Goal: Task Accomplishment & Management: Manage account settings

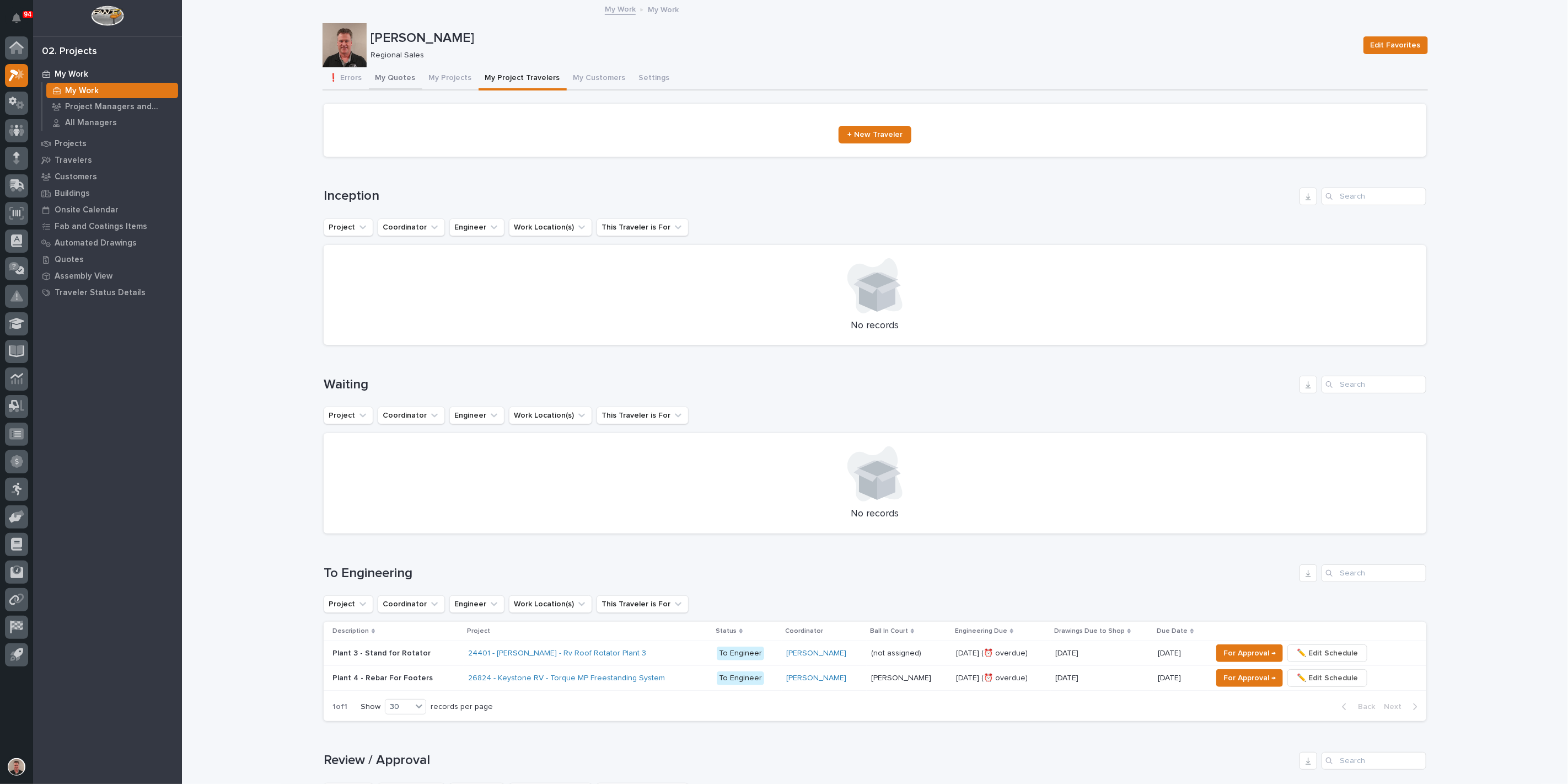
click at [395, 84] on button "My Quotes" at bounding box center [396, 79] width 54 height 23
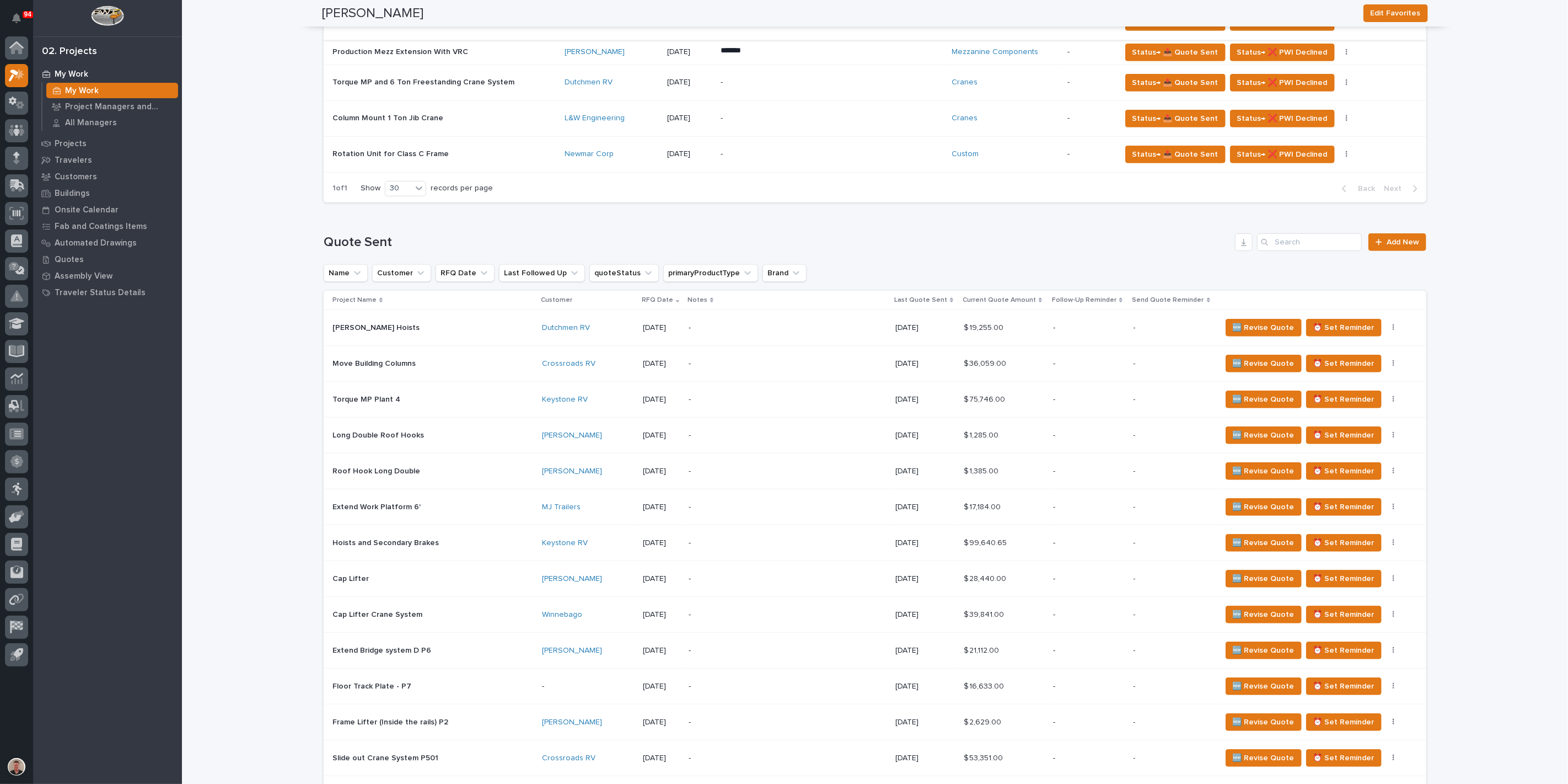
scroll to position [428, 0]
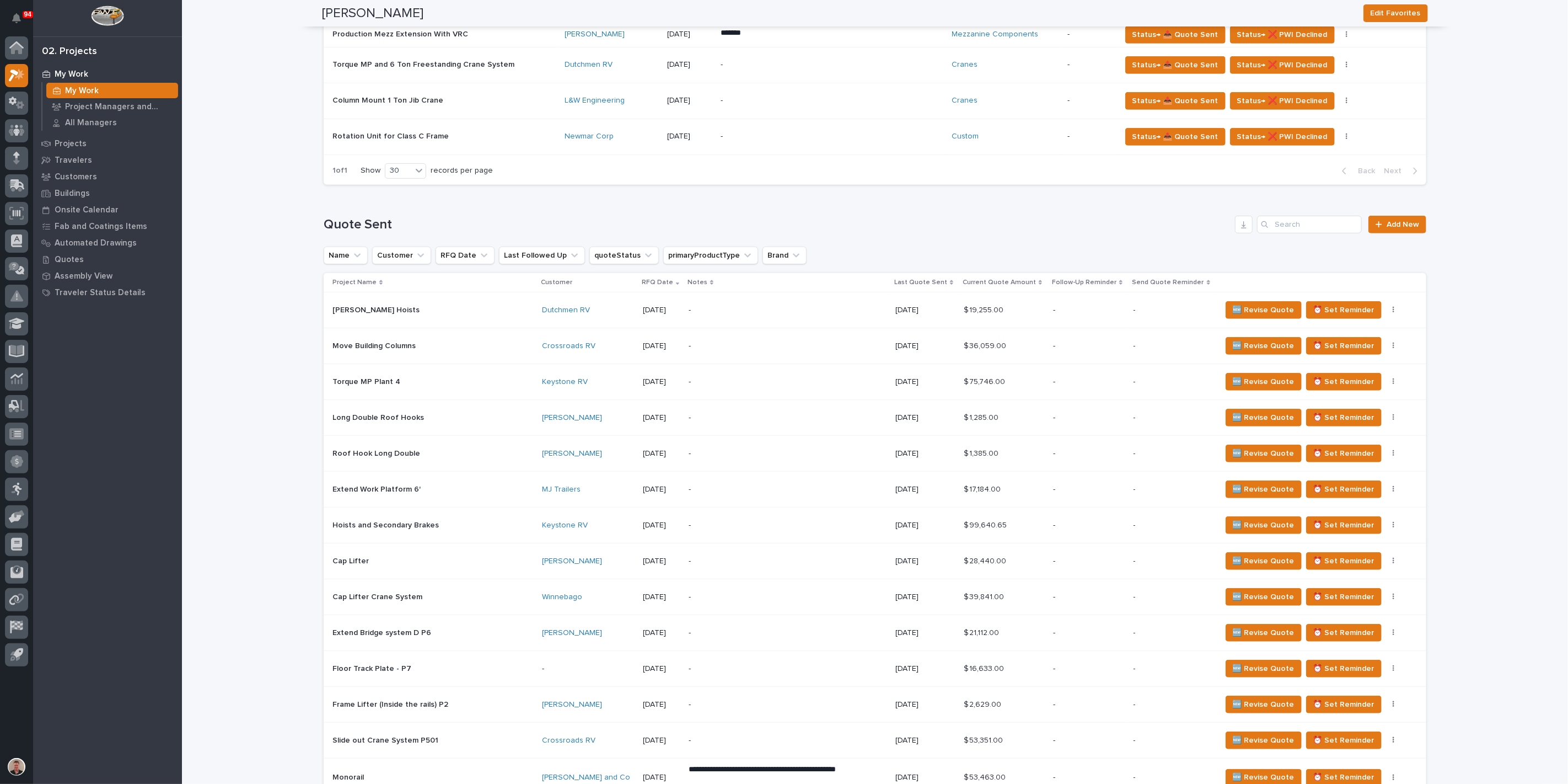
click at [792, 399] on div "-" at bounding box center [788, 382] width 198 height 34
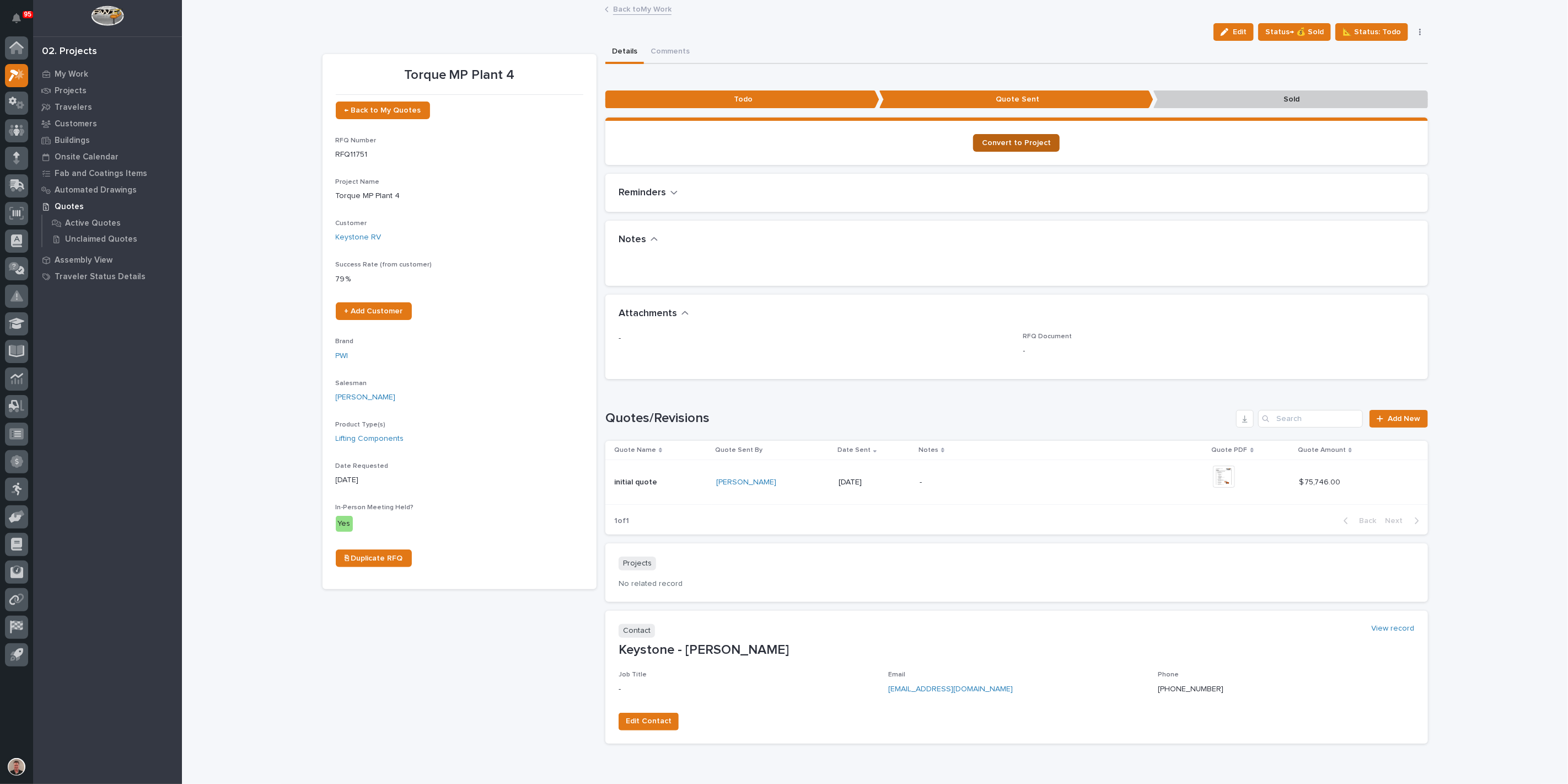
click at [1000, 146] on span "Convert to Project" at bounding box center [1016, 143] width 69 height 8
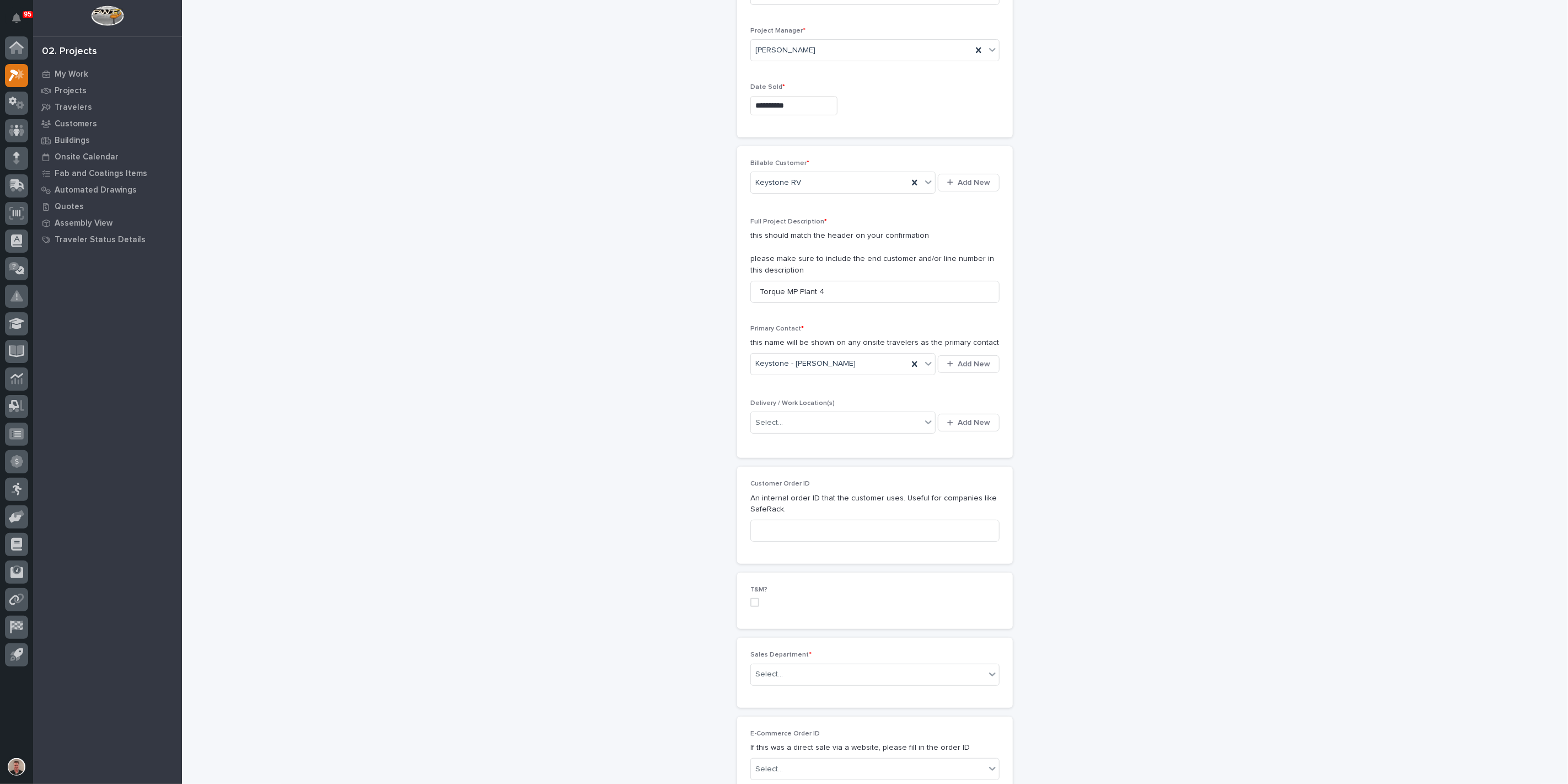
scroll to position [122, 0]
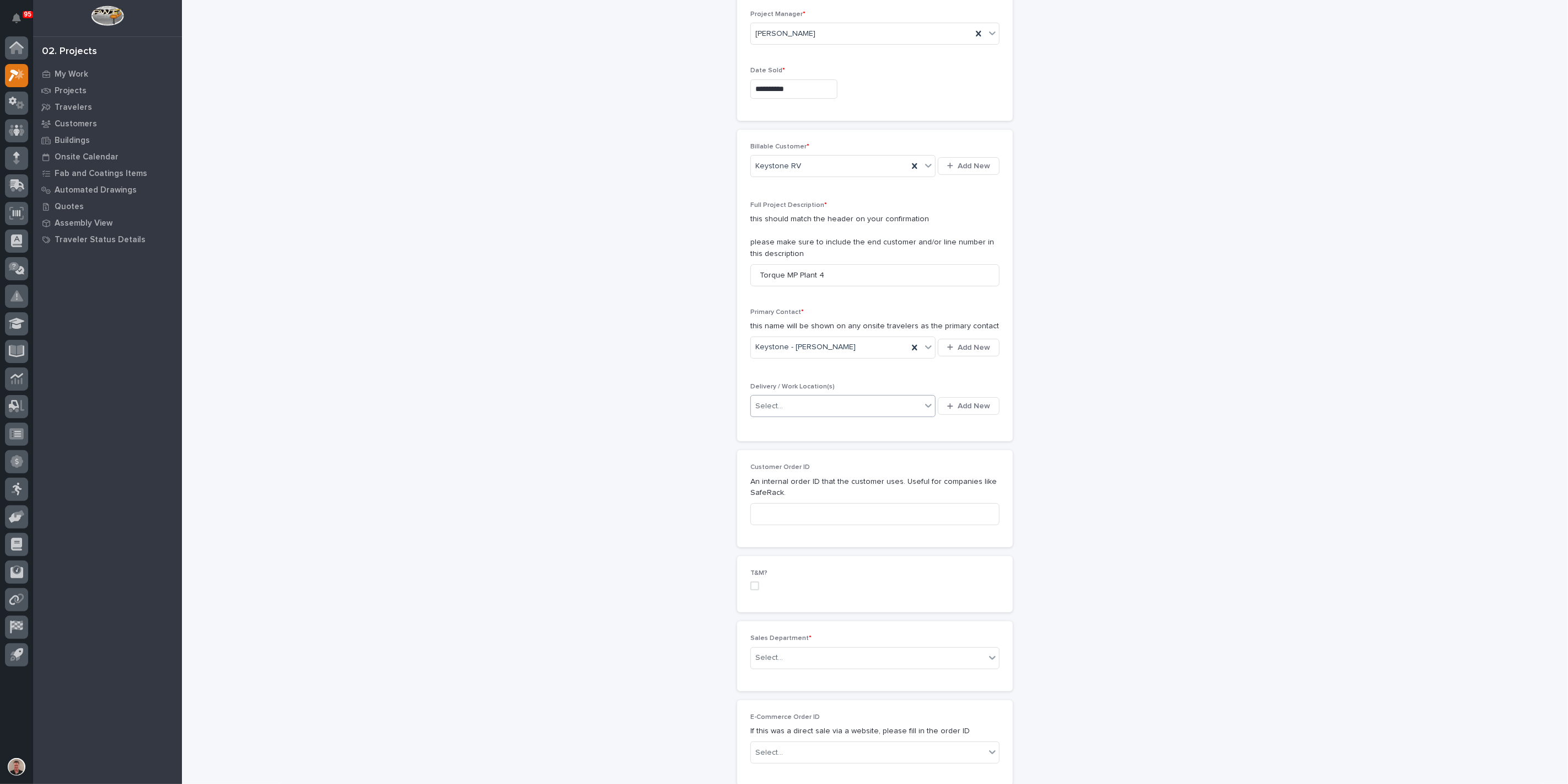
click at [795, 415] on div "Select..." at bounding box center [836, 406] width 170 height 18
type input "***"
click at [806, 664] on div "Keystone Plant 4" at bounding box center [831, 669] width 162 height 19
click at [776, 525] on input at bounding box center [875, 514] width 249 height 22
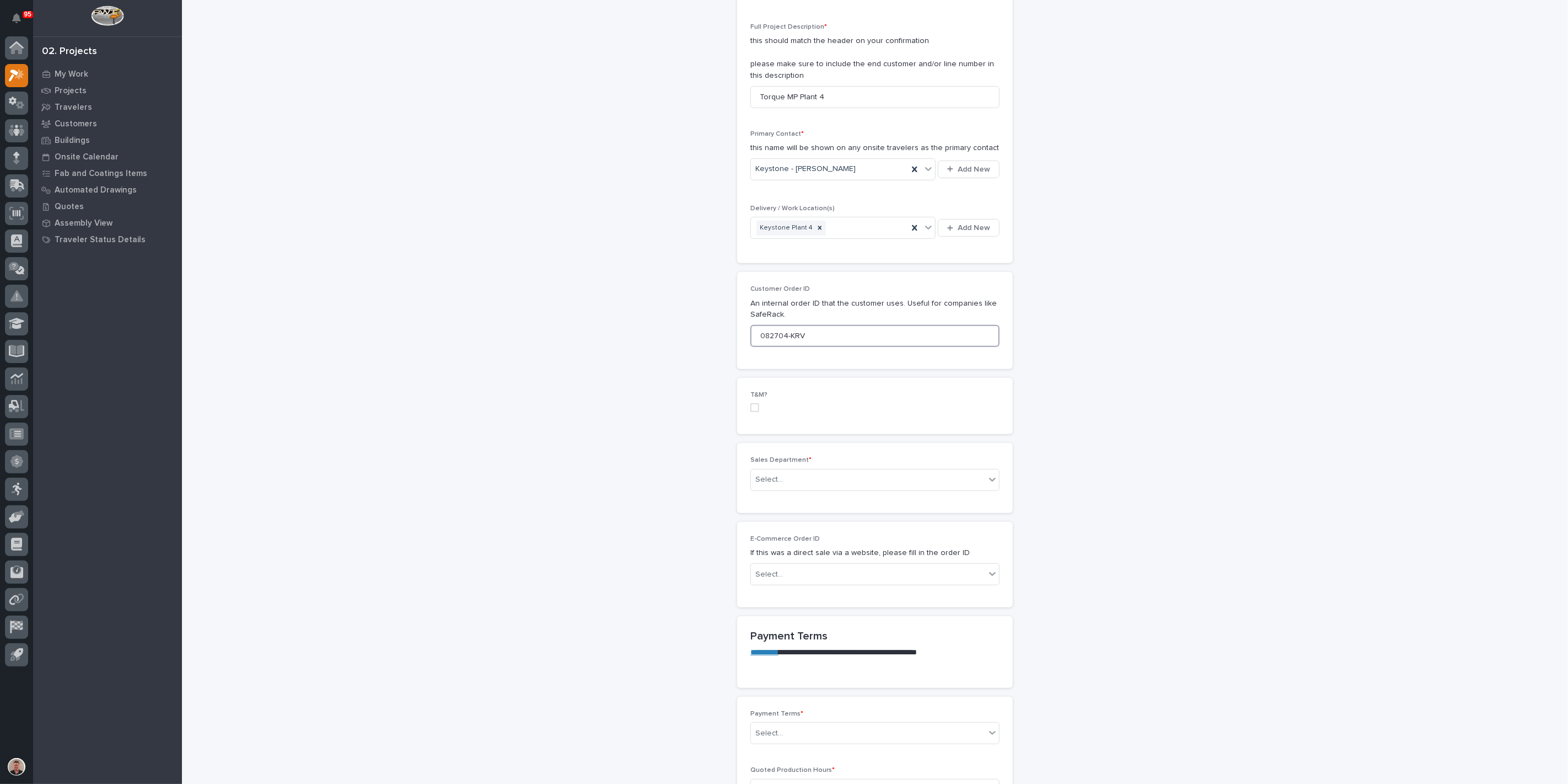
scroll to position [306, 0]
type input "082704-KRV"
click at [783, 480] on div "Select..." at bounding box center [769, 474] width 27 height 12
click at [784, 687] on span "Regional Sales" at bounding box center [783, 688] width 58 height 12
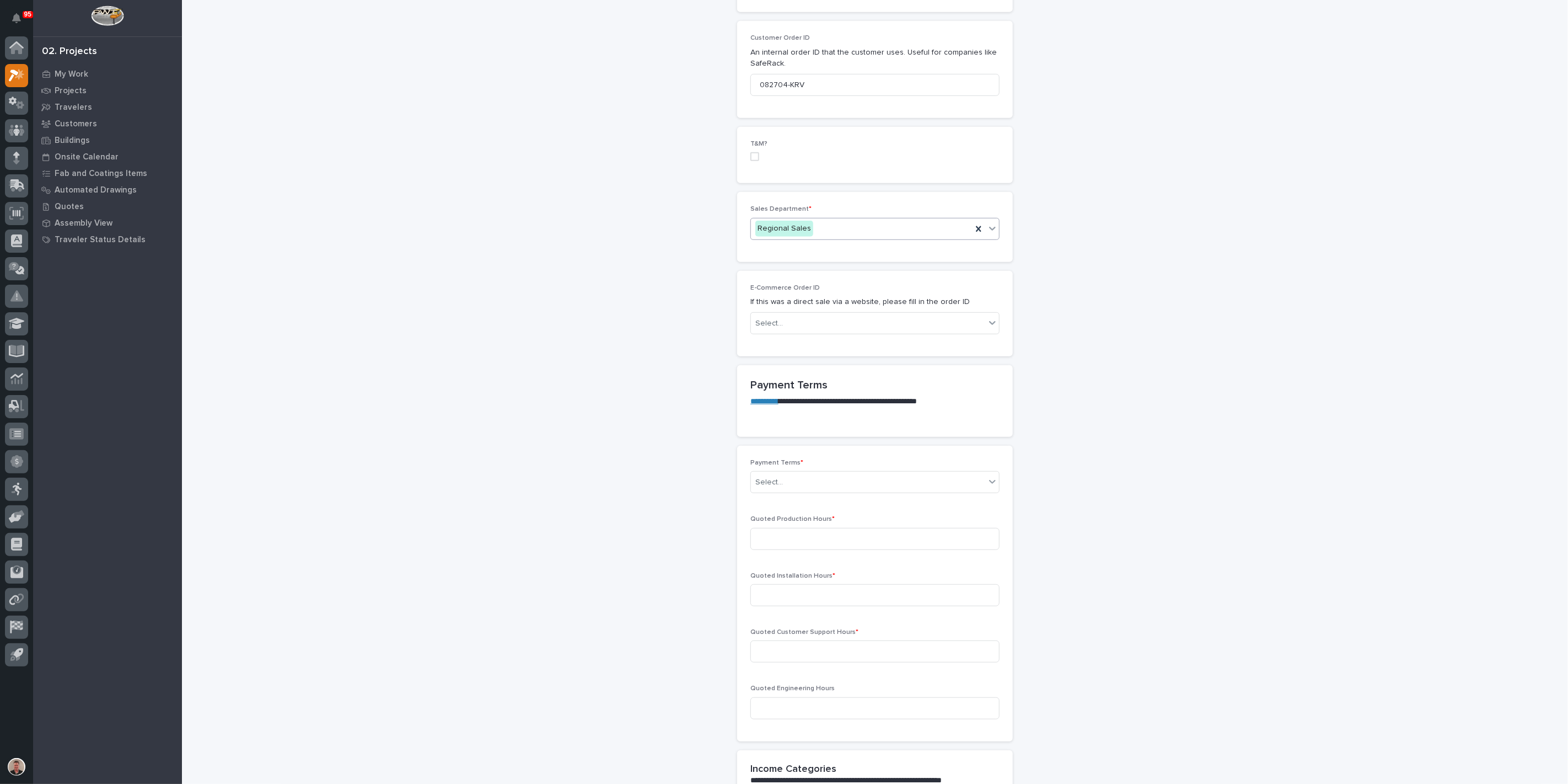
scroll to position [674, 0]
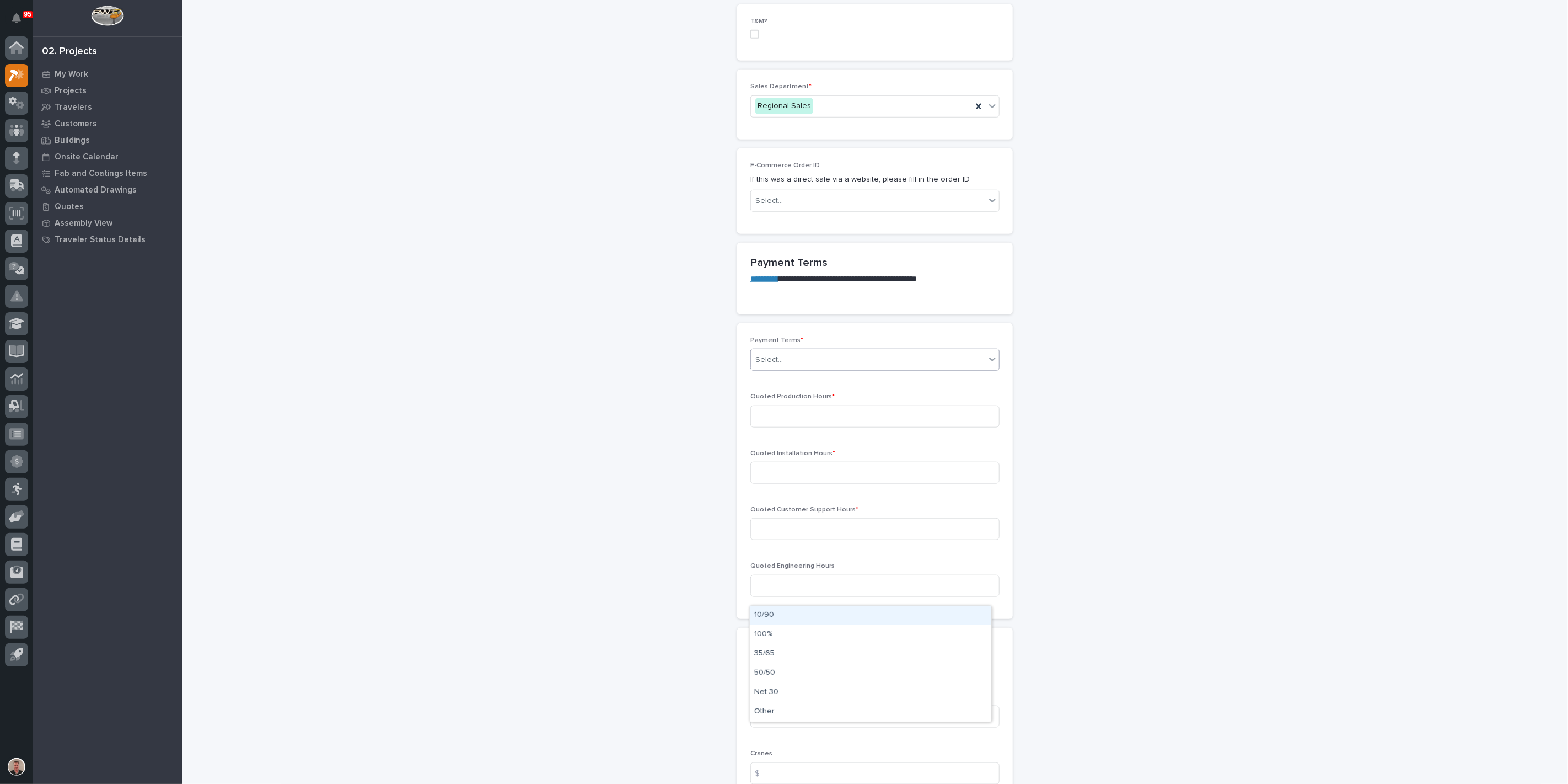
click at [809, 369] on div "Select..." at bounding box center [868, 359] width 235 height 18
drag, startPoint x: 807, startPoint y: 623, endPoint x: 802, endPoint y: 652, distance: 29.4
click at [802, 652] on div "35/65" at bounding box center [871, 654] width 242 height 19
click at [791, 427] on input at bounding box center [875, 416] width 249 height 22
click at [789, 427] on input at bounding box center [875, 416] width 249 height 22
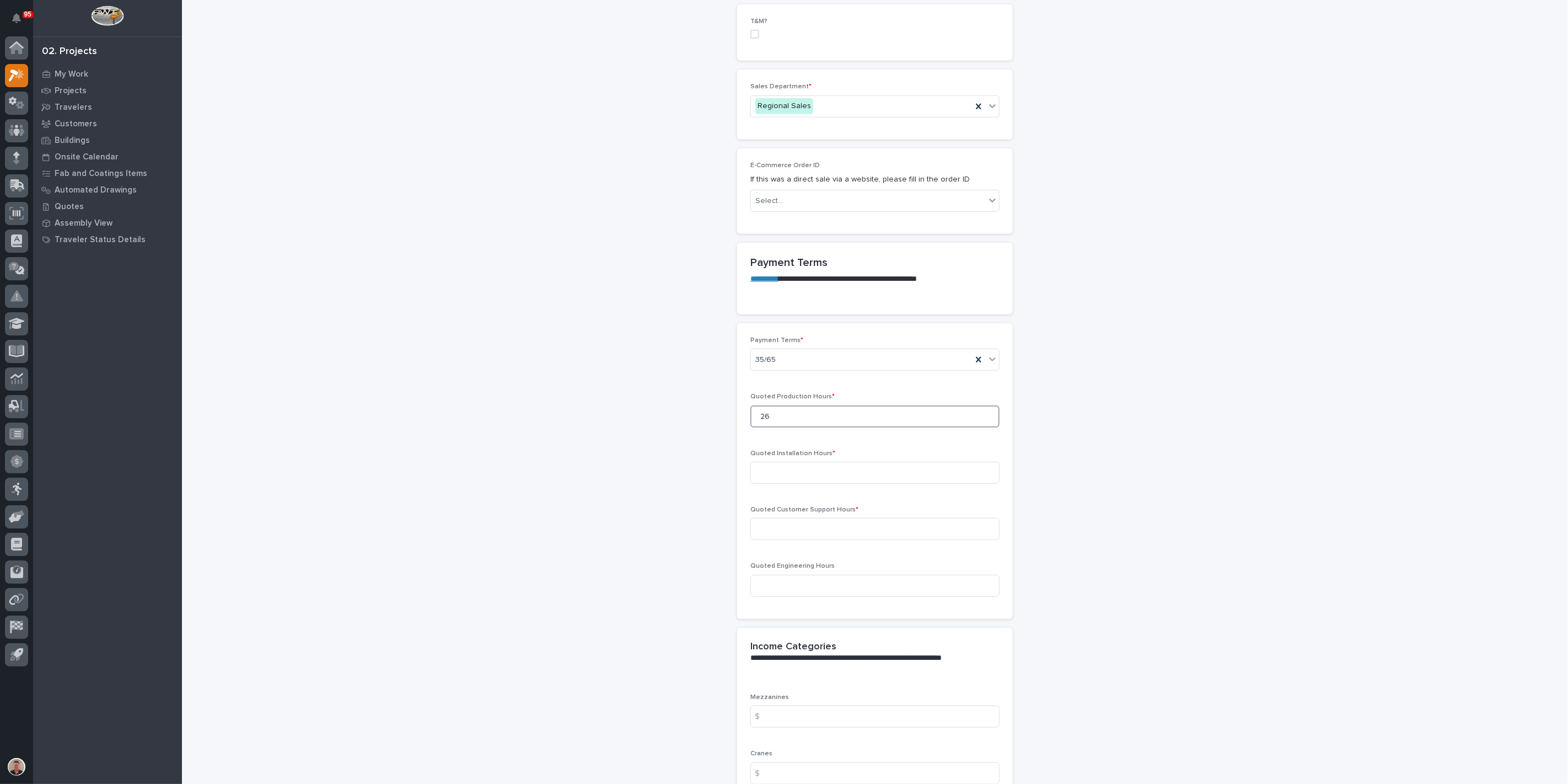
scroll to position [735, 0]
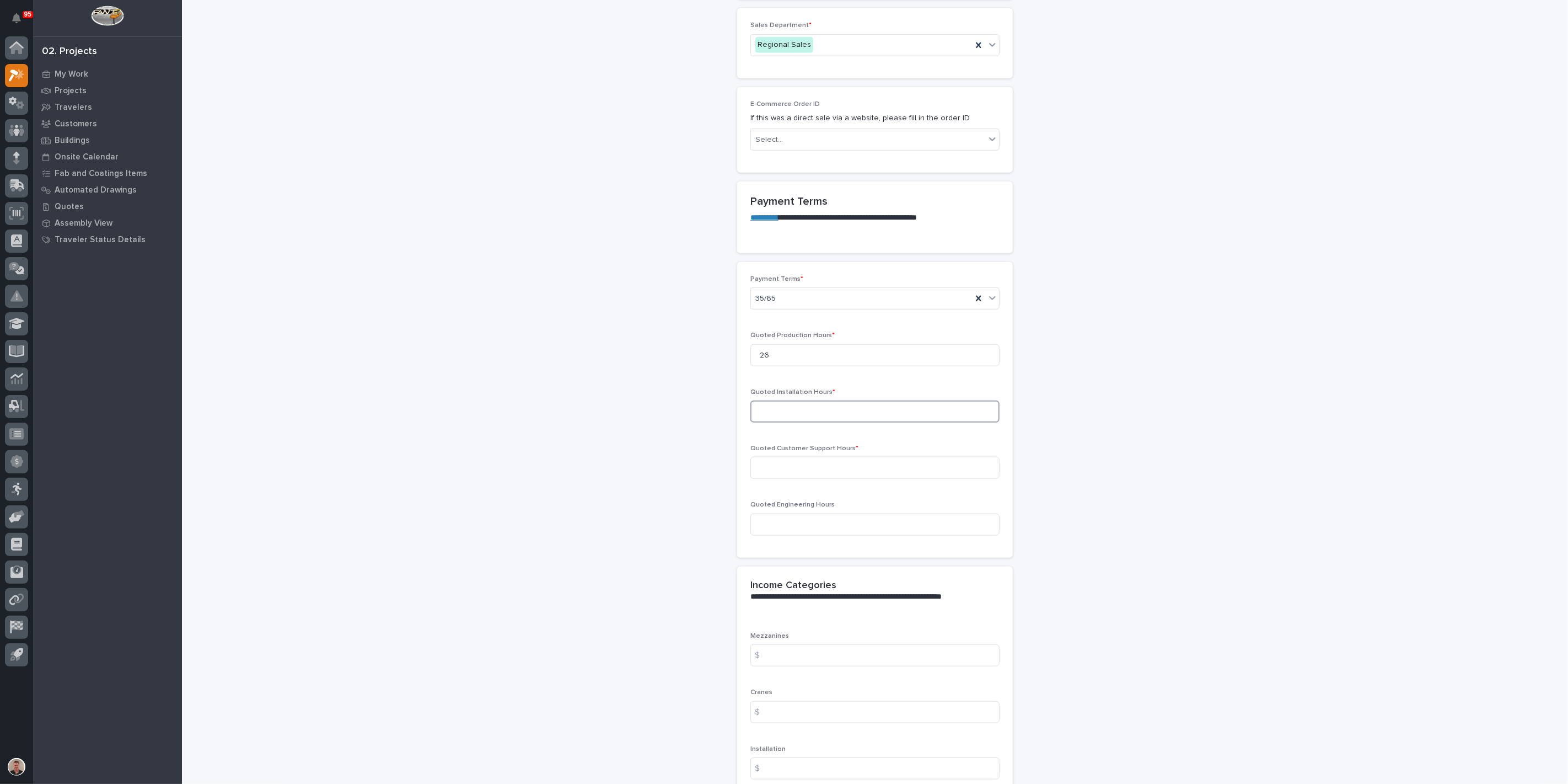
click at [788, 423] on input at bounding box center [875, 411] width 249 height 22
drag, startPoint x: 782, startPoint y: 599, endPoint x: 751, endPoint y: 599, distance: 31.0
click at [751, 366] on input "26" at bounding box center [875, 355] width 249 height 22
type input "130"
click at [794, 423] on input at bounding box center [875, 411] width 249 height 22
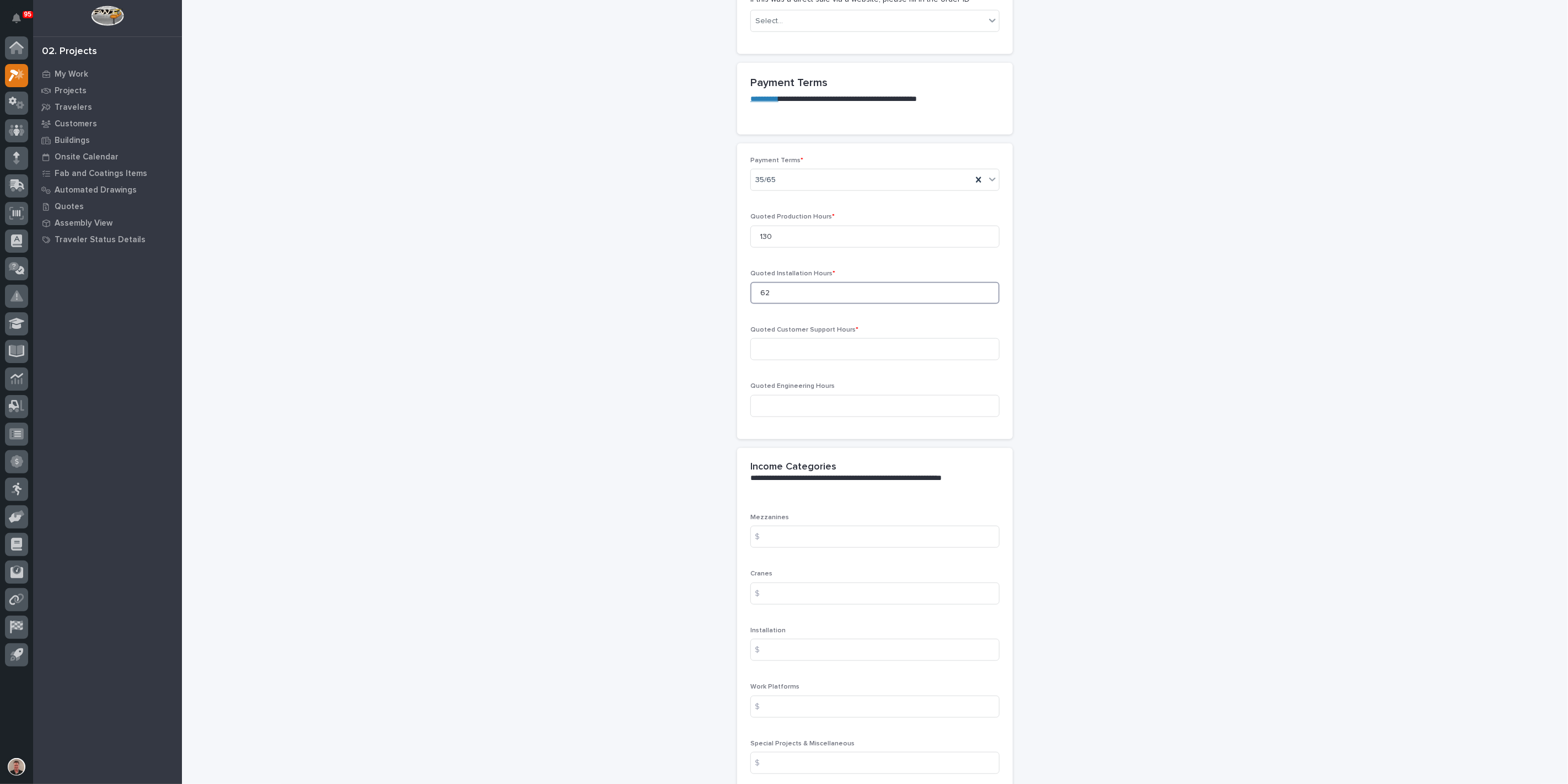
scroll to position [858, 0]
type input "62"
click at [788, 356] on input at bounding box center [875, 345] width 249 height 22
click at [764, 356] on input at bounding box center [875, 345] width 249 height 22
type input "6"
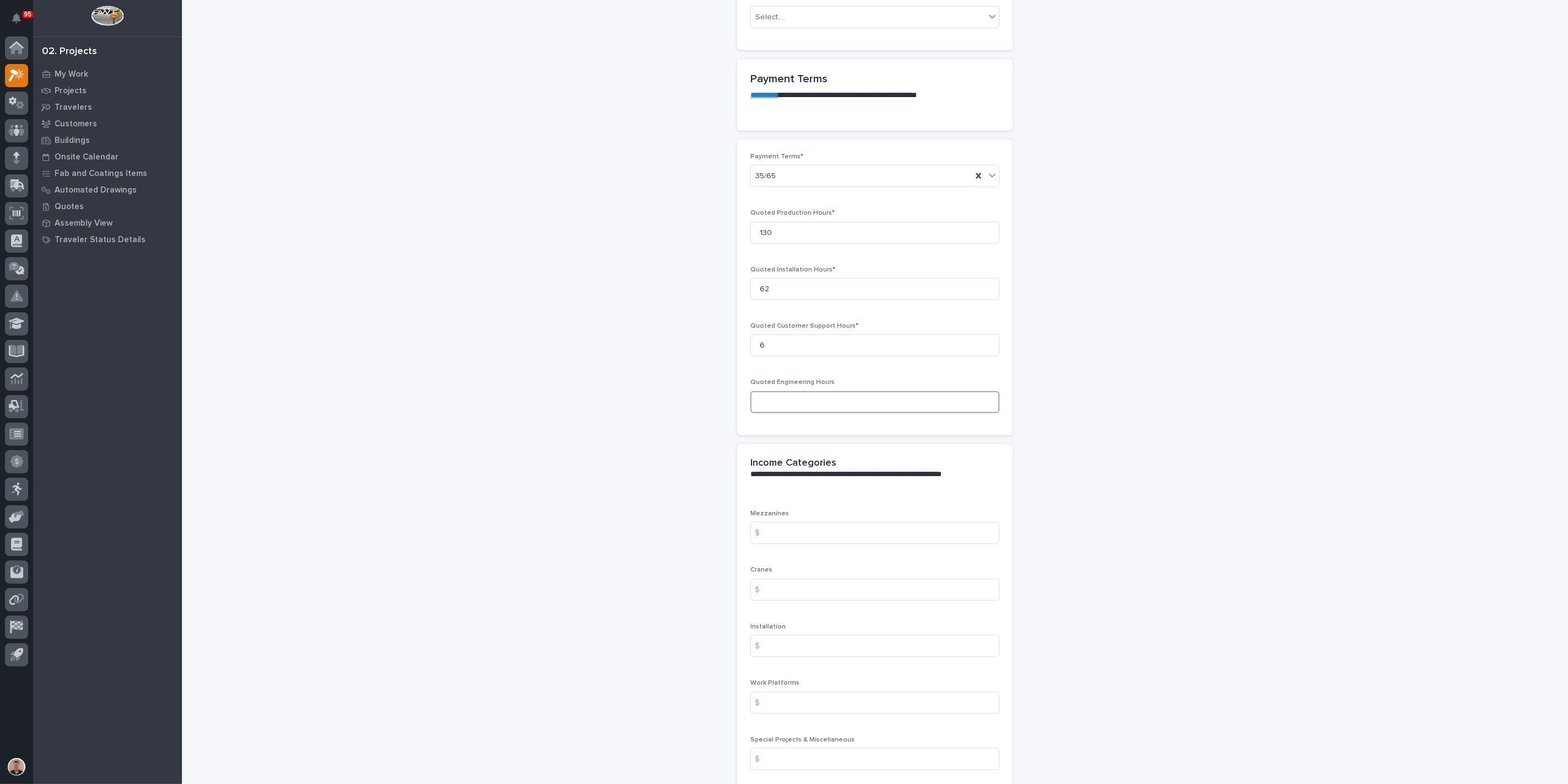
click at [853, 413] on input at bounding box center [875, 402] width 249 height 22
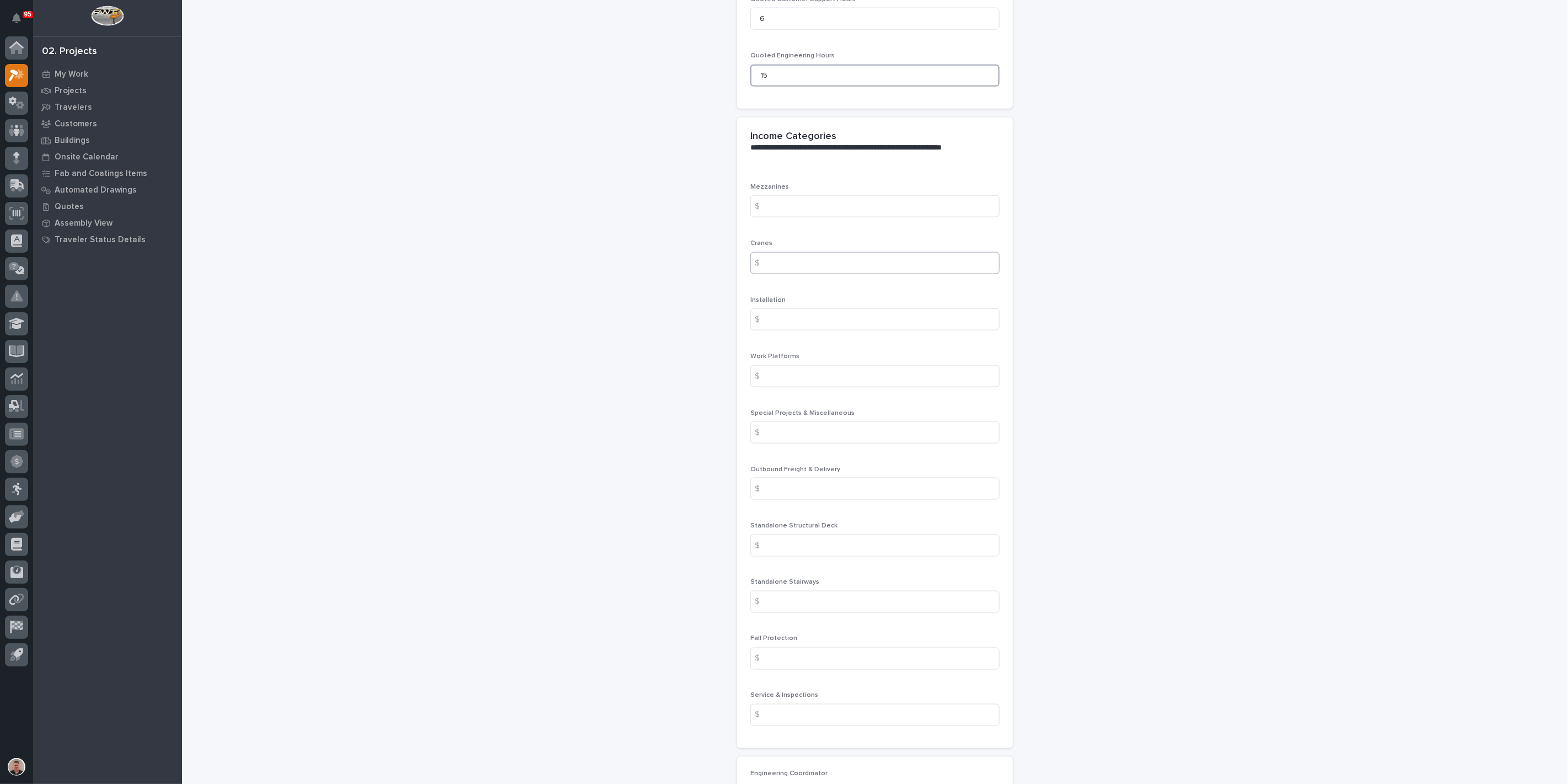
scroll to position [1225, 0]
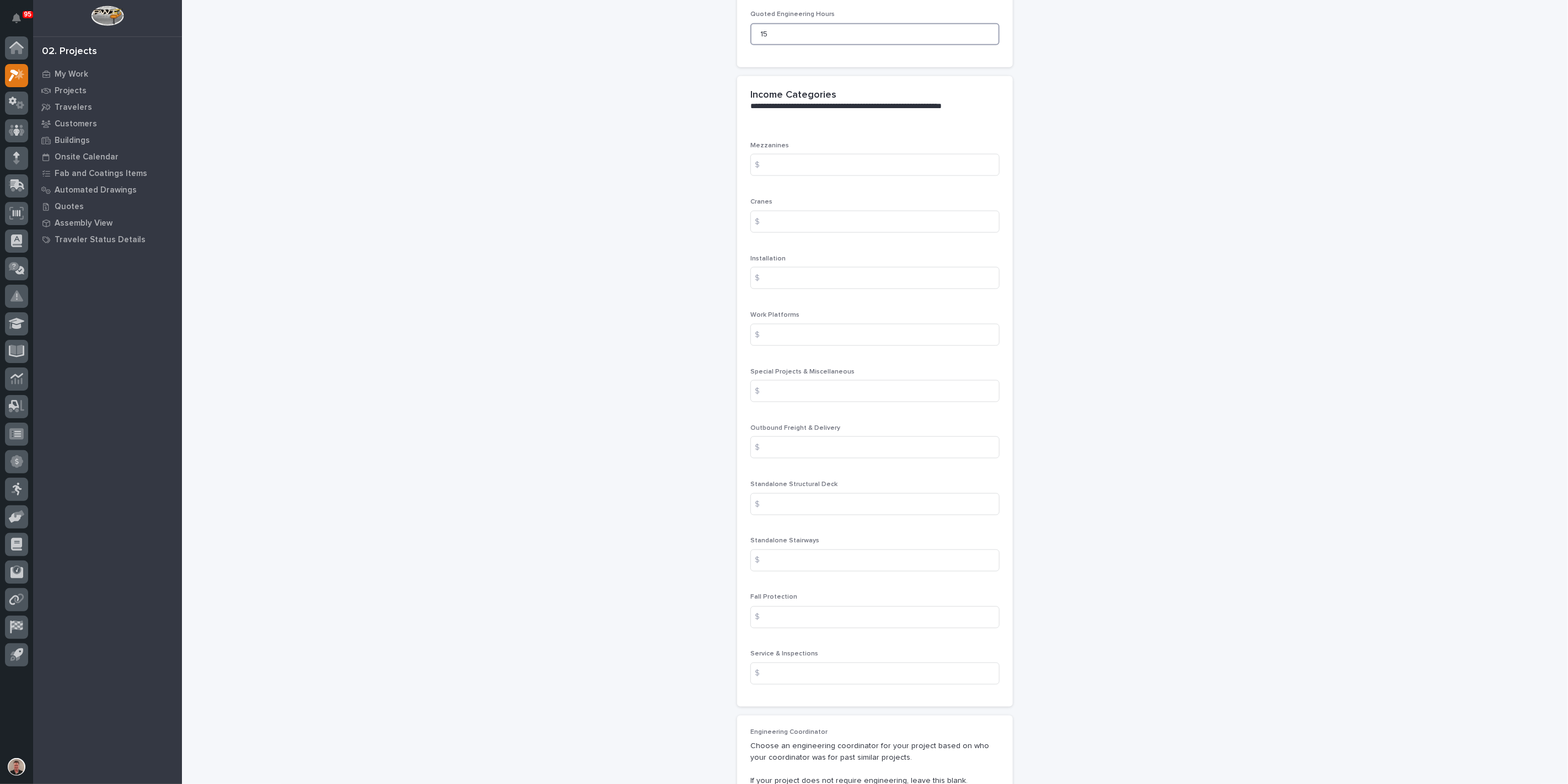
type input "15"
click at [800, 176] on input at bounding box center [875, 165] width 249 height 22
type input "587.15"
click at [802, 233] on input at bounding box center [875, 221] width 249 height 22
type input "33754.46"
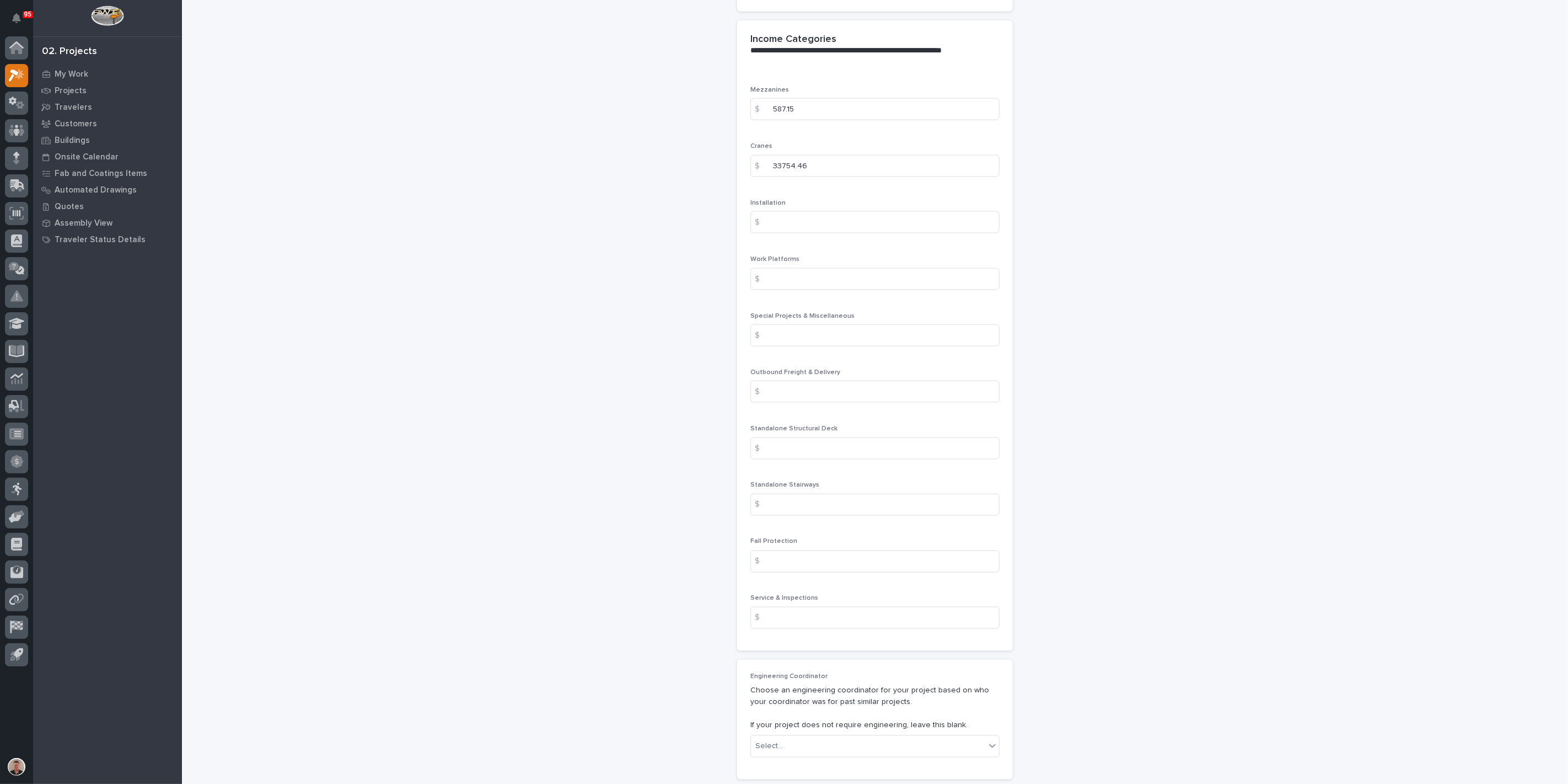
scroll to position [1348, 0]
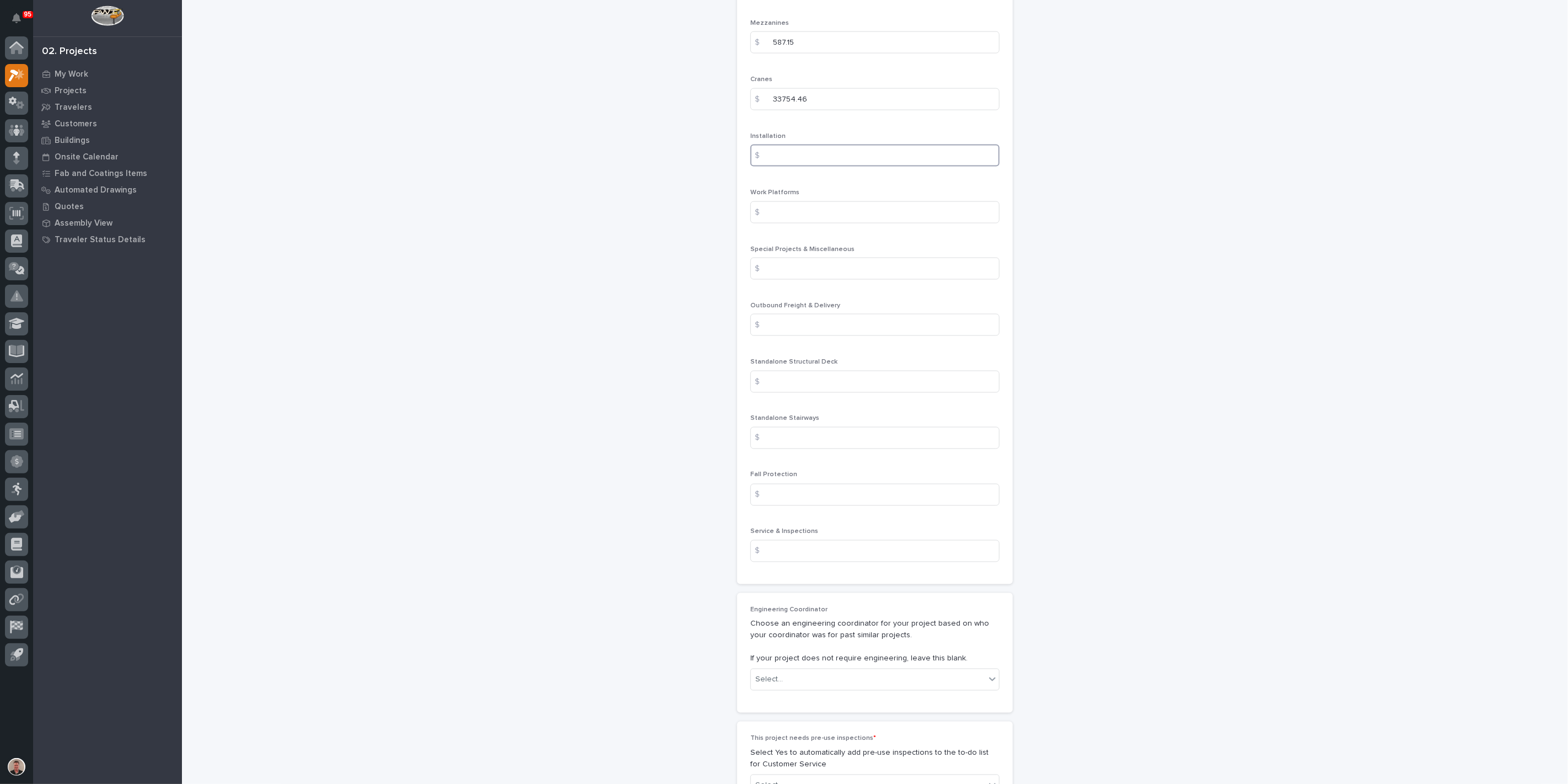
click at [807, 166] on input at bounding box center [875, 155] width 249 height 22
type input "7397.24"
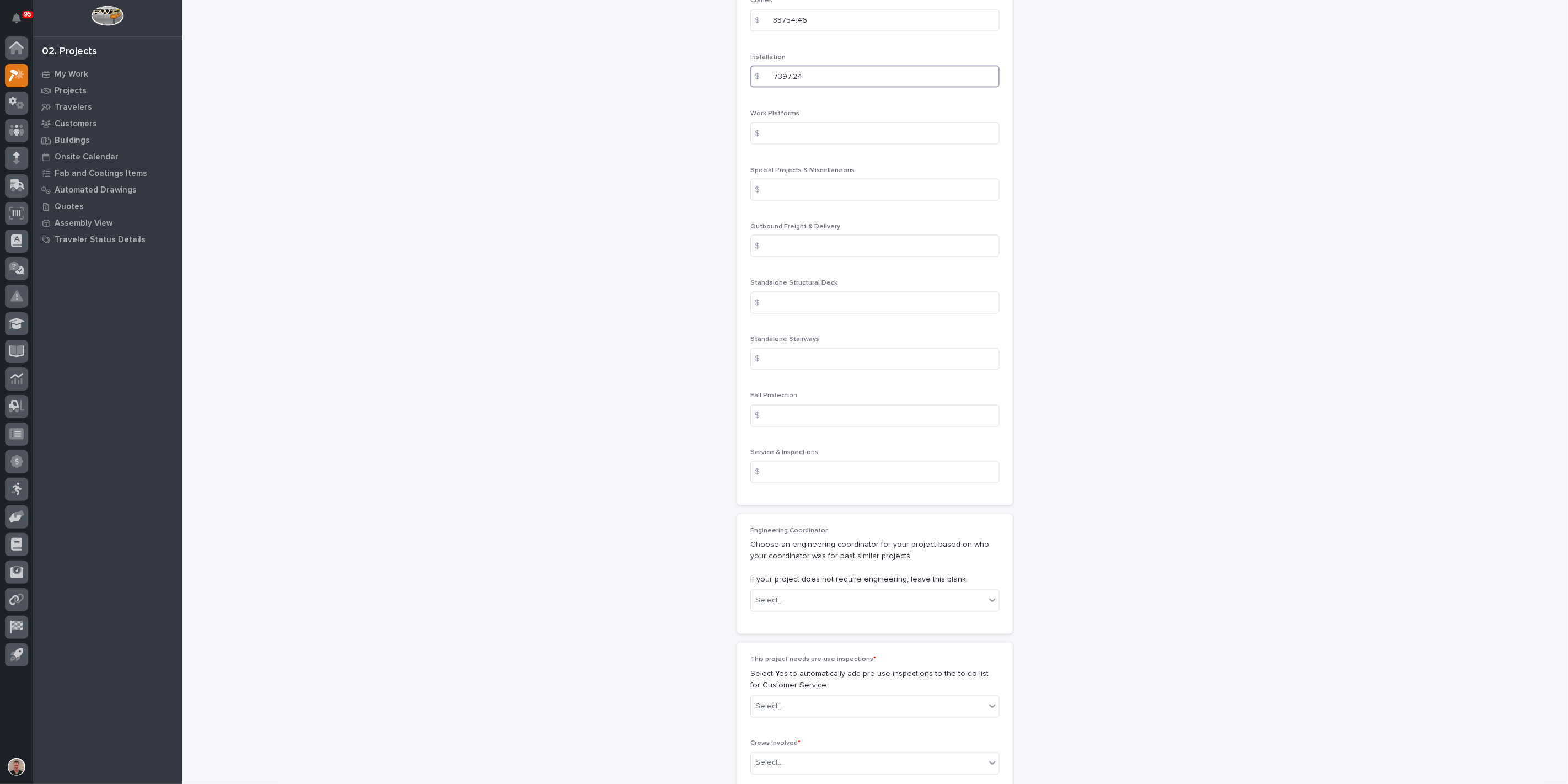
scroll to position [1470, 0]
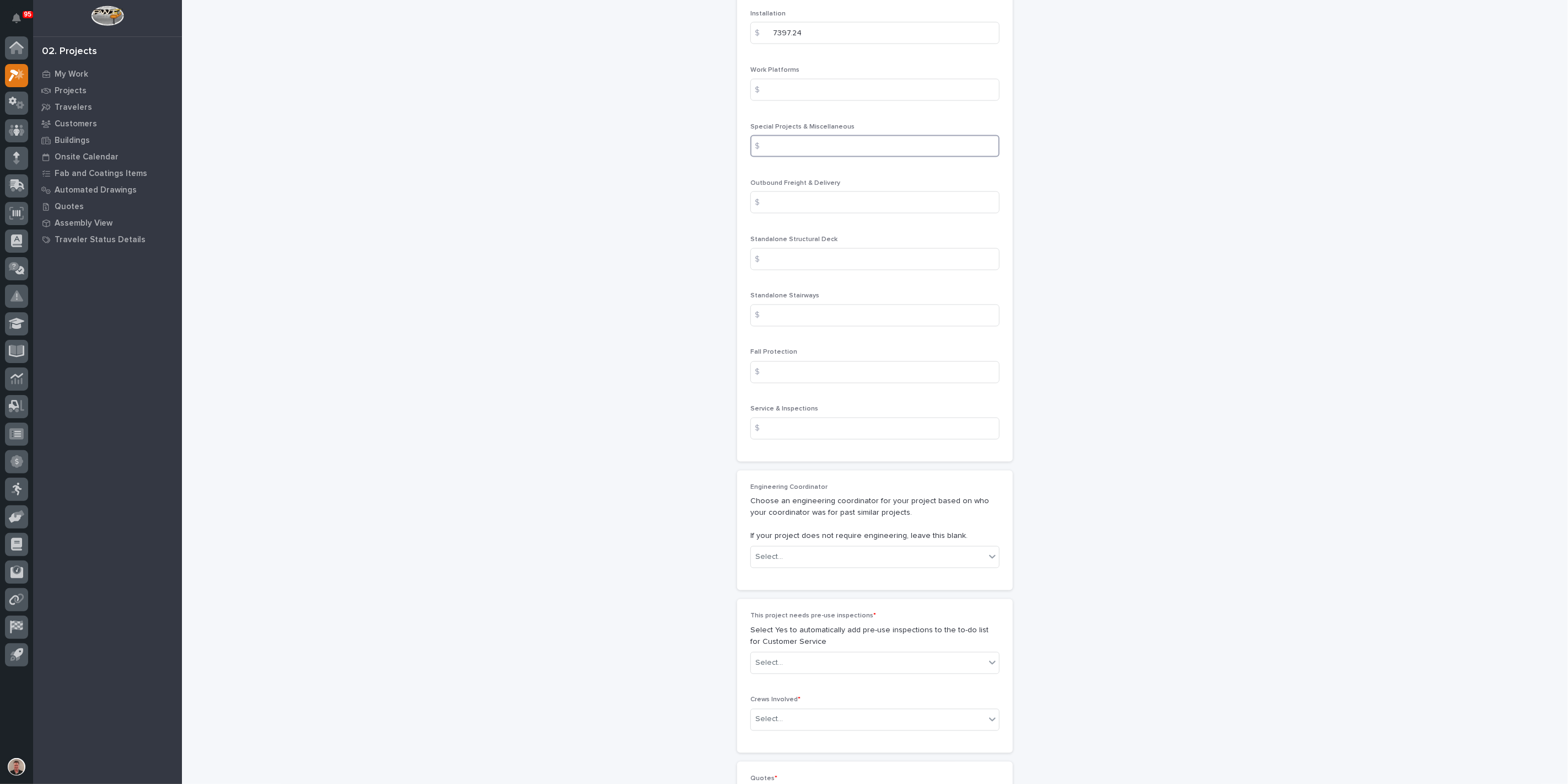
click at [803, 157] on input at bounding box center [875, 146] width 249 height 22
type input "31127.58"
click at [805, 214] on input at bounding box center [875, 202] width 249 height 22
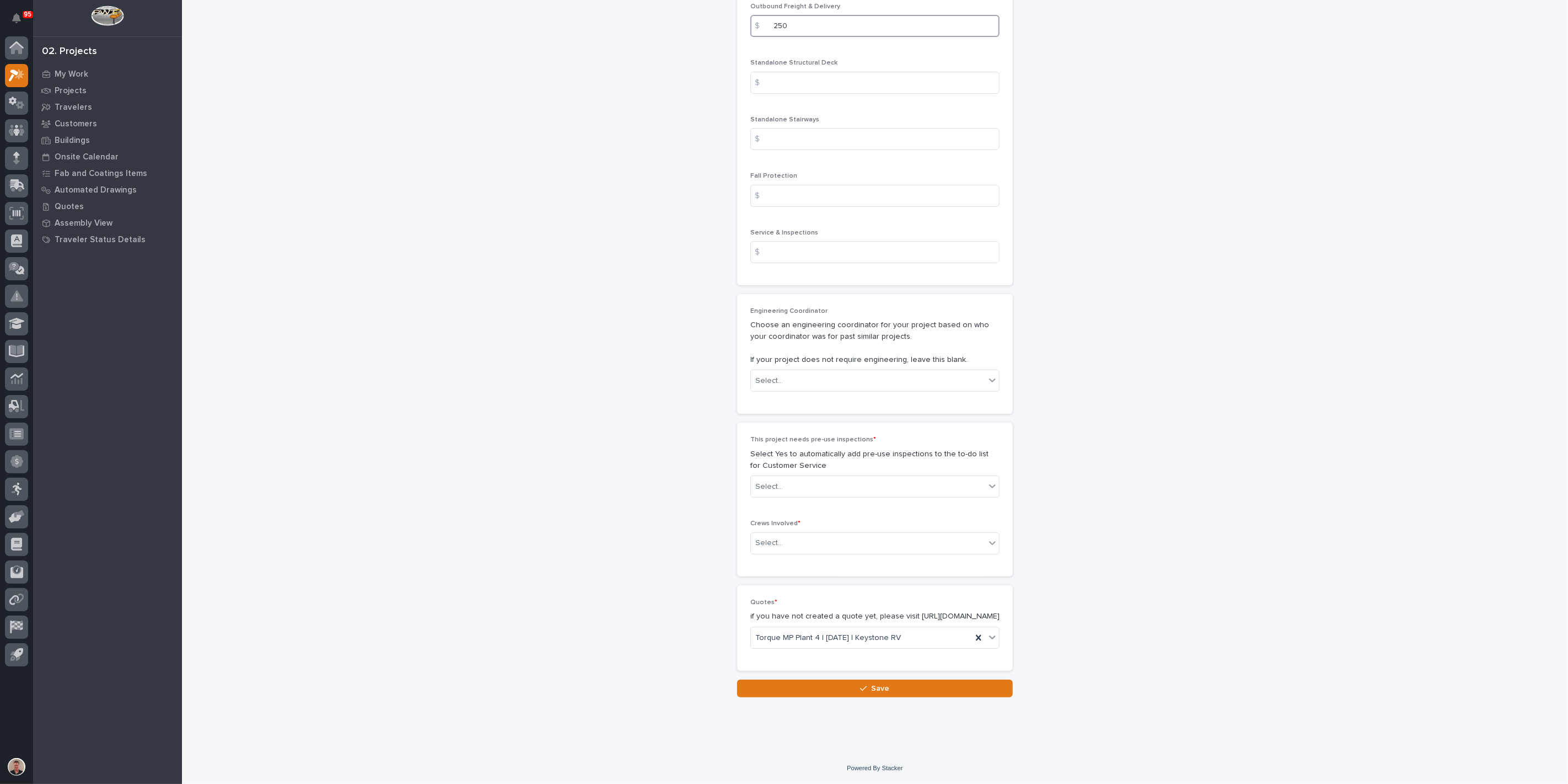
scroll to position [1716, 0]
type input "250"
click at [798, 263] on input at bounding box center [875, 252] width 249 height 22
type input "2630"
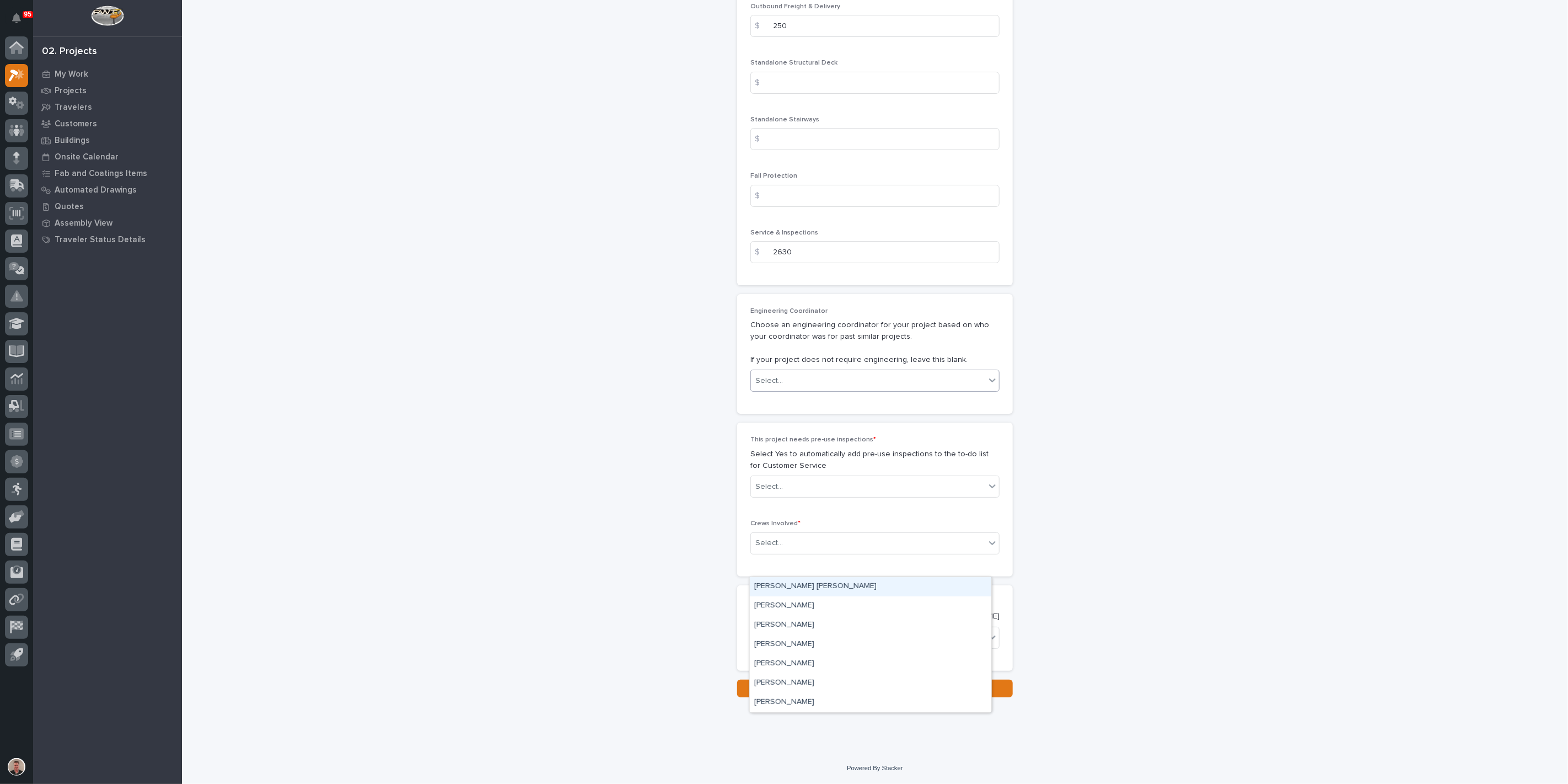
click at [818, 390] on div "Select..." at bounding box center [868, 380] width 235 height 18
click at [814, 627] on div "[PERSON_NAME]" at bounding box center [871, 625] width 242 height 19
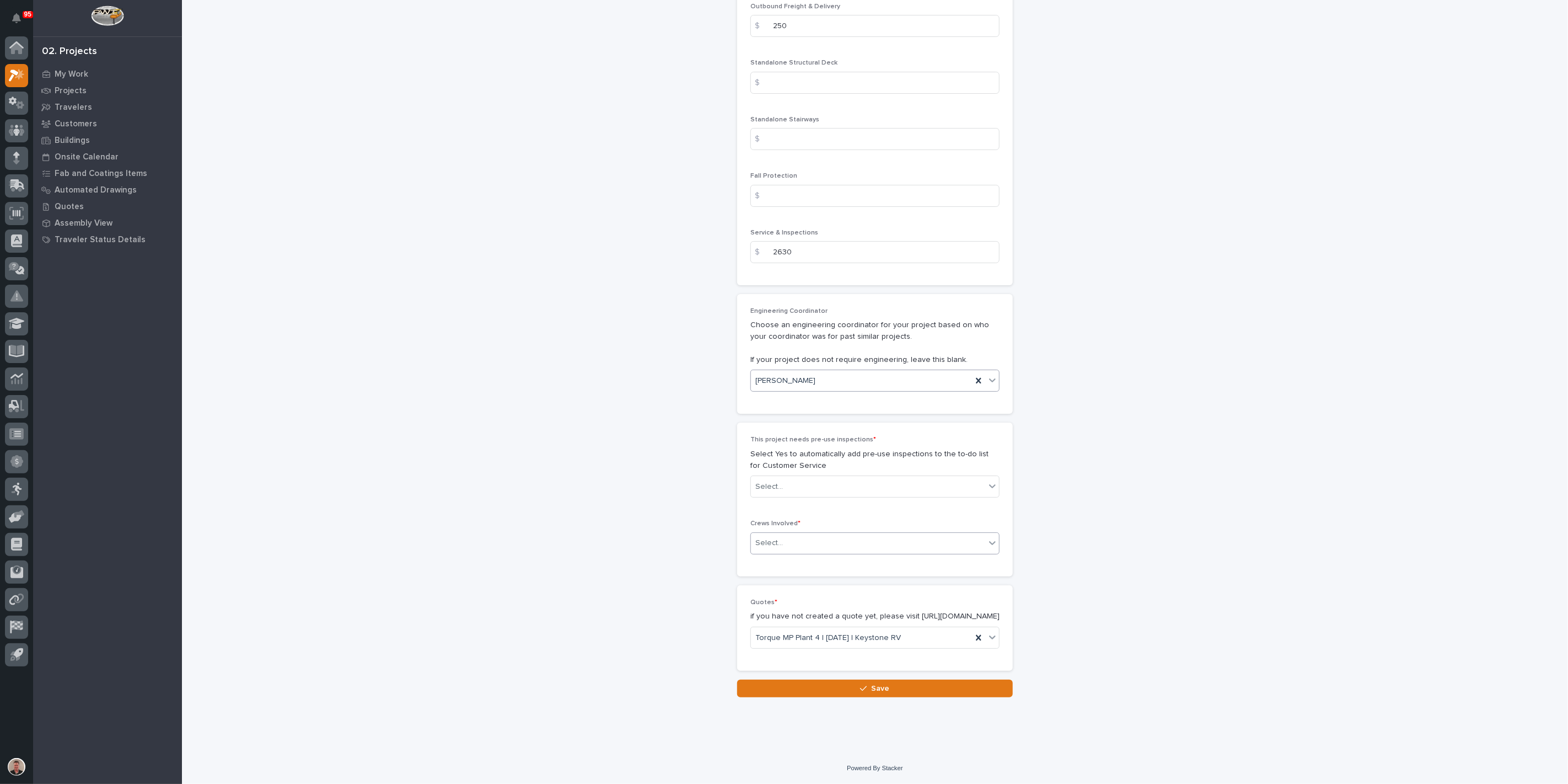
scroll to position [2144, 0]
click at [823, 496] on div "Select..." at bounding box center [868, 487] width 235 height 18
click at [817, 529] on div "Yes" at bounding box center [871, 529] width 242 height 19
click at [811, 552] on div "Select..." at bounding box center [868, 543] width 235 height 18
click at [807, 598] on div "Production" at bounding box center [871, 594] width 242 height 19
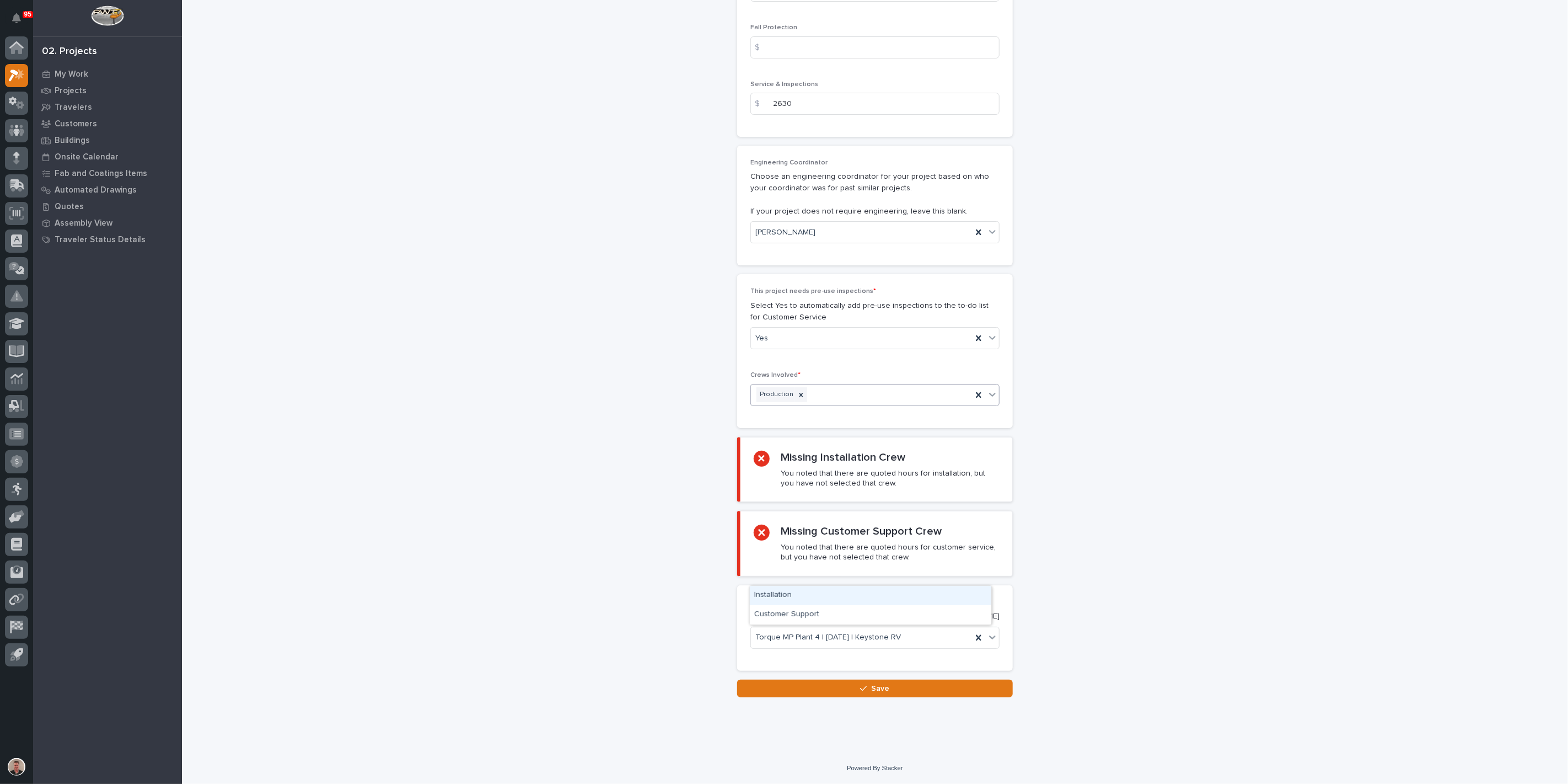
click at [842, 404] on div "Production" at bounding box center [862, 395] width 221 height 19
click at [830, 598] on div "Installation" at bounding box center [871, 595] width 242 height 19
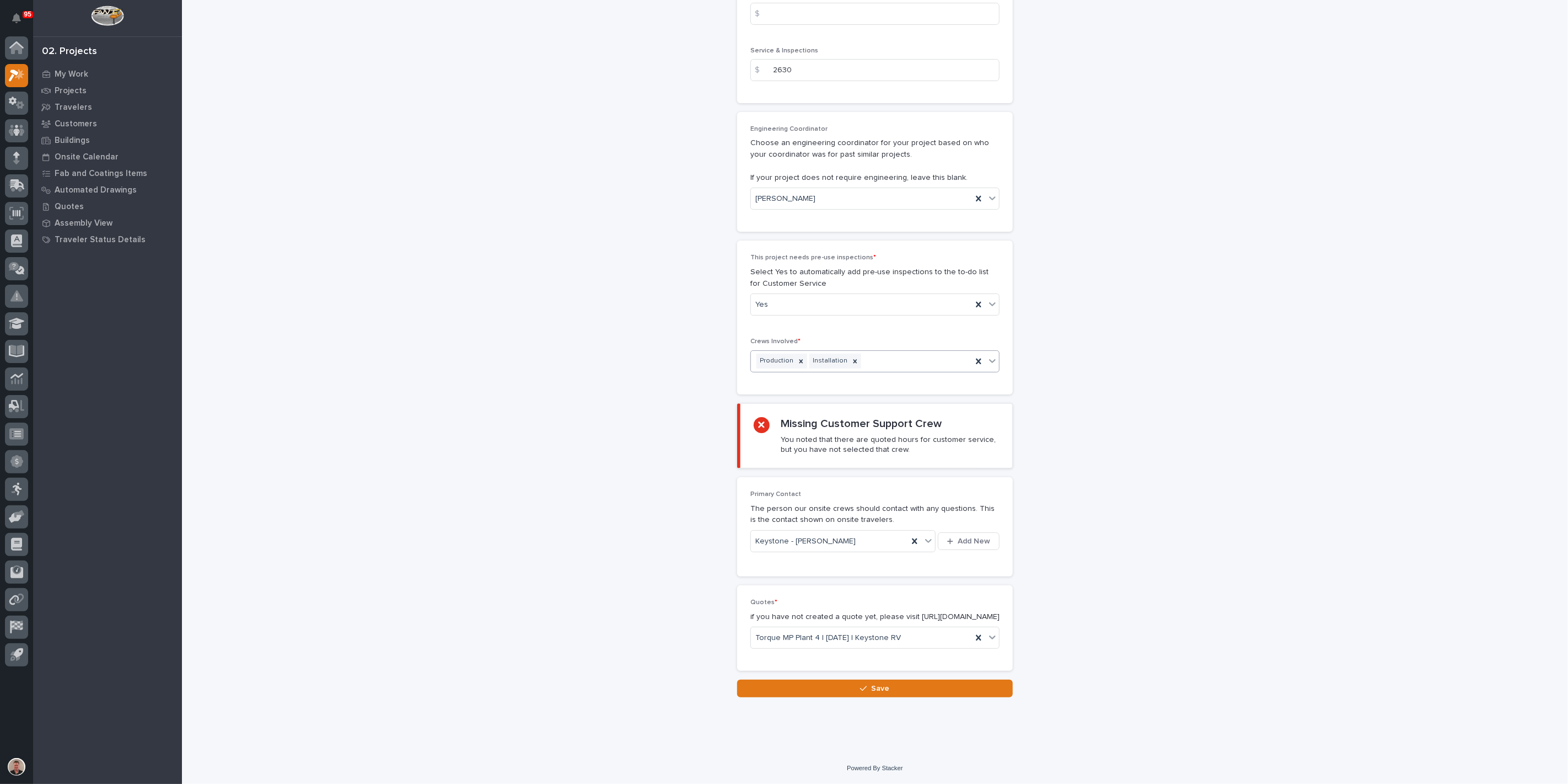
click at [883, 371] on div "Production Installation" at bounding box center [862, 361] width 221 height 19
click at [859, 600] on div "Customer Support" at bounding box center [871, 595] width 242 height 19
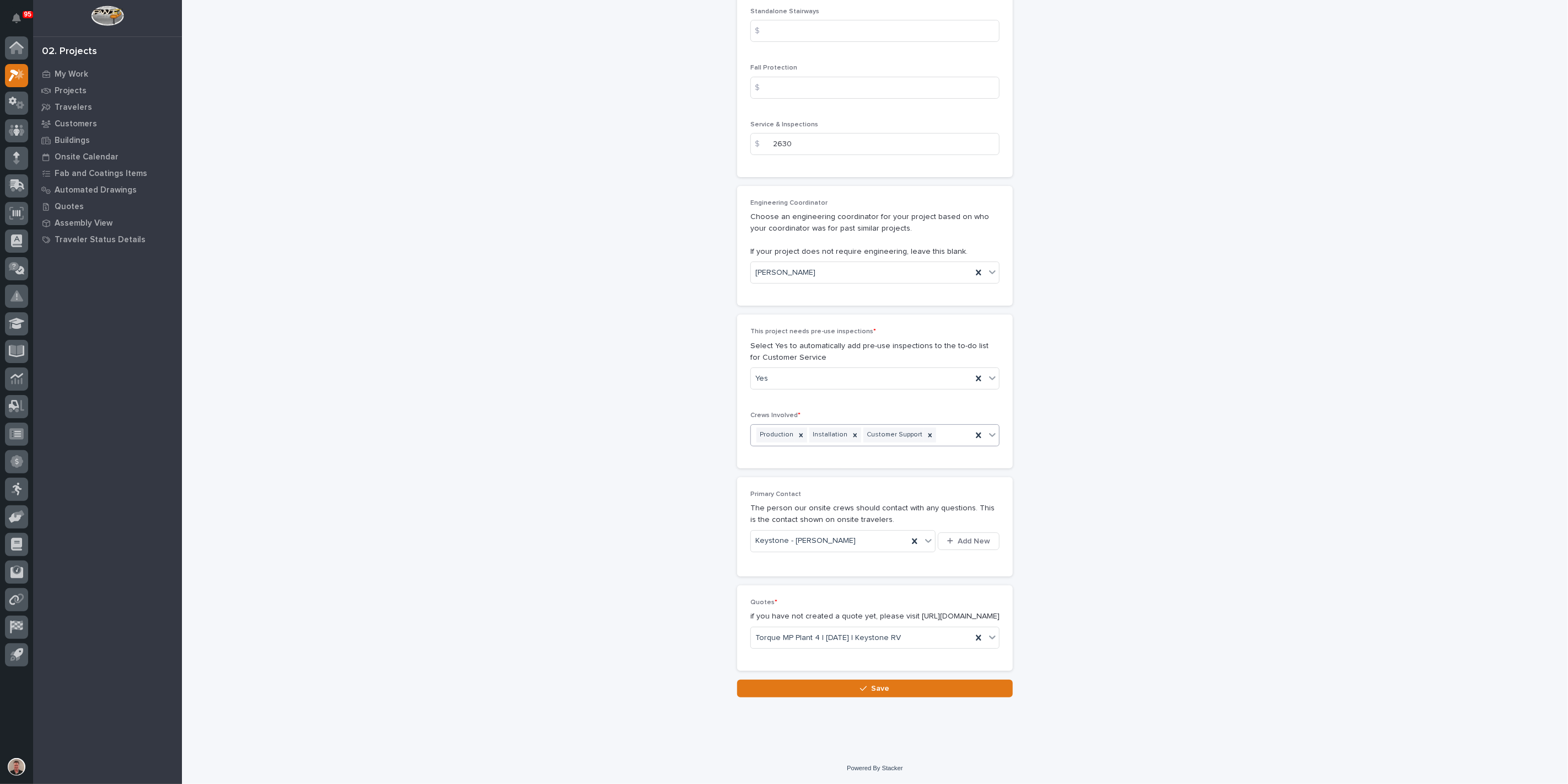
scroll to position [2328, 0]
click at [848, 697] on button "Save" at bounding box center [874, 689] width 276 height 18
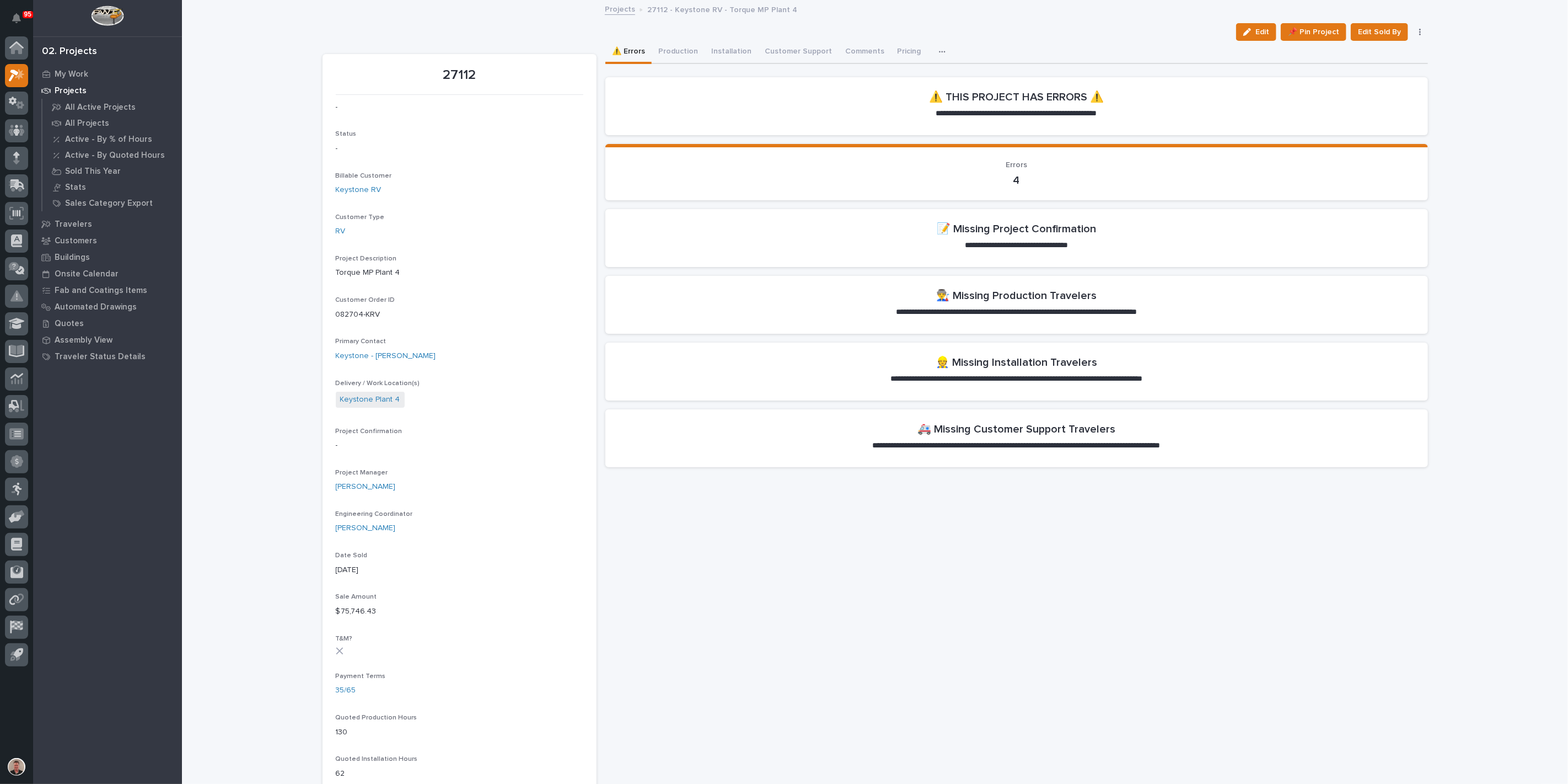
click at [1419, 35] on icon "button" at bounding box center [1420, 32] width 2 height 6
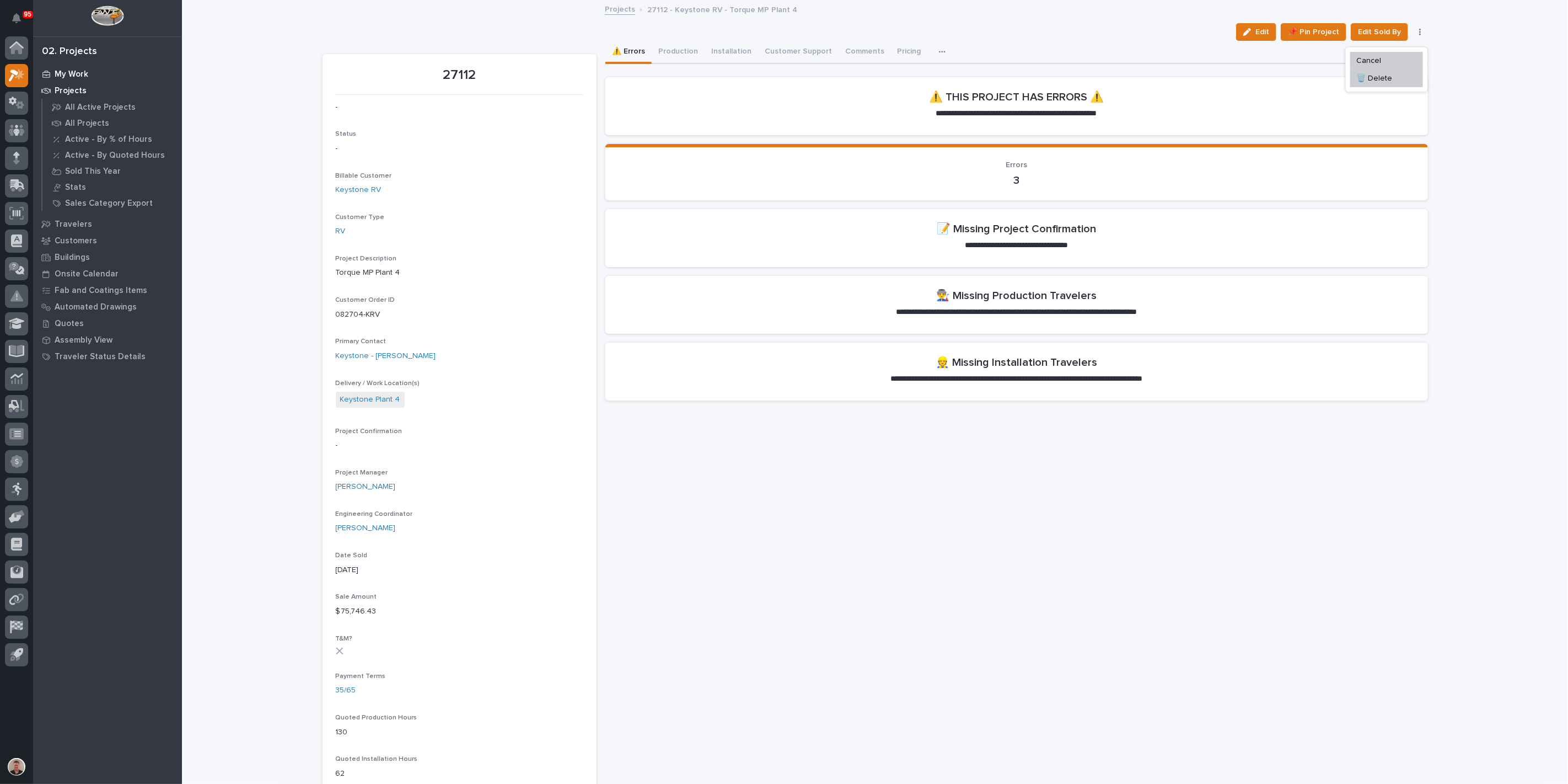
click at [74, 74] on p "My Work" at bounding box center [71, 75] width 34 height 10
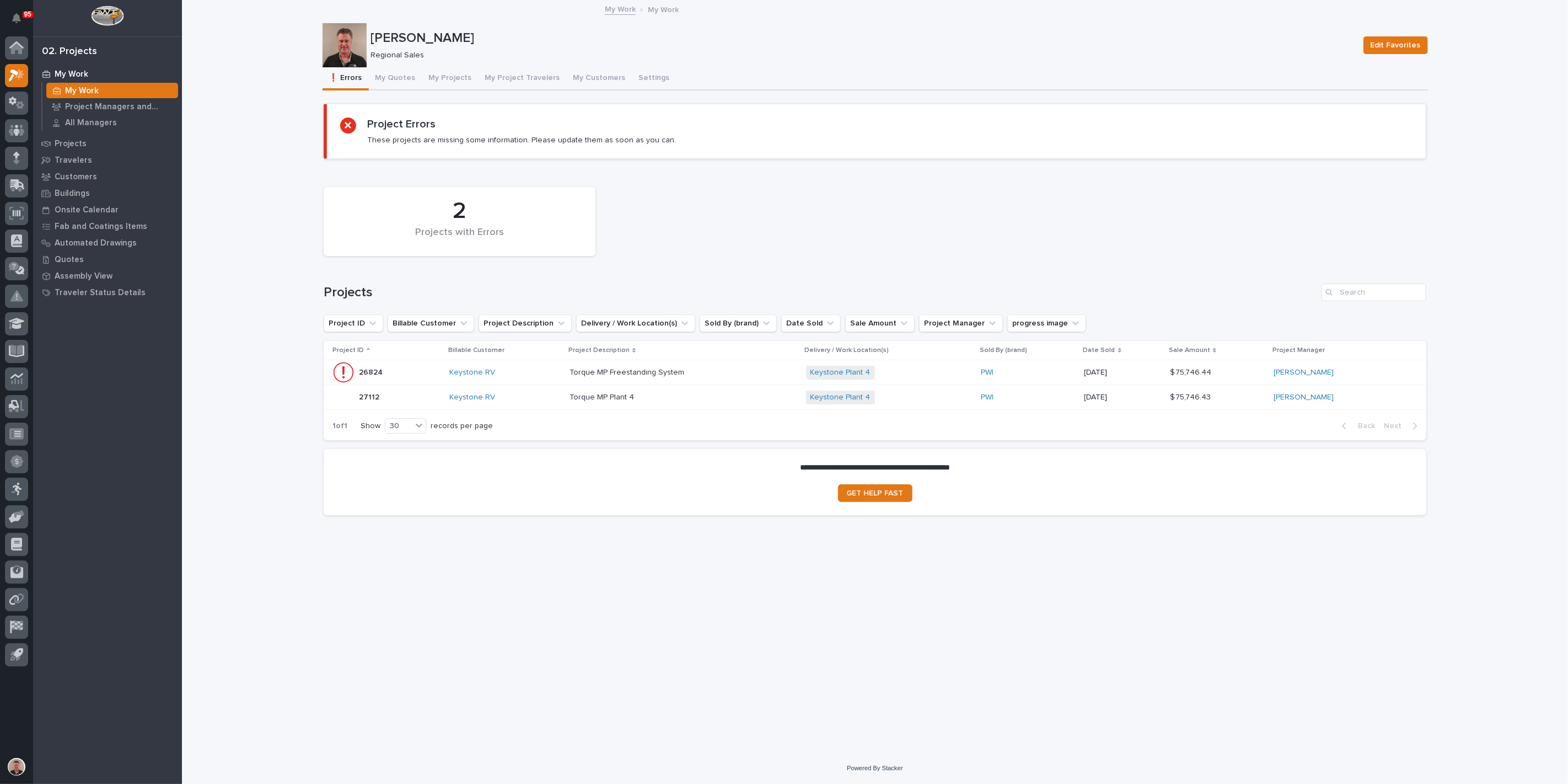
click at [734, 407] on div "Torque MP Plant 4 Torque MP Plant 4" at bounding box center [683, 397] width 228 height 18
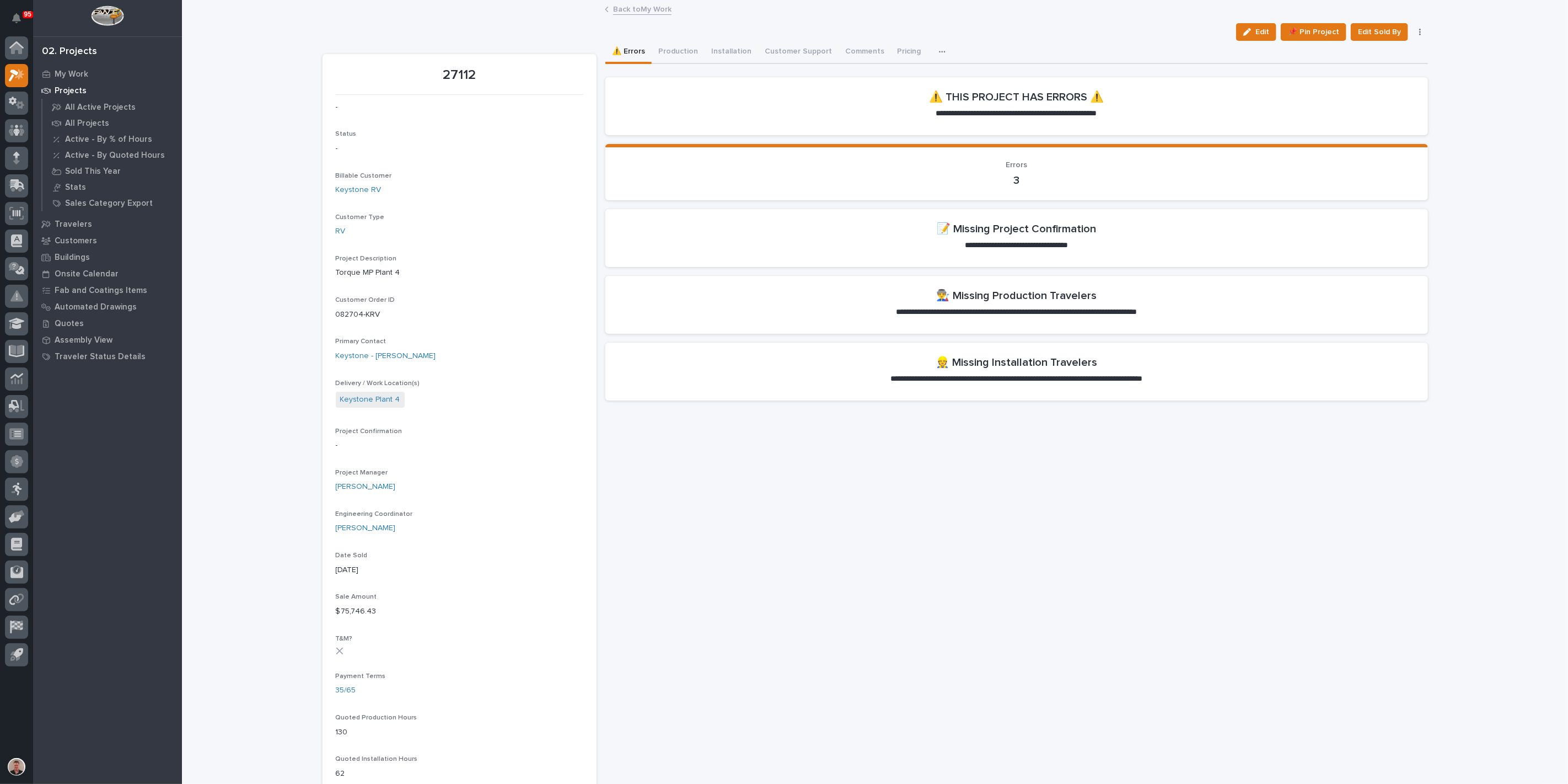
click at [1413, 36] on button "button" at bounding box center [1420, 32] width 15 height 8
click at [1383, 81] on span "🗑️ Delete" at bounding box center [1374, 78] width 36 height 13
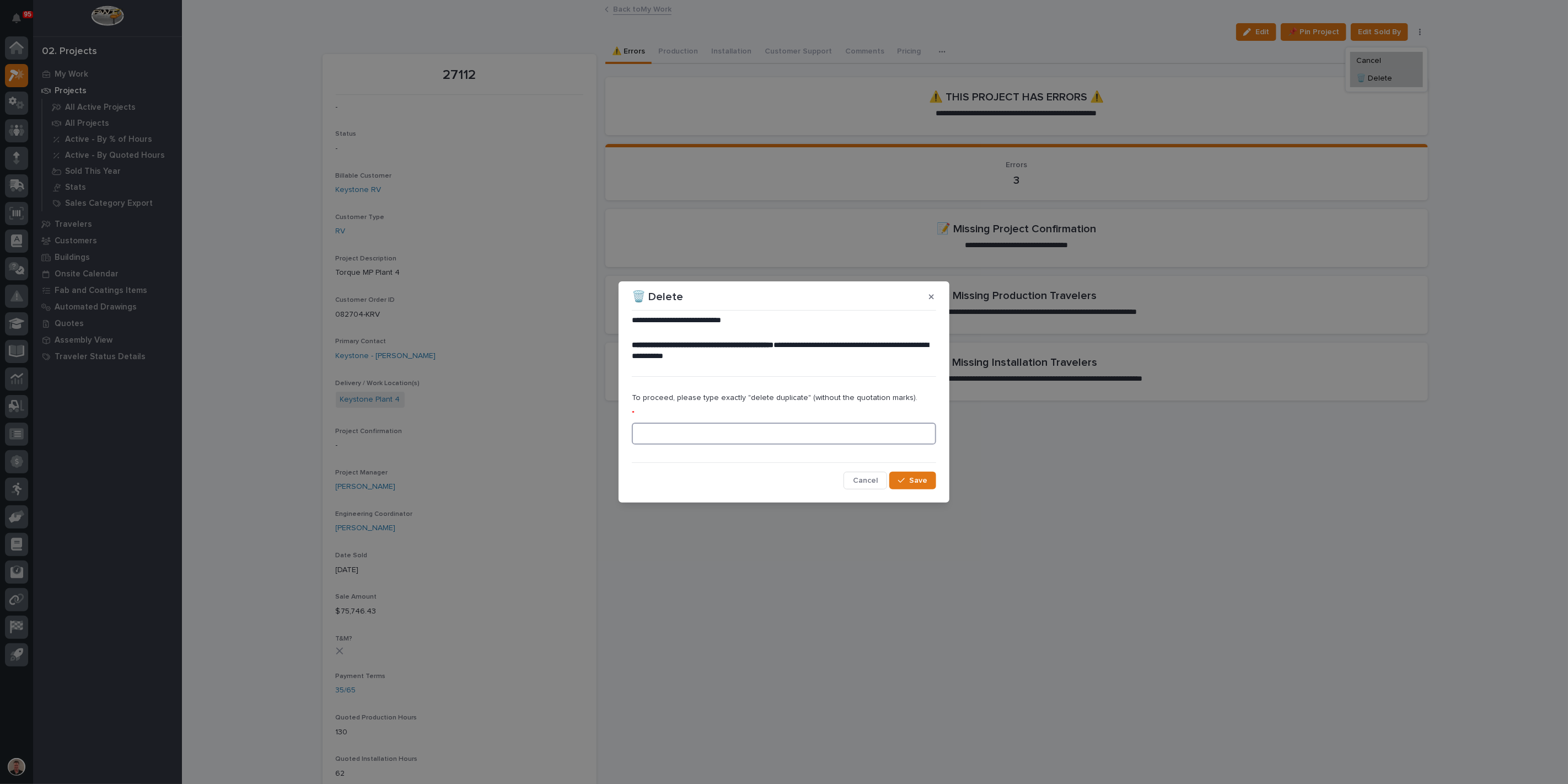
click at [745, 444] on input at bounding box center [784, 434] width 304 height 22
type input "delete duplicate"
click at [909, 485] on span "Save" at bounding box center [918, 480] width 18 height 10
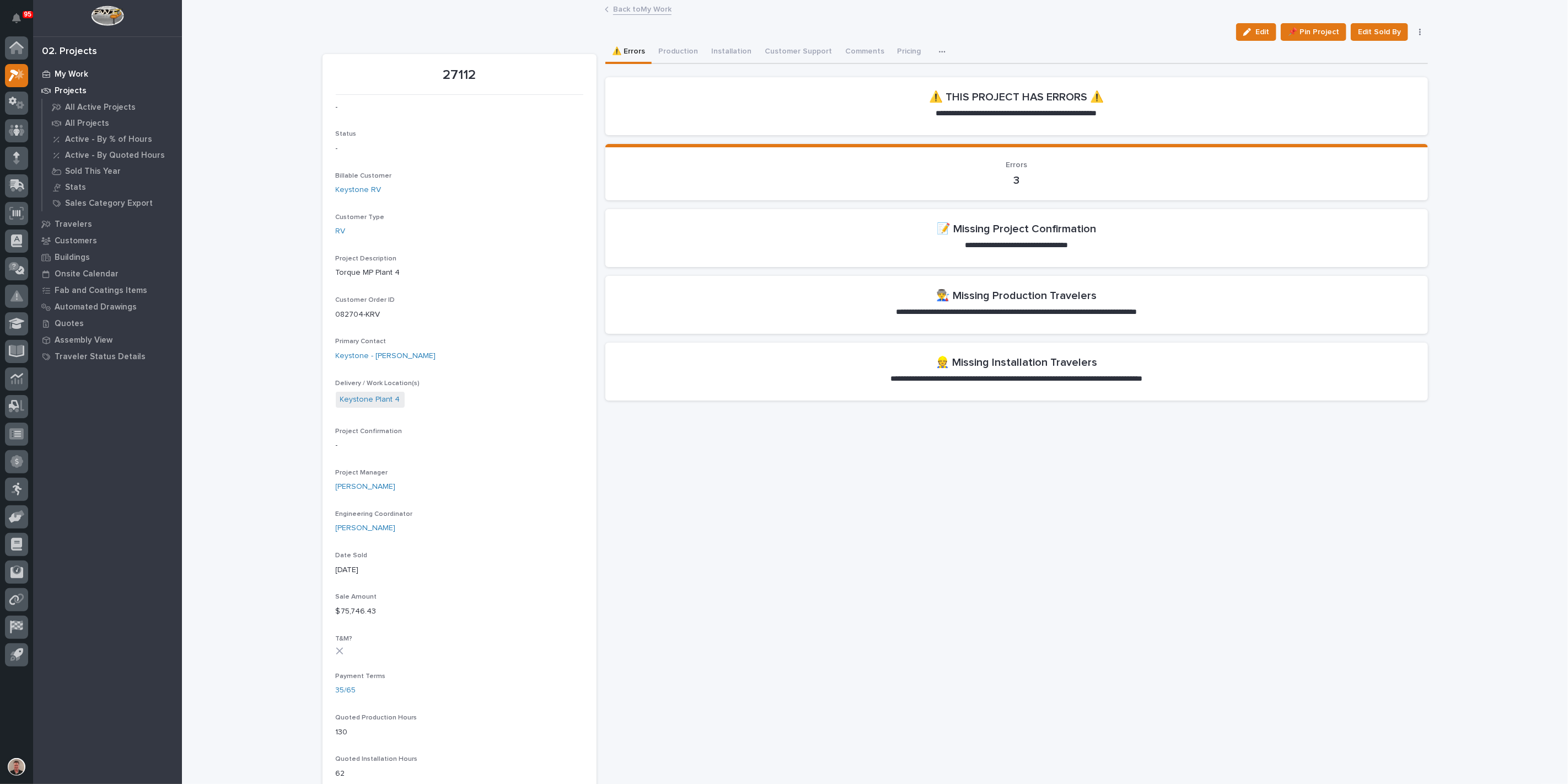
click at [78, 77] on p "My Work" at bounding box center [71, 75] width 34 height 10
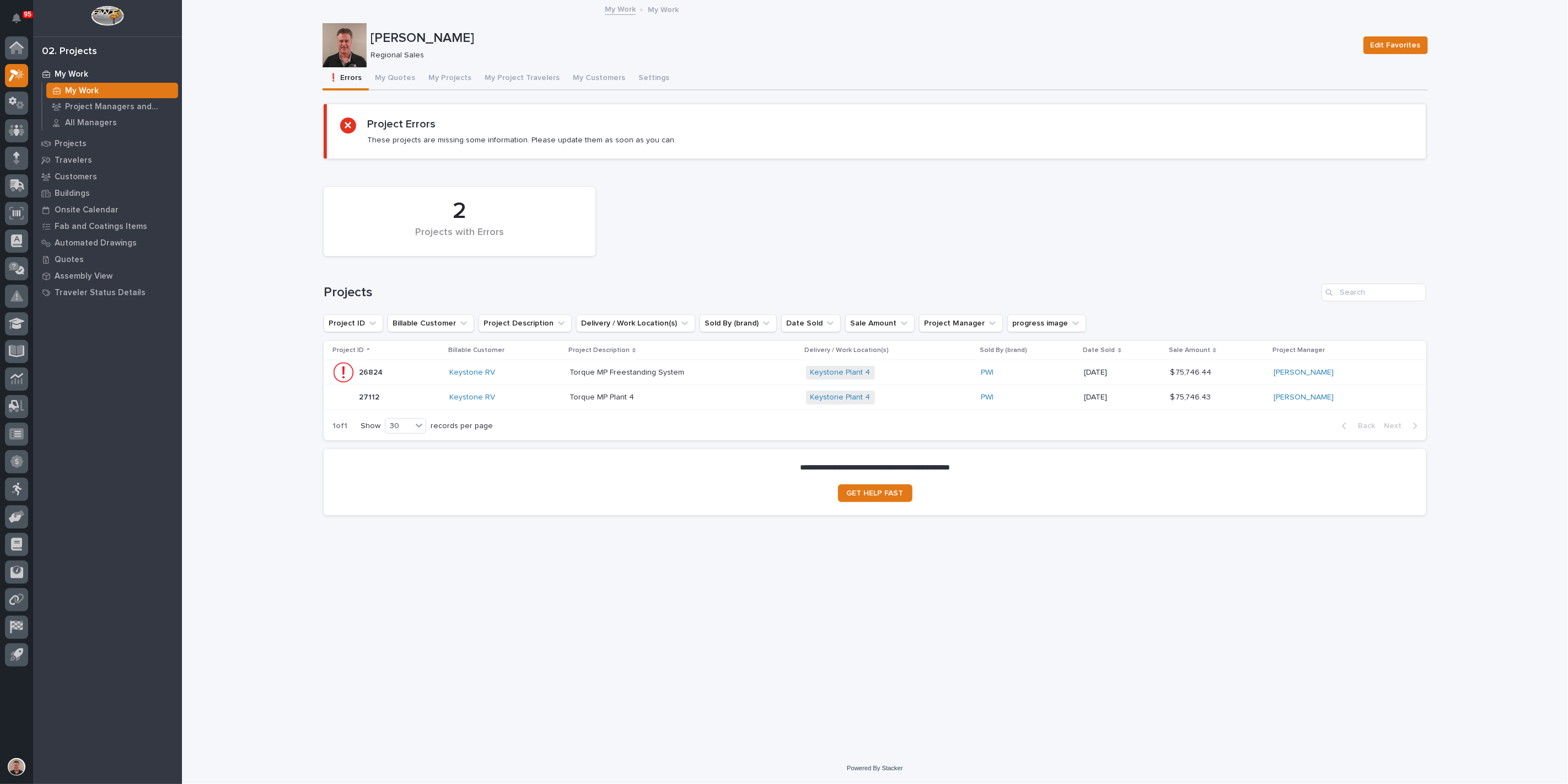
click at [534, 377] on div "Keystone RV" at bounding box center [505, 372] width 111 height 10
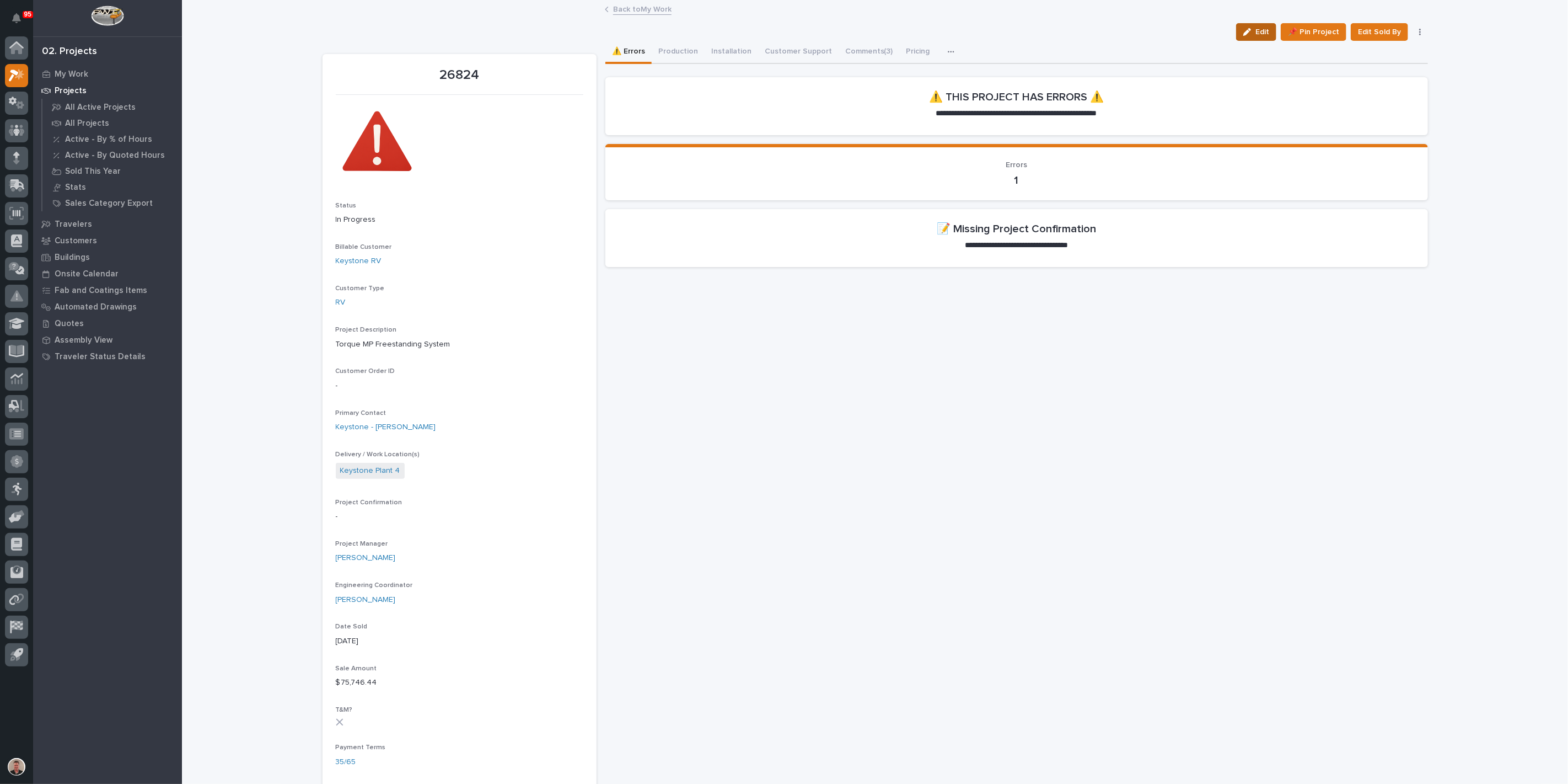
drag, startPoint x: 1241, startPoint y: 39, endPoint x: 974, endPoint y: 274, distance: 355.7
click at [1255, 37] on span "Edit" at bounding box center [1262, 32] width 14 height 10
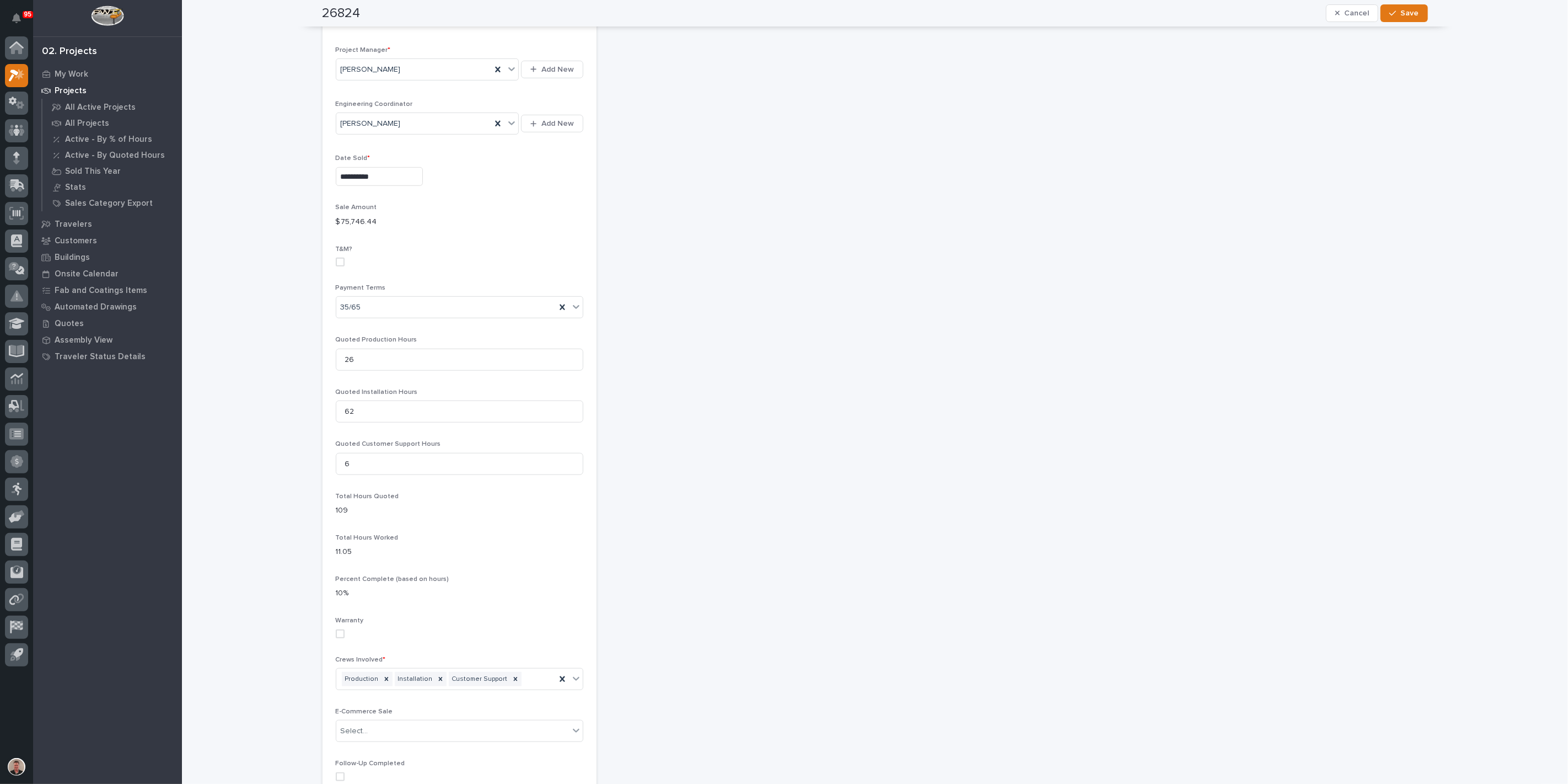
scroll to position [674, 0]
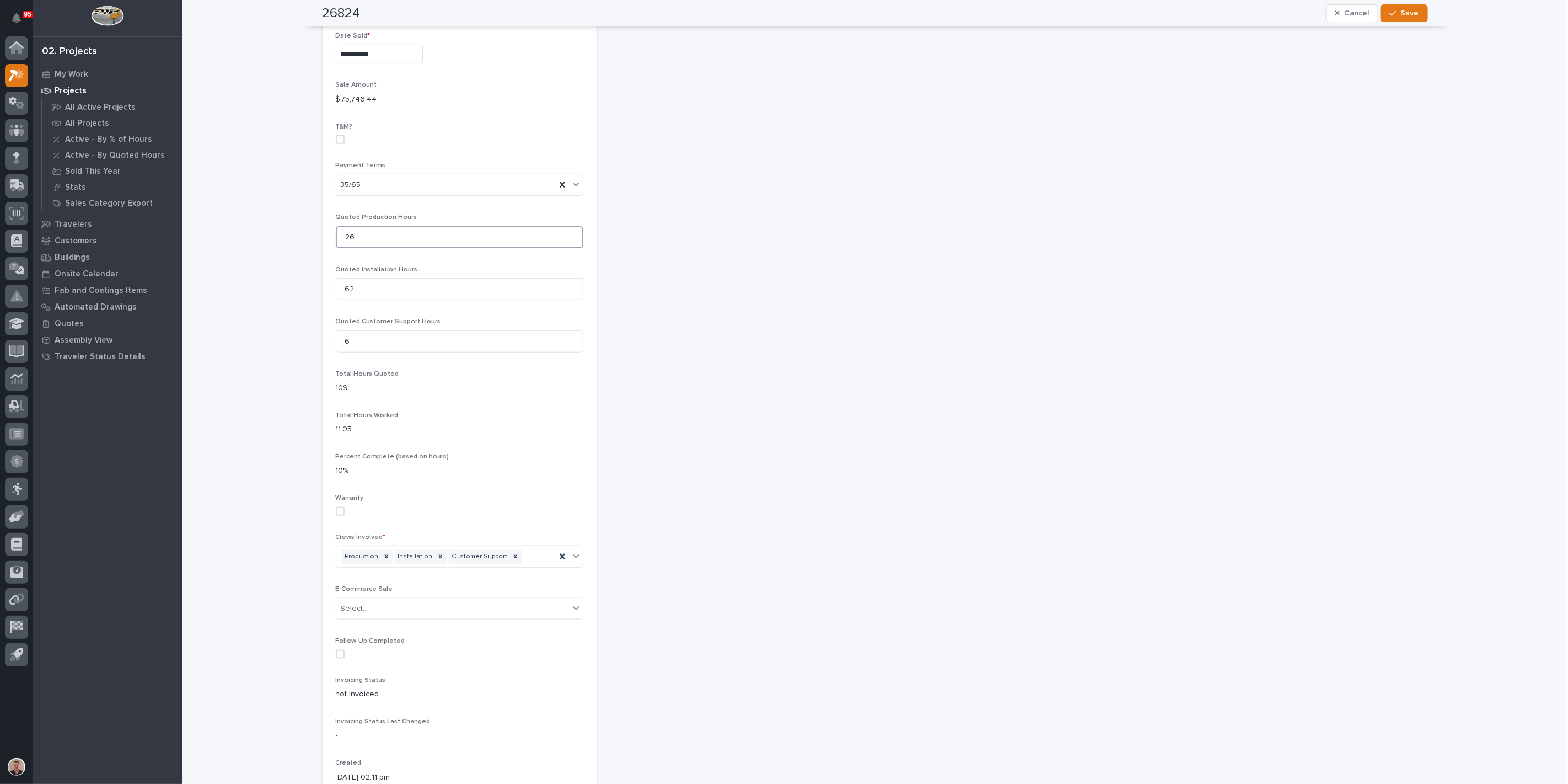
drag, startPoint x: 361, startPoint y: 402, endPoint x: 343, endPoint y: 401, distance: 18.0
click at [343, 248] on input "26" at bounding box center [459, 237] width 247 height 22
click at [382, 300] on input "62" at bounding box center [459, 289] width 247 height 22
click at [368, 248] on input "26" at bounding box center [459, 237] width 247 height 22
type input "2"
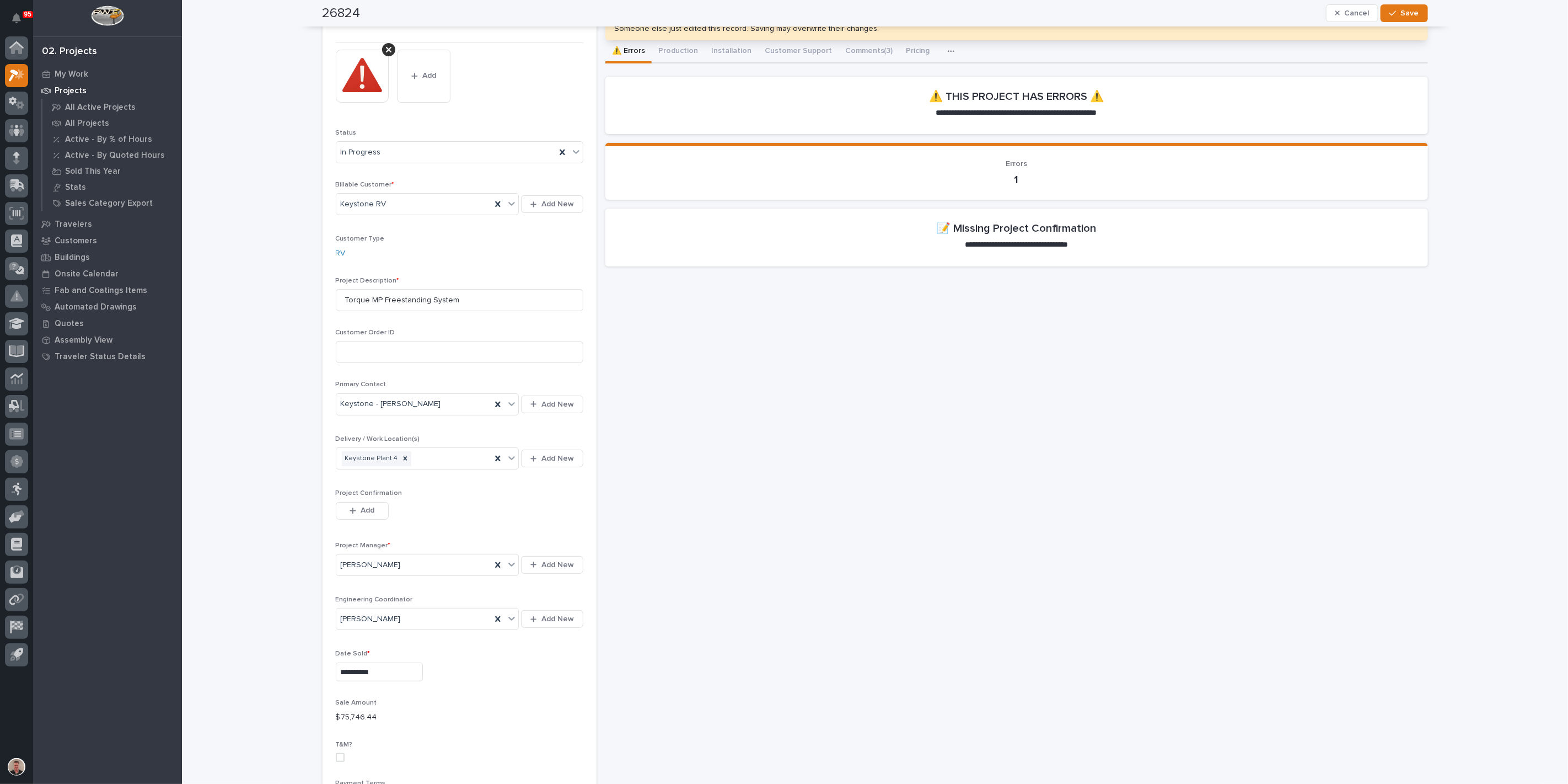
scroll to position [0, 0]
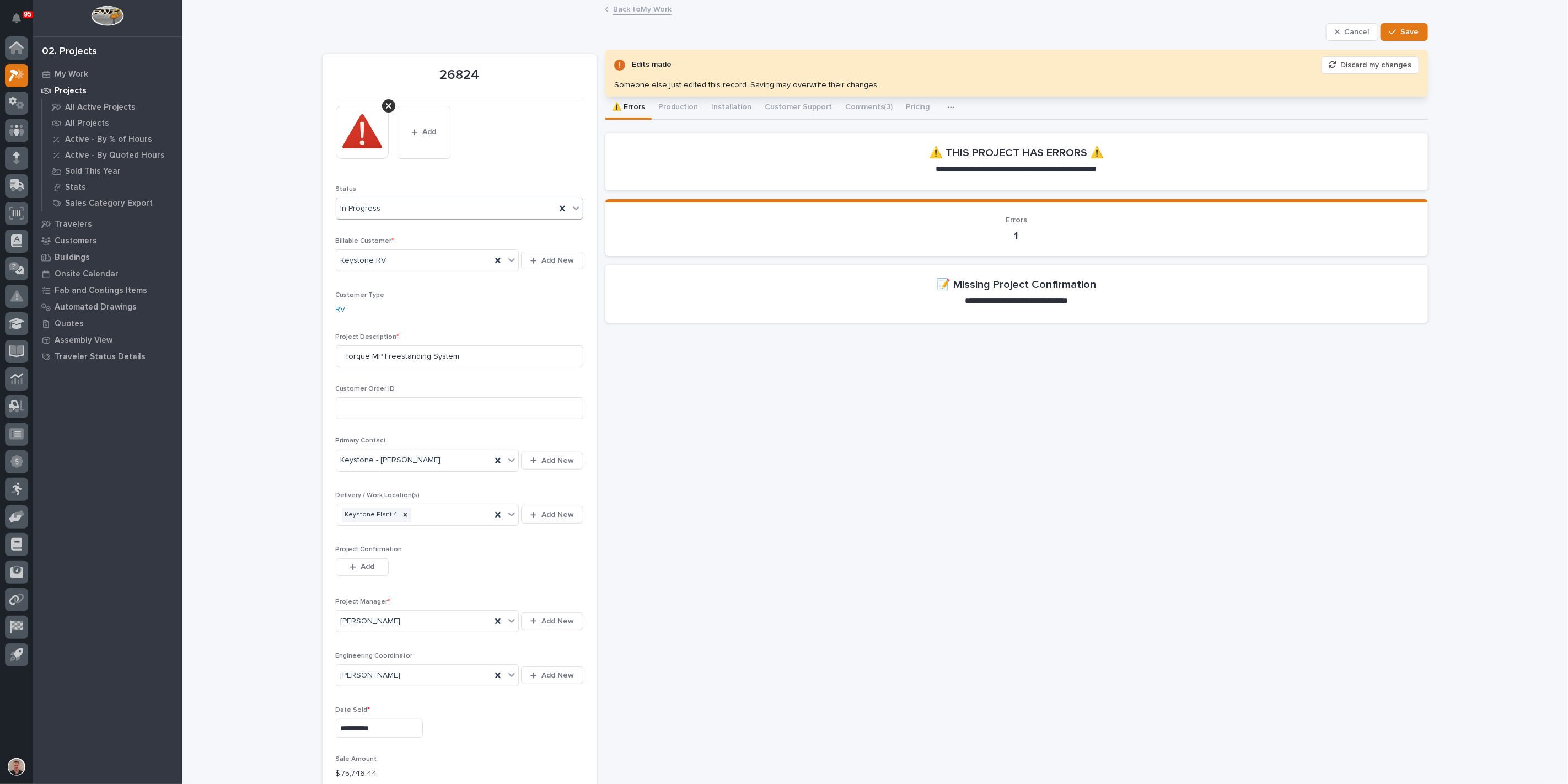
type input "130"
click at [573, 210] on icon at bounding box center [576, 208] width 6 height 4
click at [547, 258] on div "Sold" at bounding box center [454, 263] width 239 height 19
click at [1403, 37] on span "Save" at bounding box center [1409, 32] width 18 height 10
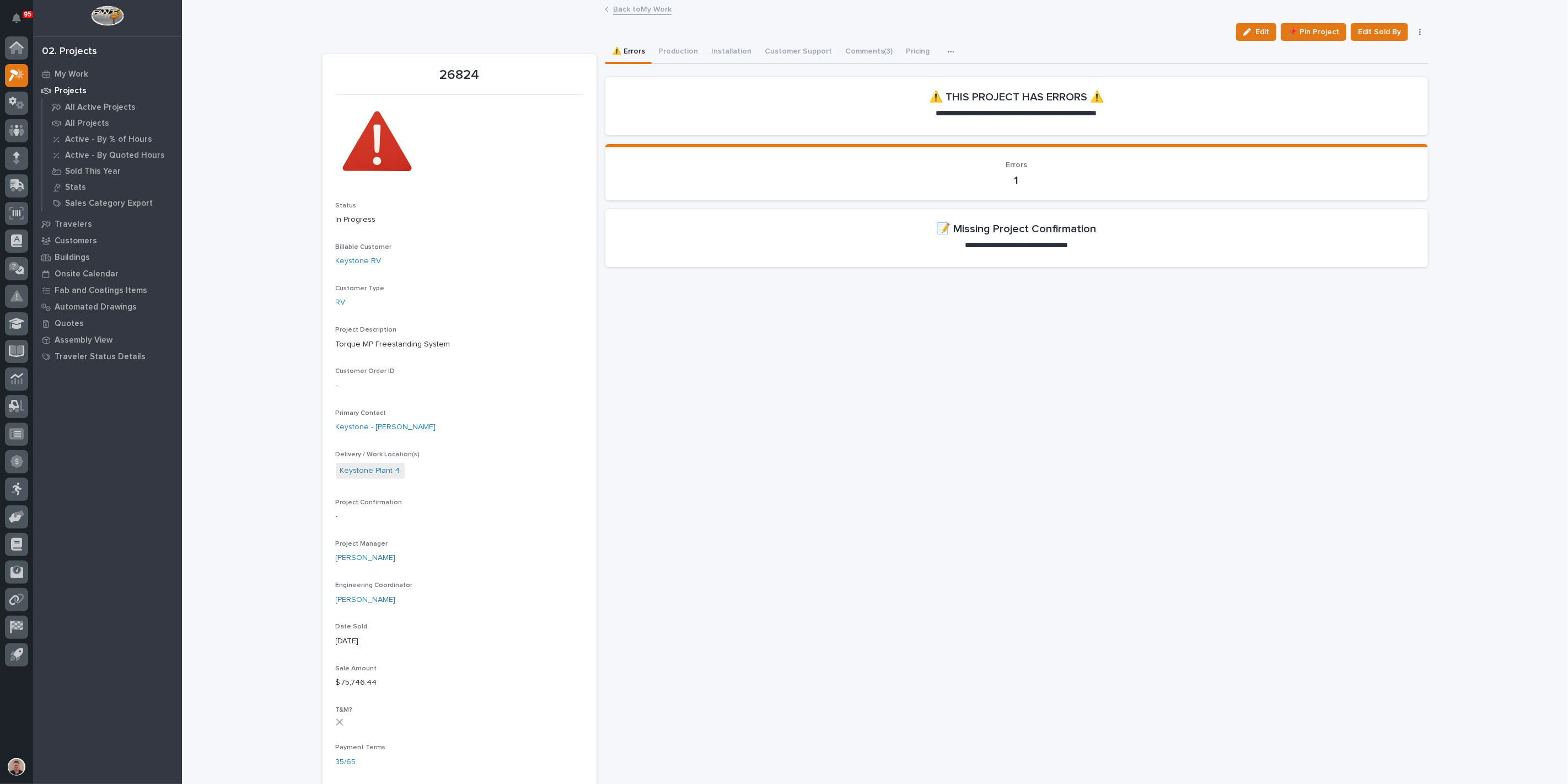
drag, startPoint x: 1237, startPoint y: 34, endPoint x: 1292, endPoint y: 141, distance: 120.3
click at [1237, 34] on button "Edit" at bounding box center [1256, 32] width 40 height 18
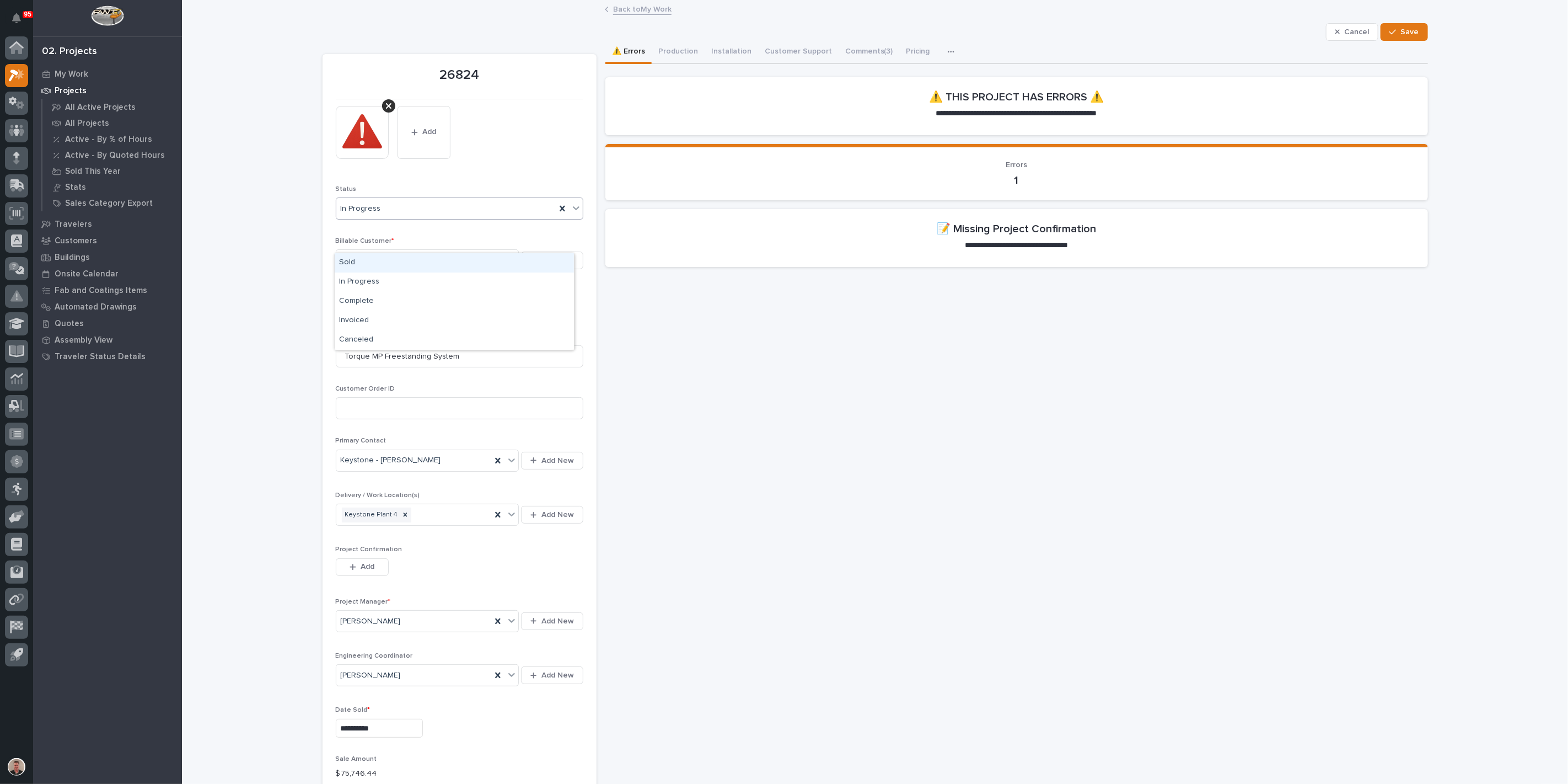
click at [573, 210] on icon at bounding box center [576, 208] width 6 height 4
click at [535, 262] on div "Sold" at bounding box center [454, 263] width 239 height 19
click at [1389, 36] on div "button" at bounding box center [1394, 32] width 11 height 8
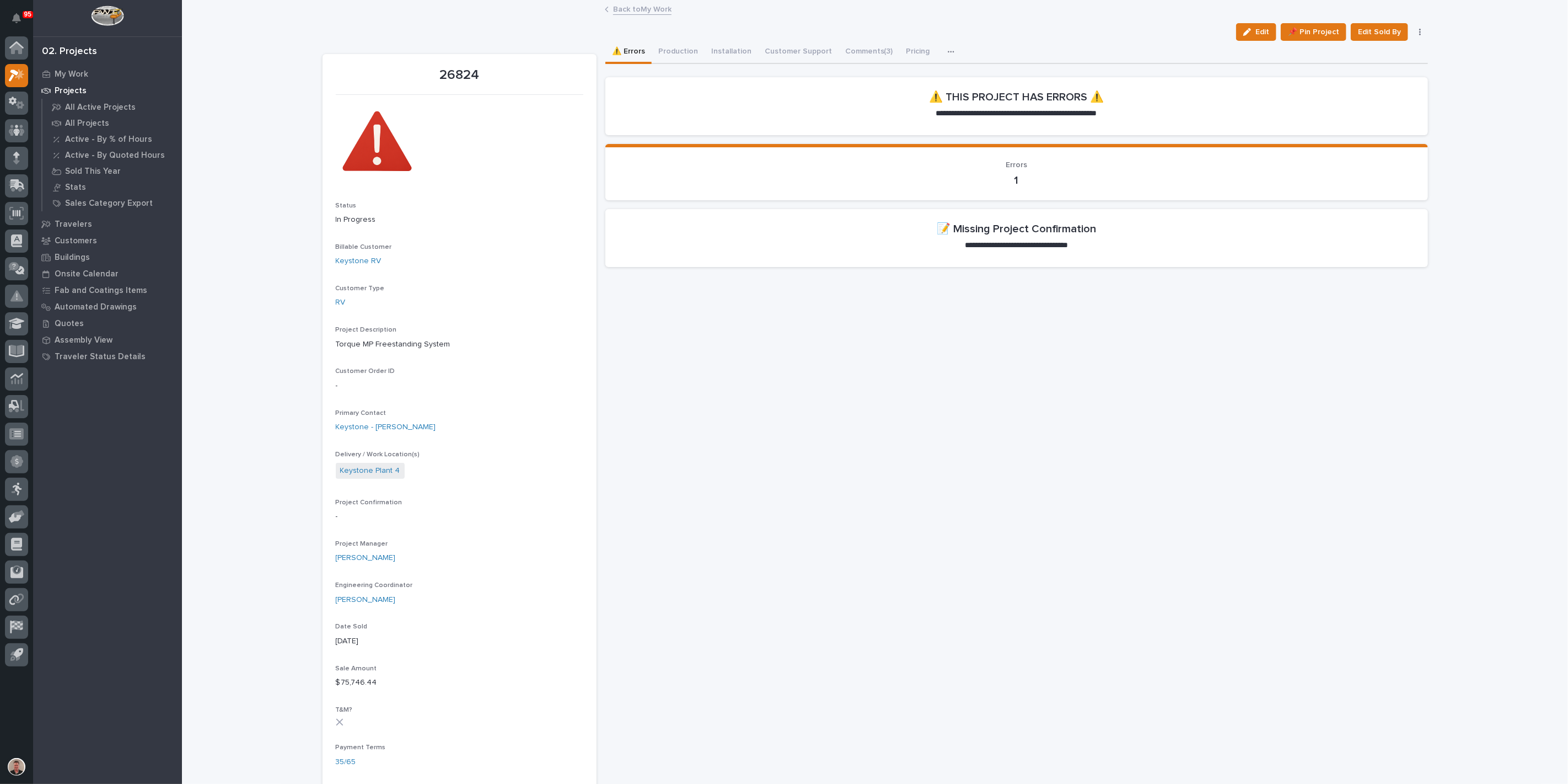
click at [376, 391] on p "-" at bounding box center [459, 386] width 247 height 12
click at [1255, 37] on span "Edit" at bounding box center [1262, 32] width 14 height 10
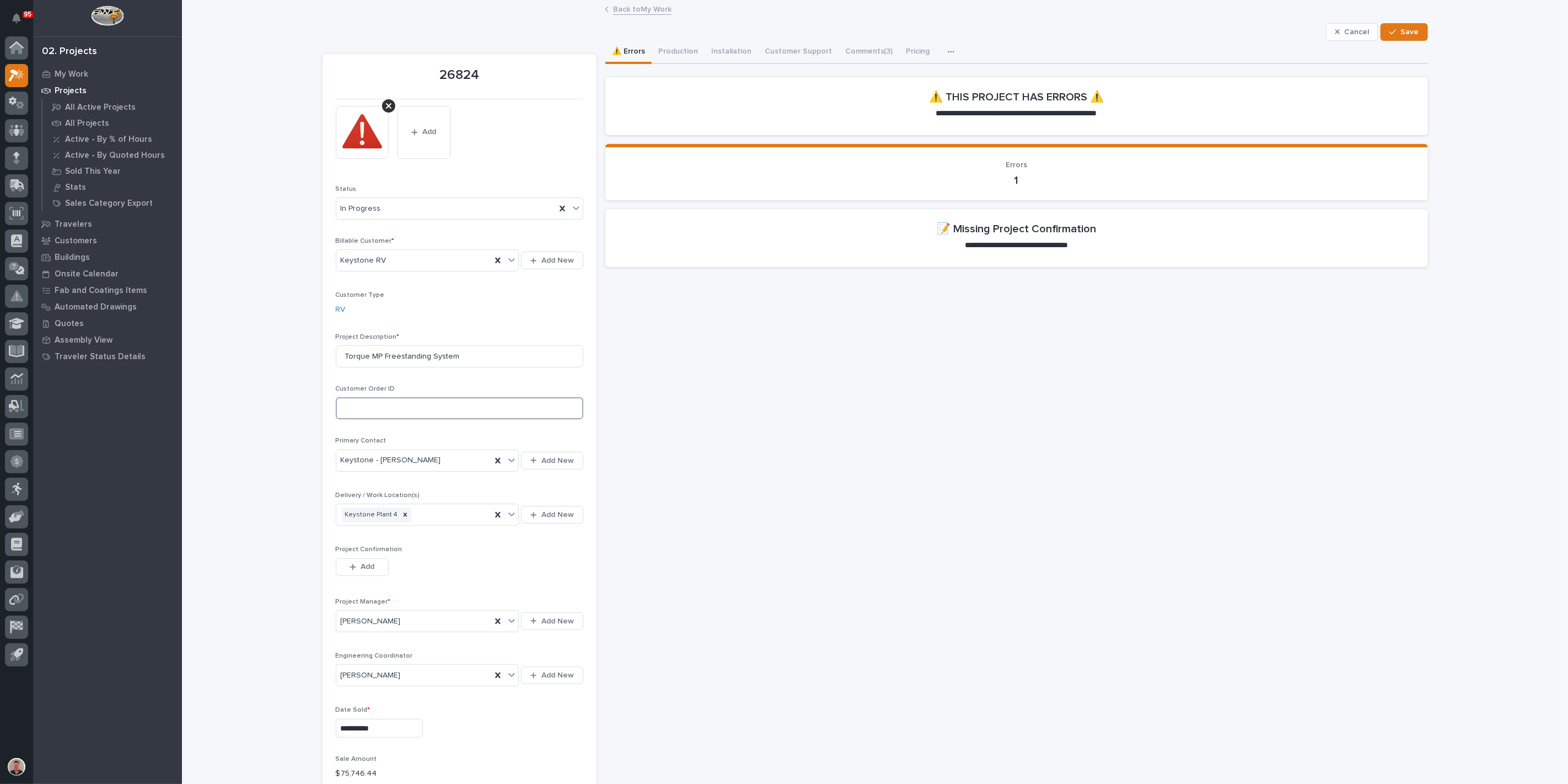
click at [362, 419] on input at bounding box center [459, 408] width 247 height 22
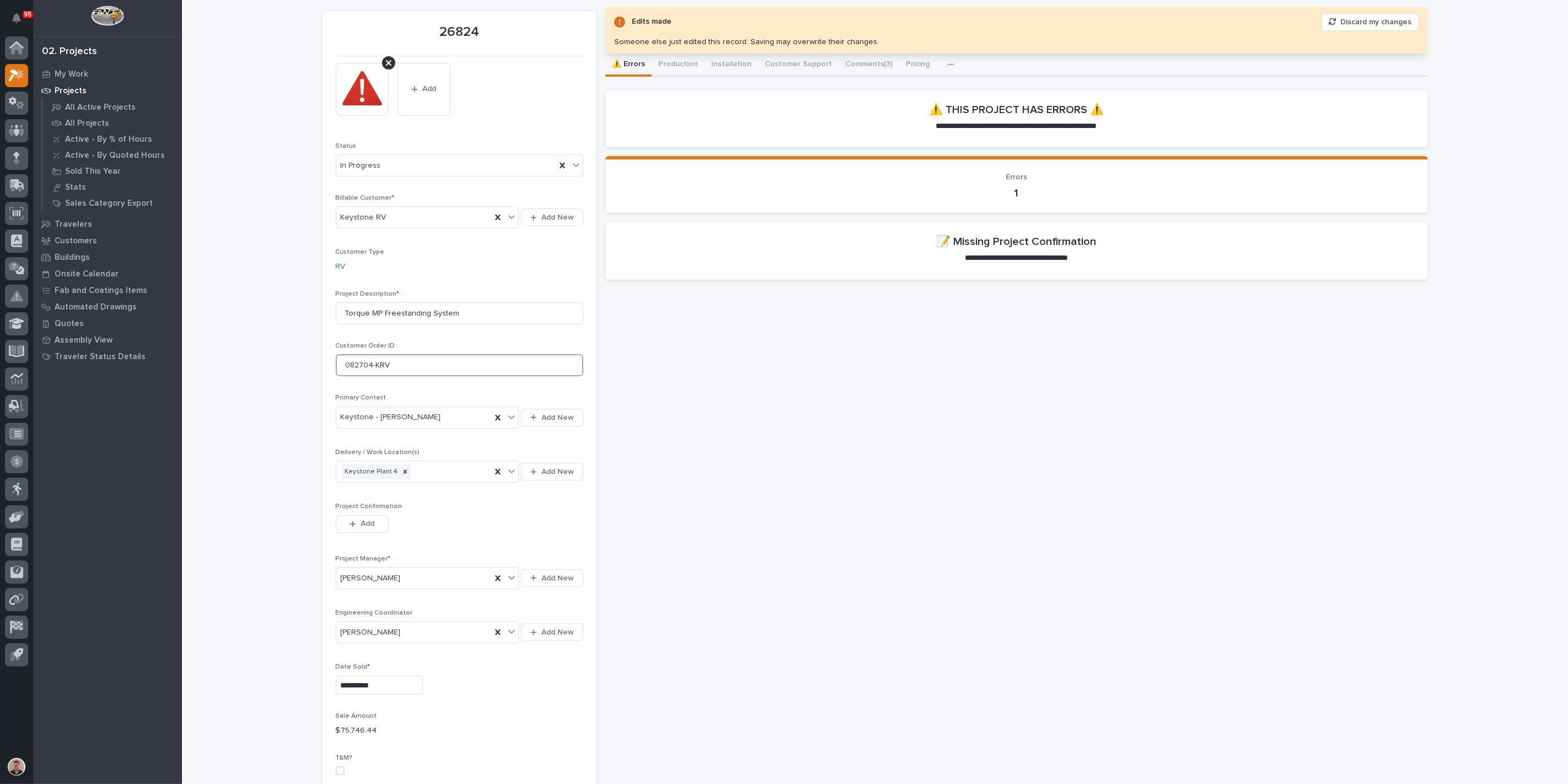
scroll to position [61, 0]
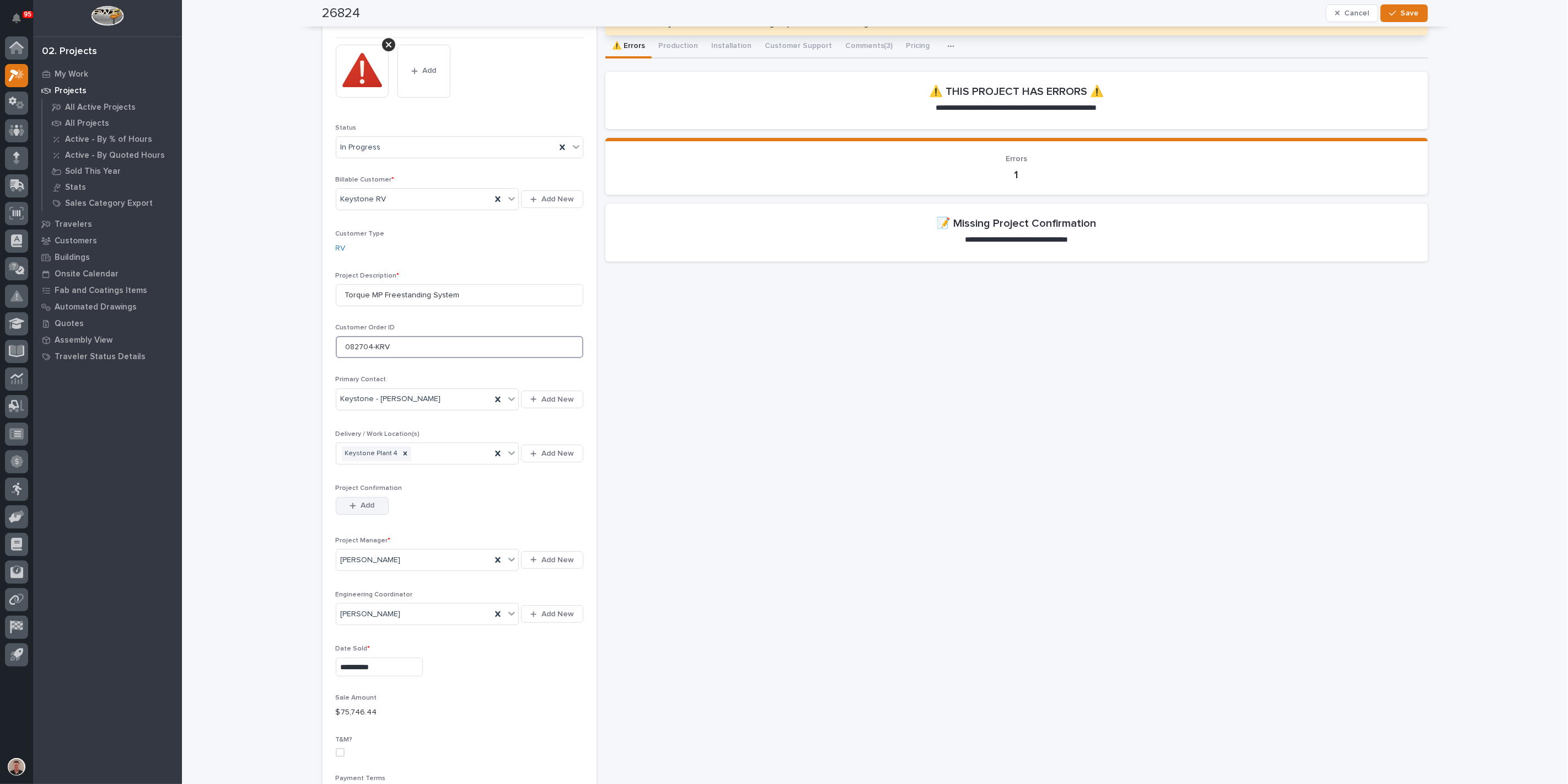
type input "082704-KRV"
drag, startPoint x: 370, startPoint y: 609, endPoint x: 451, endPoint y: 599, distance: 81.6
click at [371, 510] on span "Add" at bounding box center [368, 505] width 14 height 10
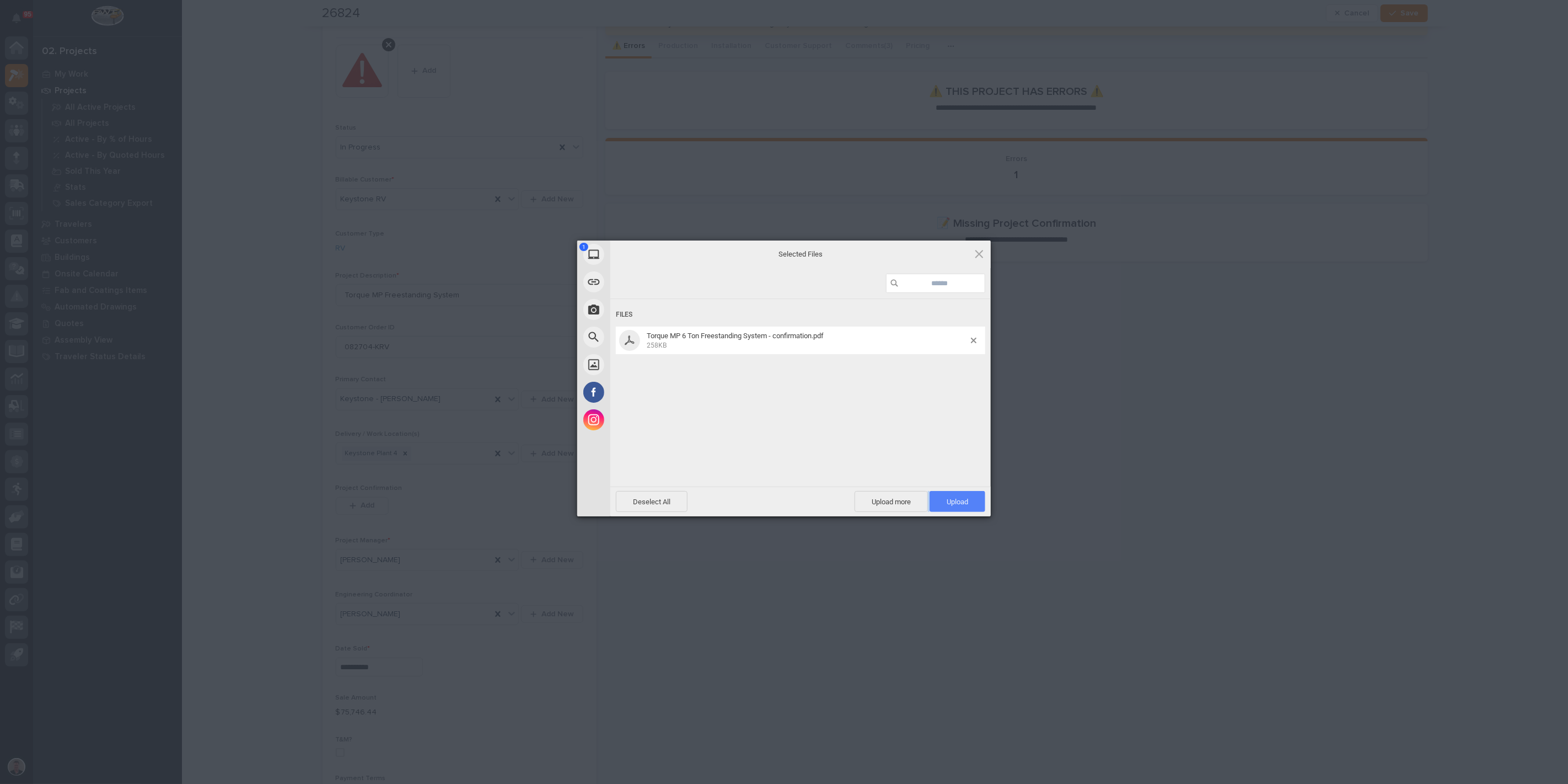
drag, startPoint x: 942, startPoint y: 486, endPoint x: 938, endPoint y: 505, distance: 19.4
click at [938, 505] on div "Deselect All Upload more Upload 1" at bounding box center [800, 501] width 380 height 30
click at [947, 503] on span "Upload 1" at bounding box center [958, 501] width 22 height 8
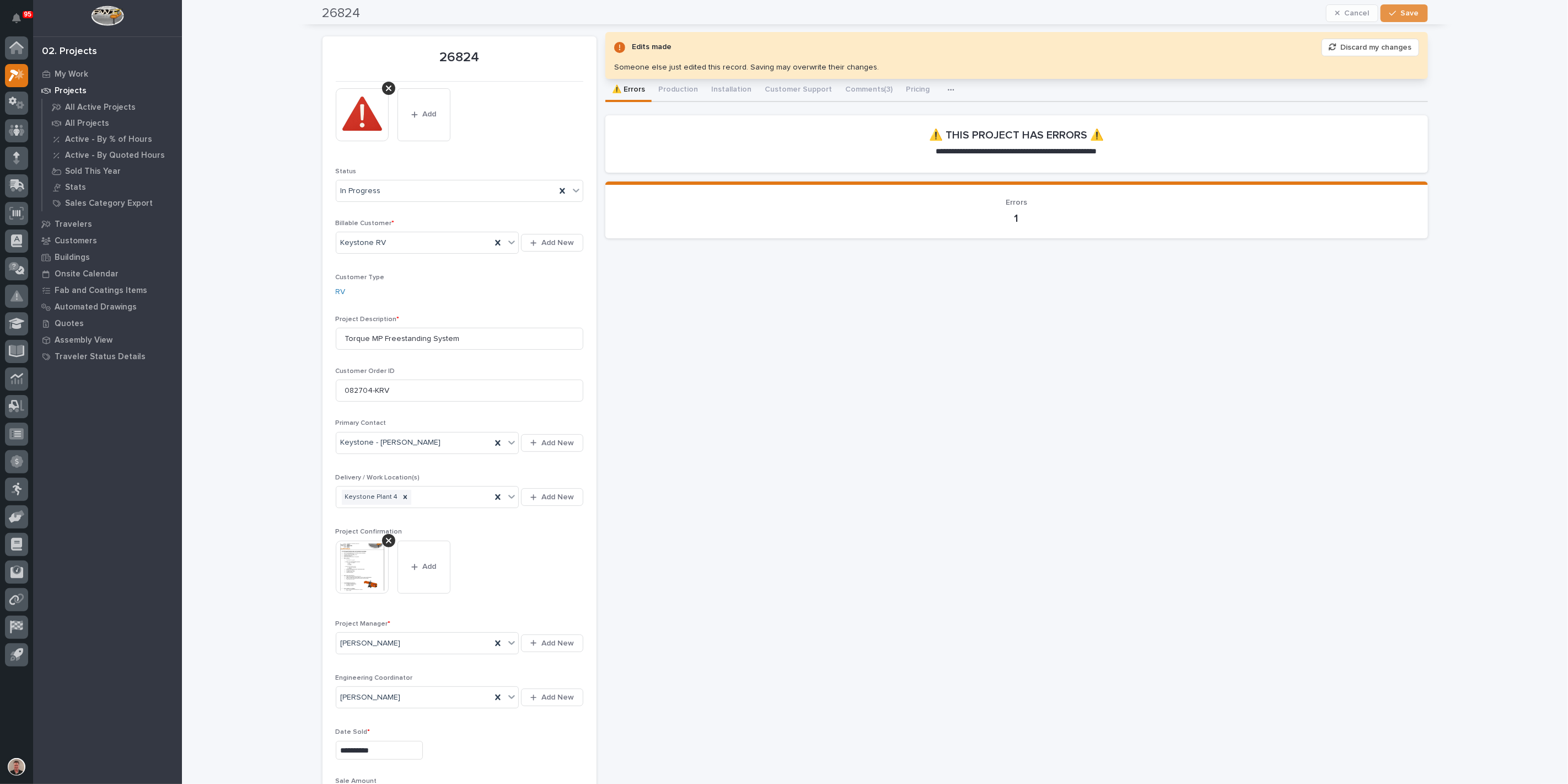
scroll to position [0, 0]
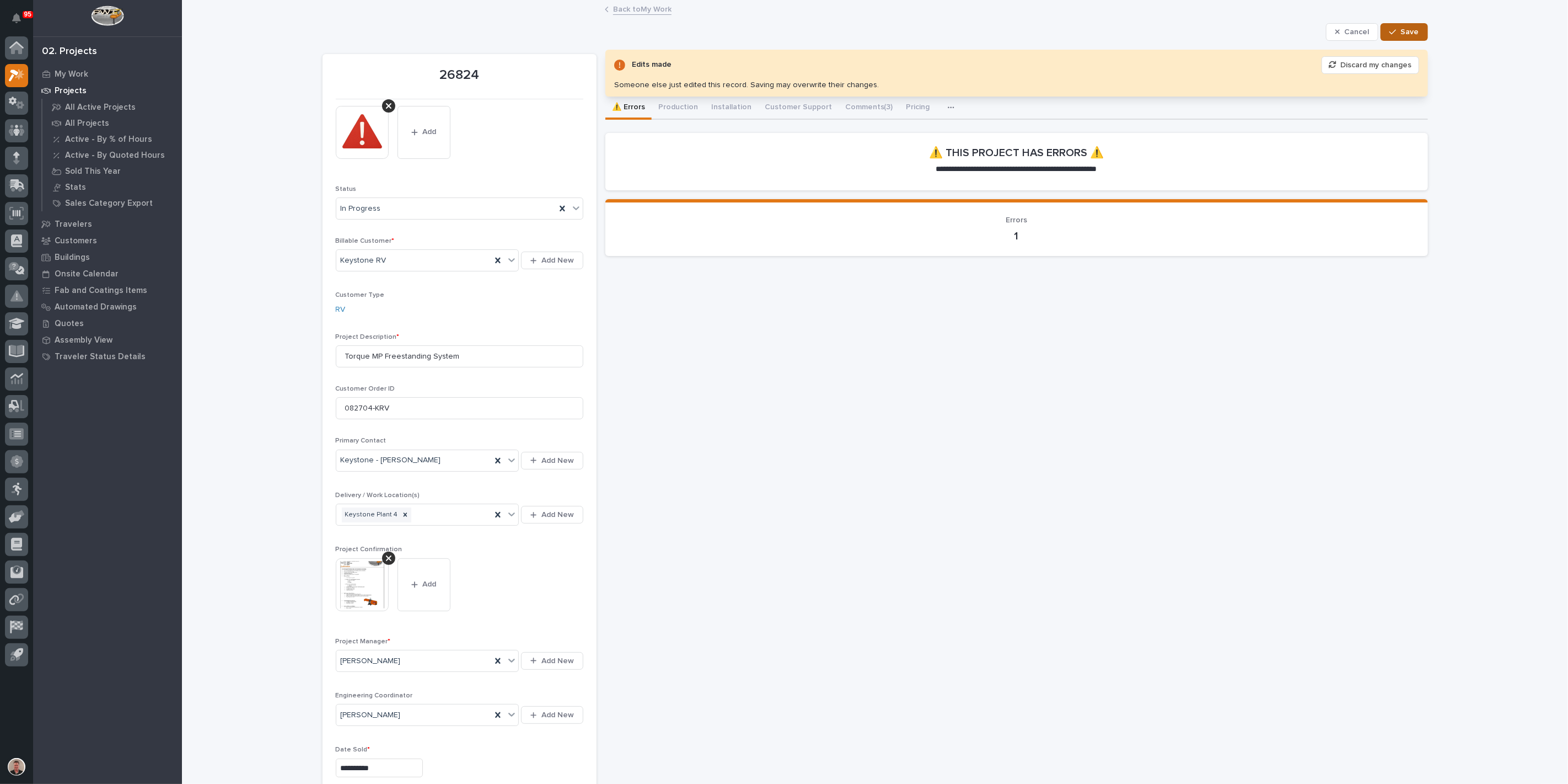
click at [1401, 36] on span "Save" at bounding box center [1409, 32] width 18 height 10
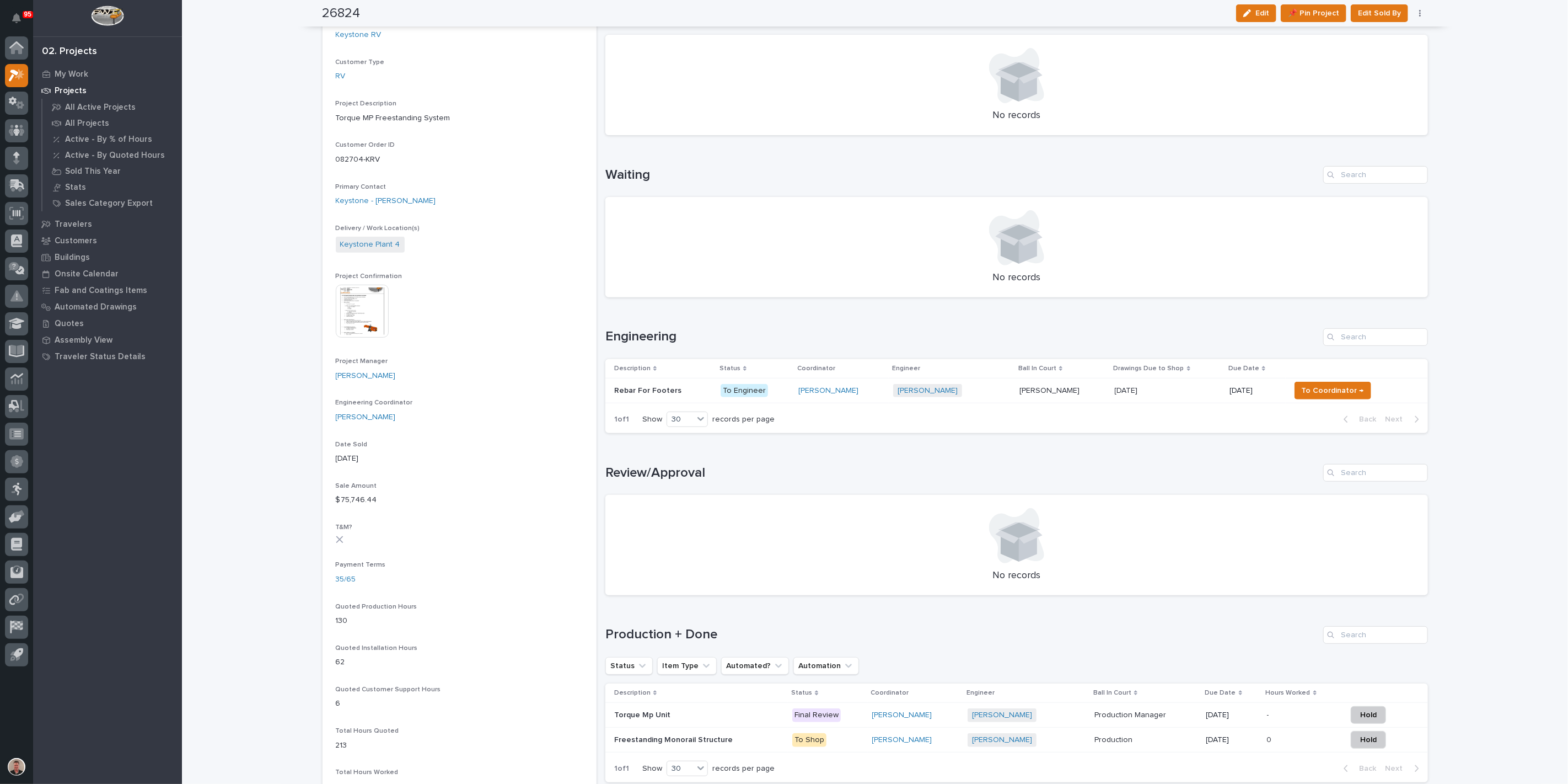
scroll to position [245, 0]
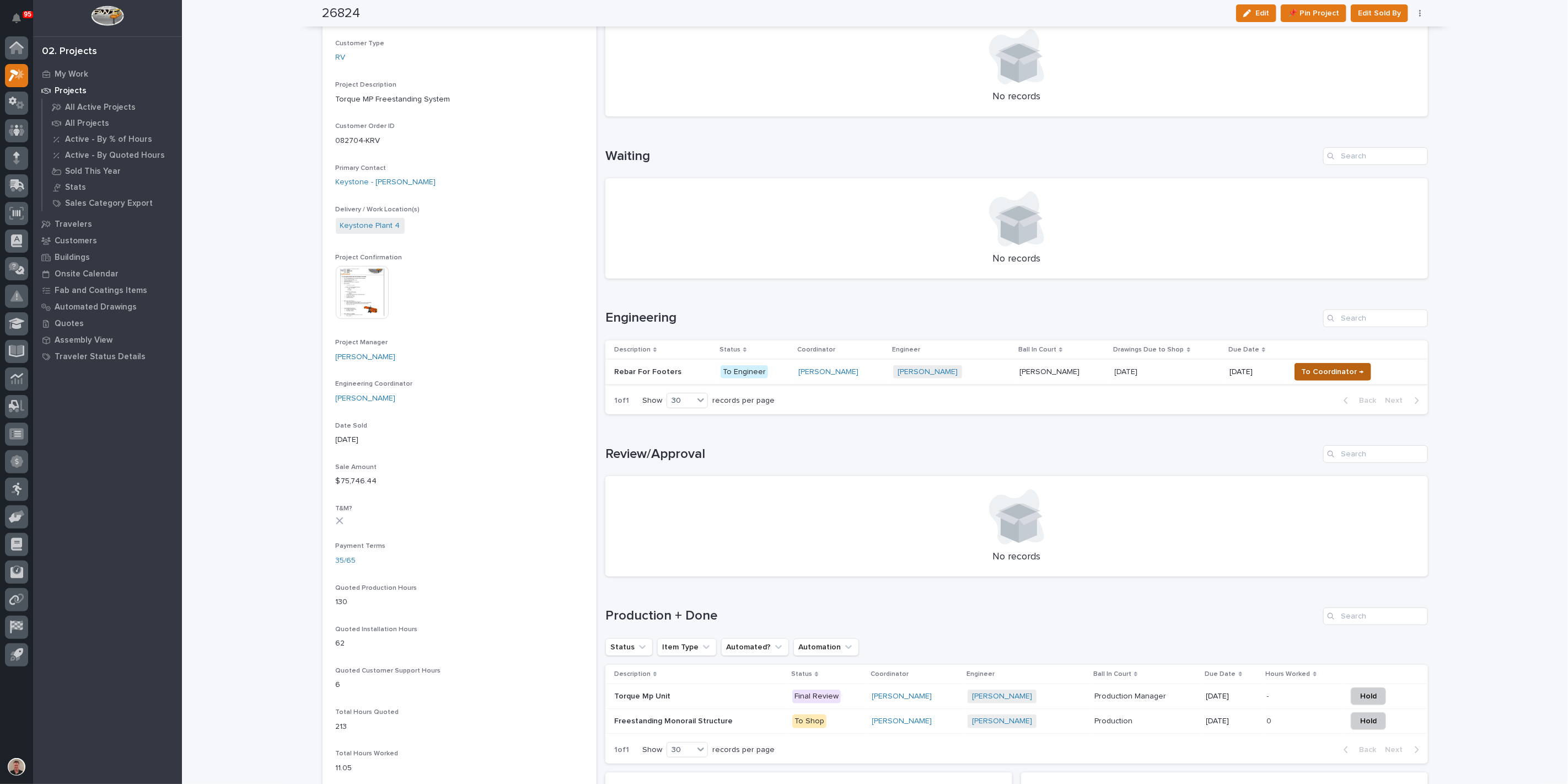
click at [1333, 379] on span "To Coordinator →" at bounding box center [1332, 372] width 62 height 13
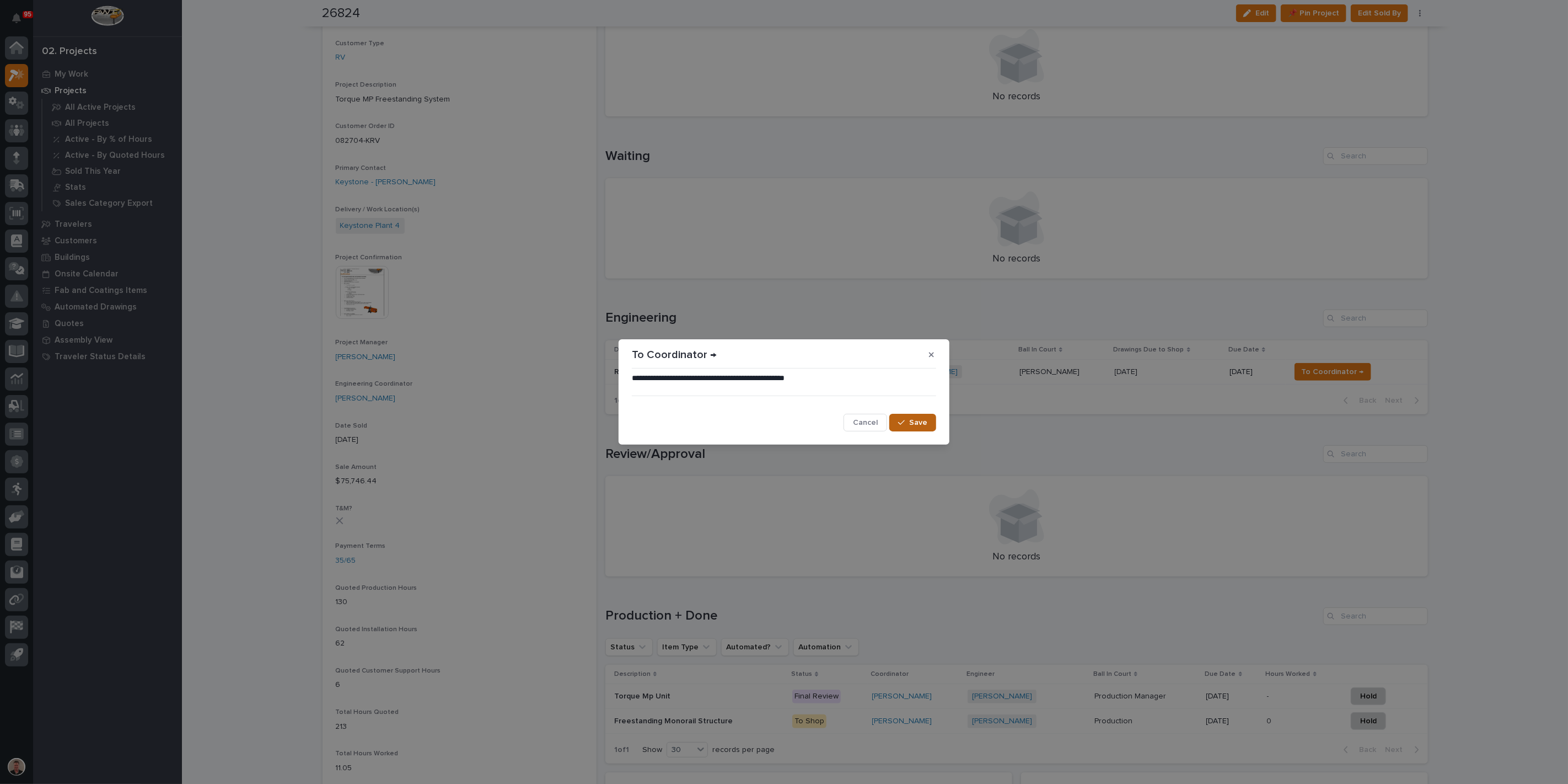
click at [909, 427] on span "Save" at bounding box center [918, 423] width 18 height 10
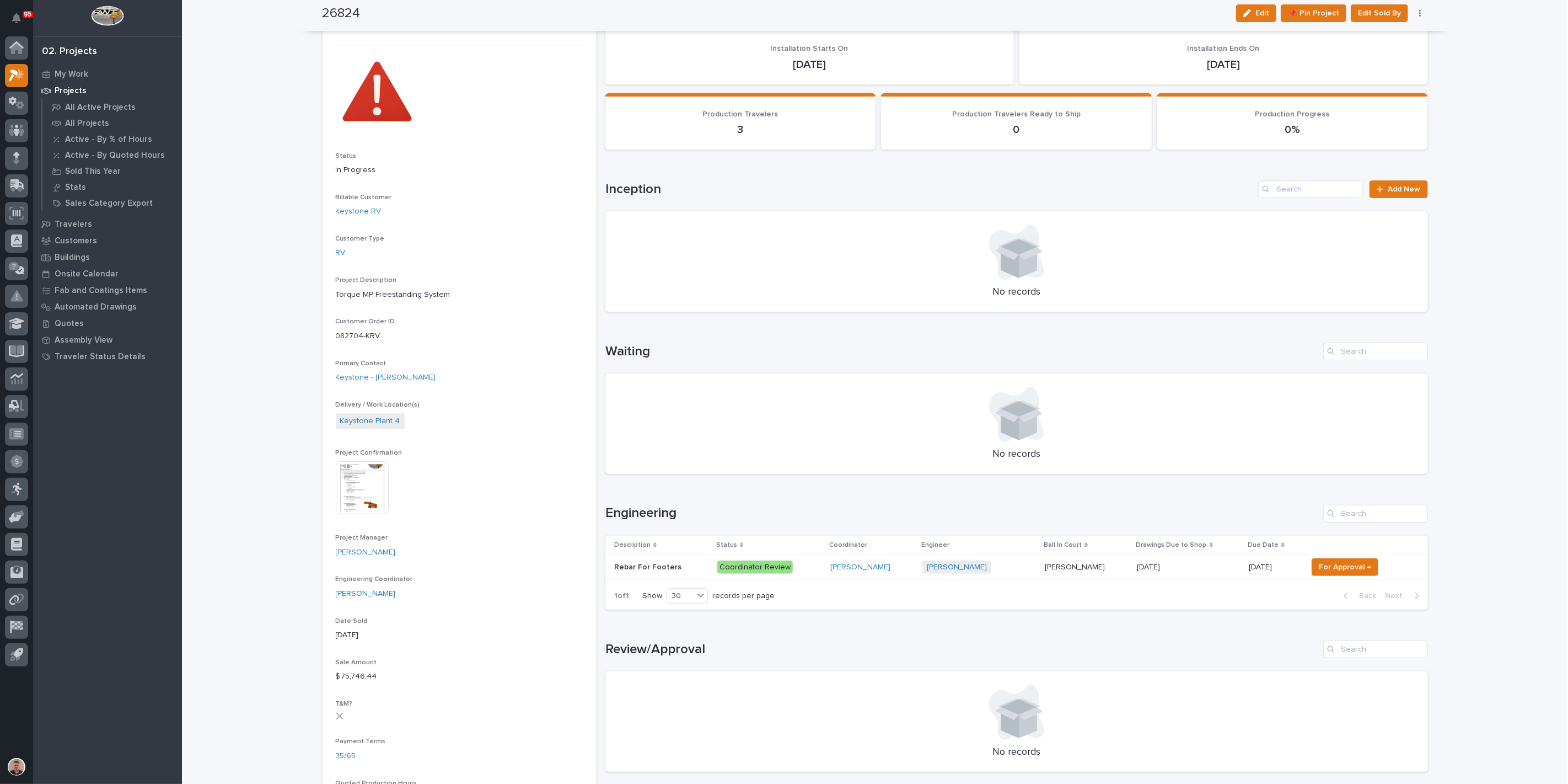
scroll to position [0, 0]
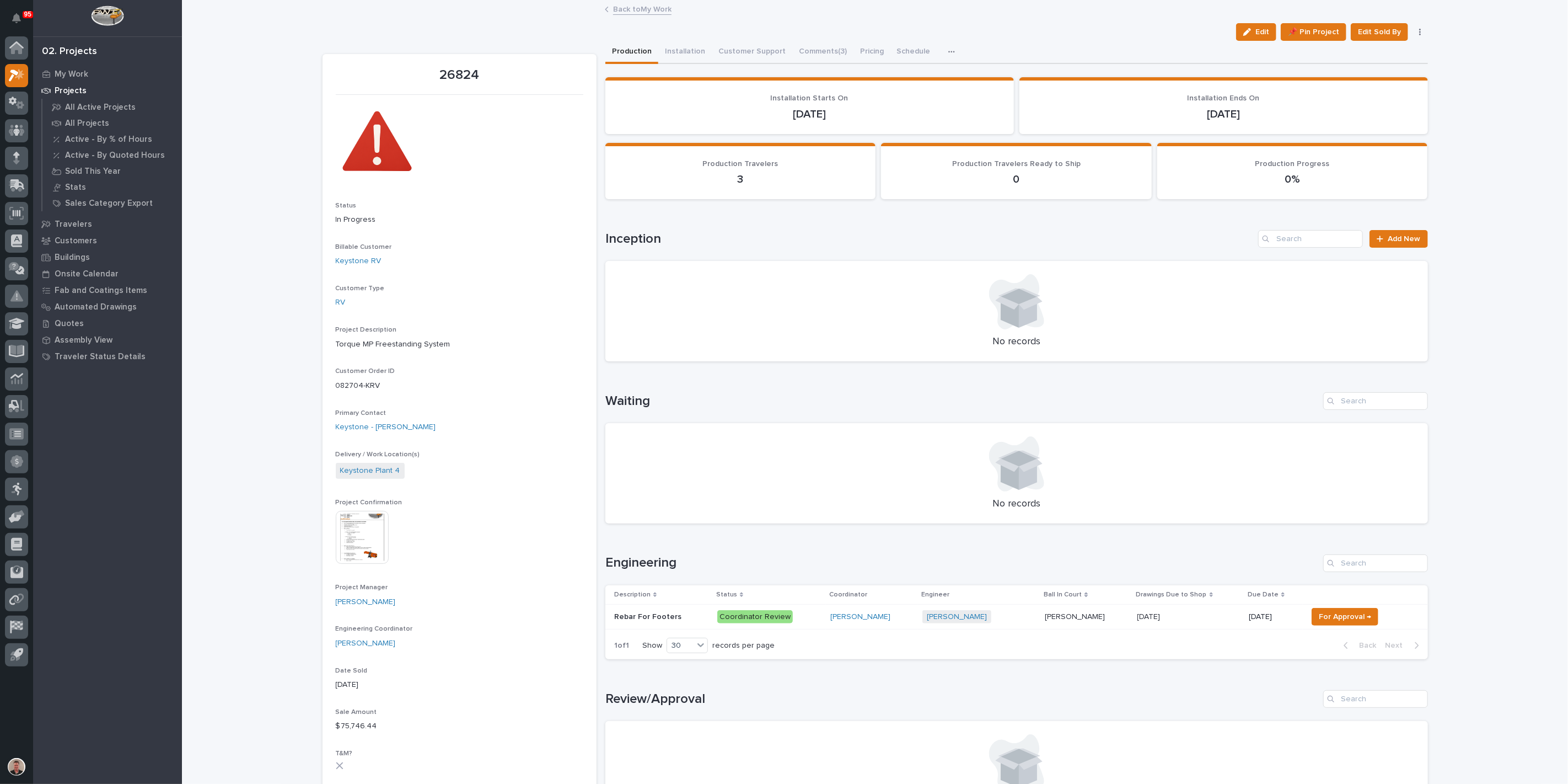
click at [622, 10] on link "Back to My Work" at bounding box center [642, 8] width 58 height 13
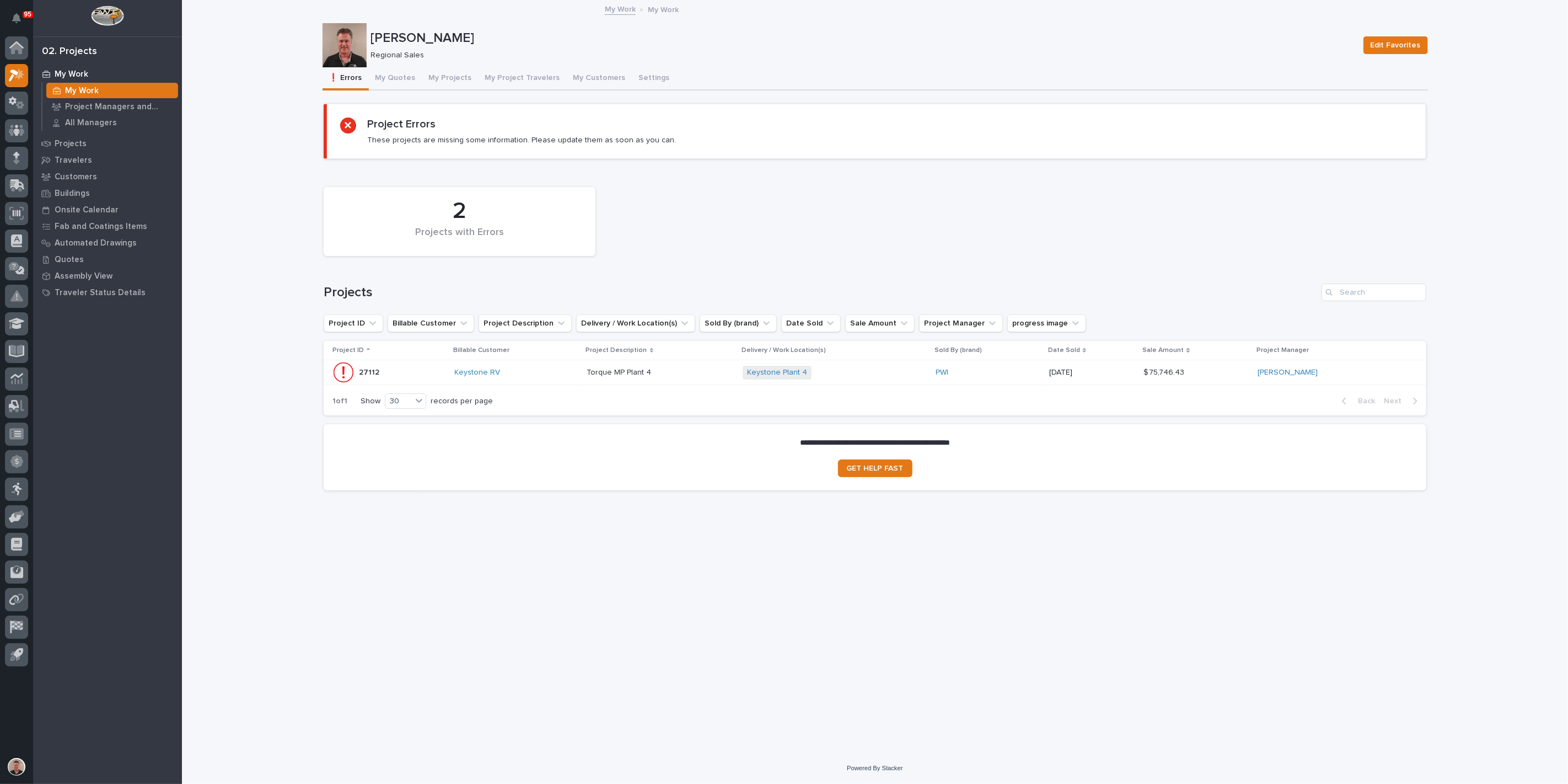
click at [430, 383] on div "27112 27112" at bounding box center [389, 372] width 114 height 22
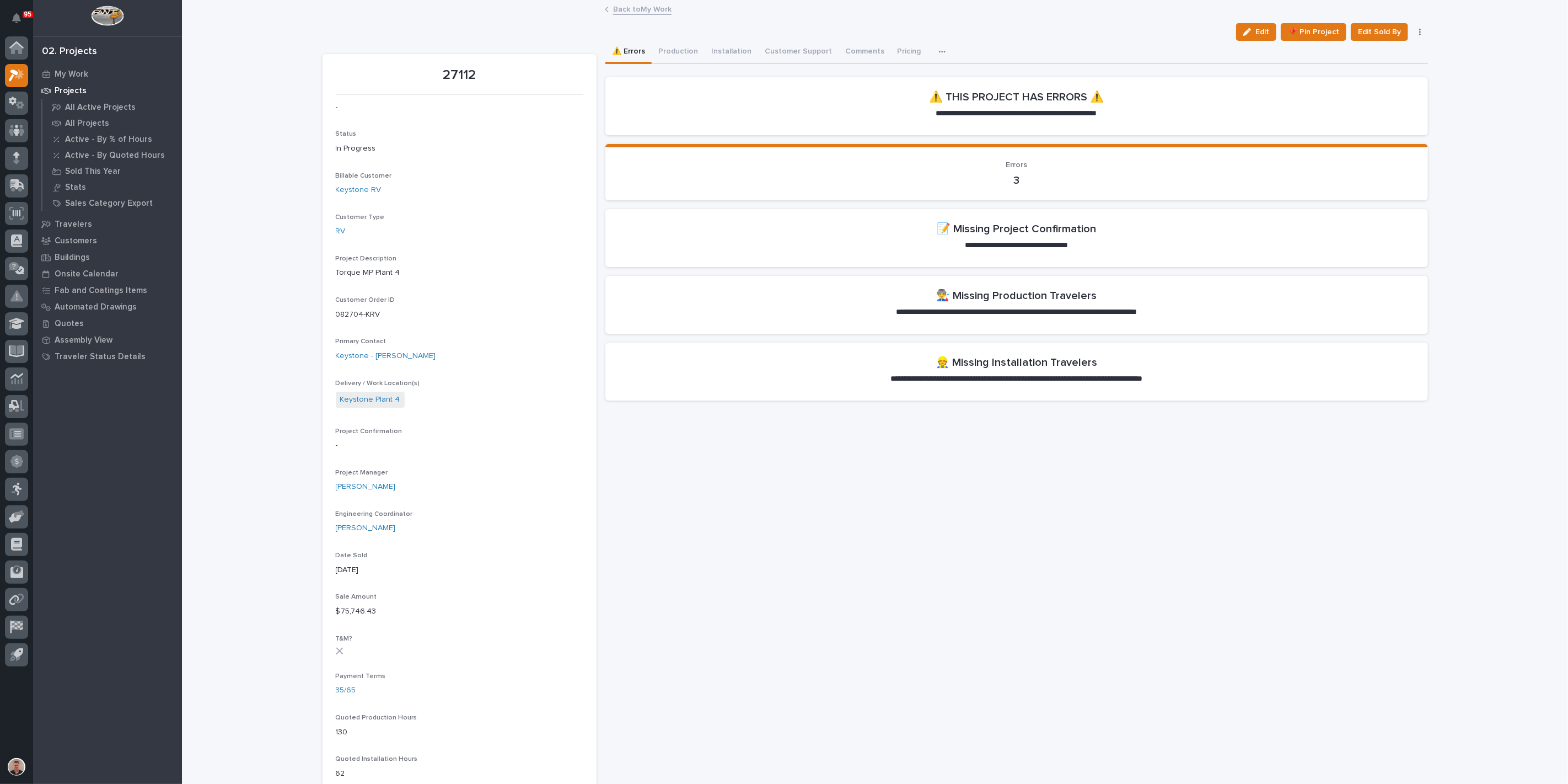
click at [1419, 36] on icon "button" at bounding box center [1420, 32] width 2 height 8
click at [1392, 80] on span "Delete" at bounding box center [1380, 79] width 24 height 10
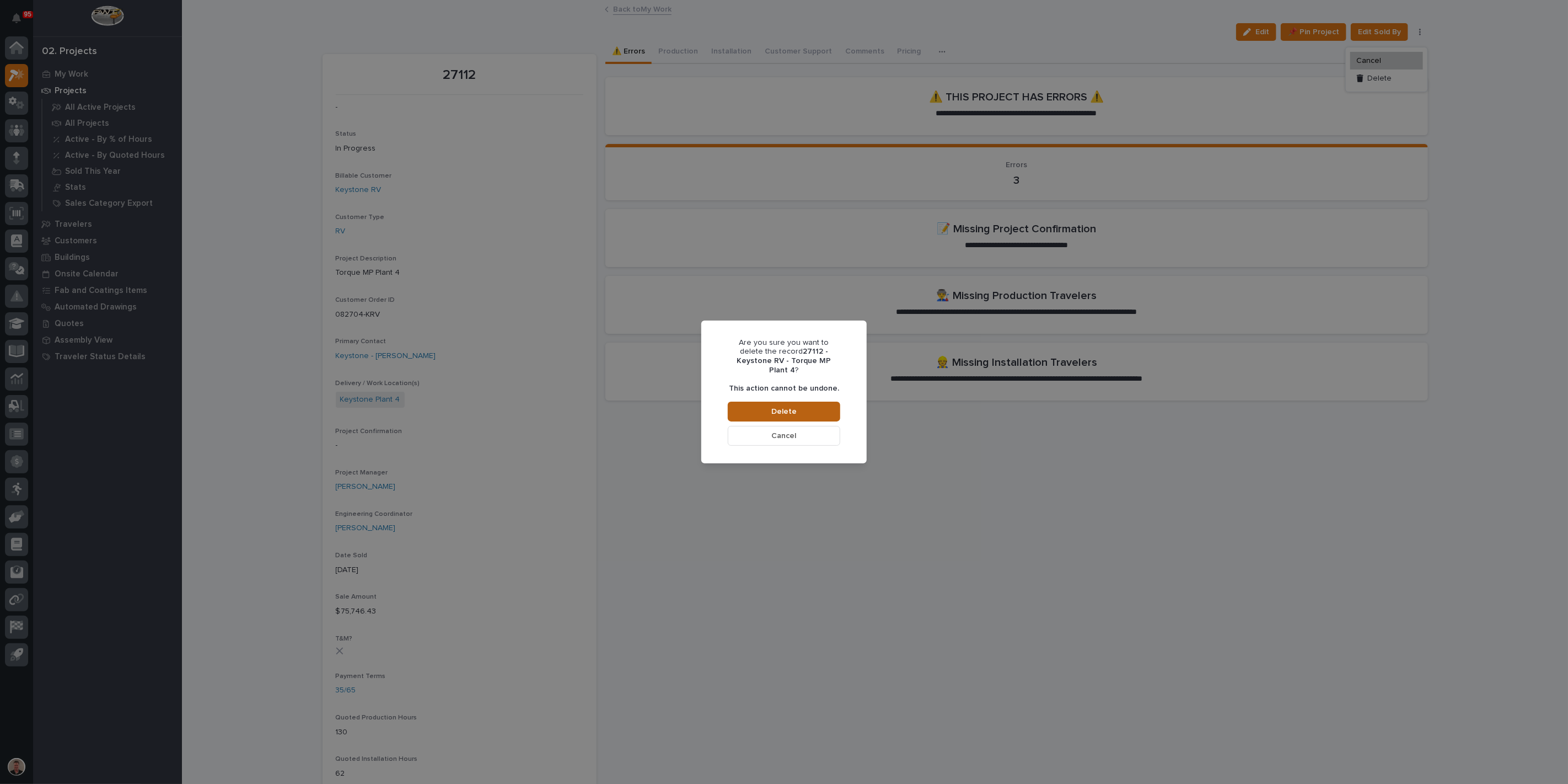
click at [807, 421] on button "Delete" at bounding box center [784, 411] width 113 height 20
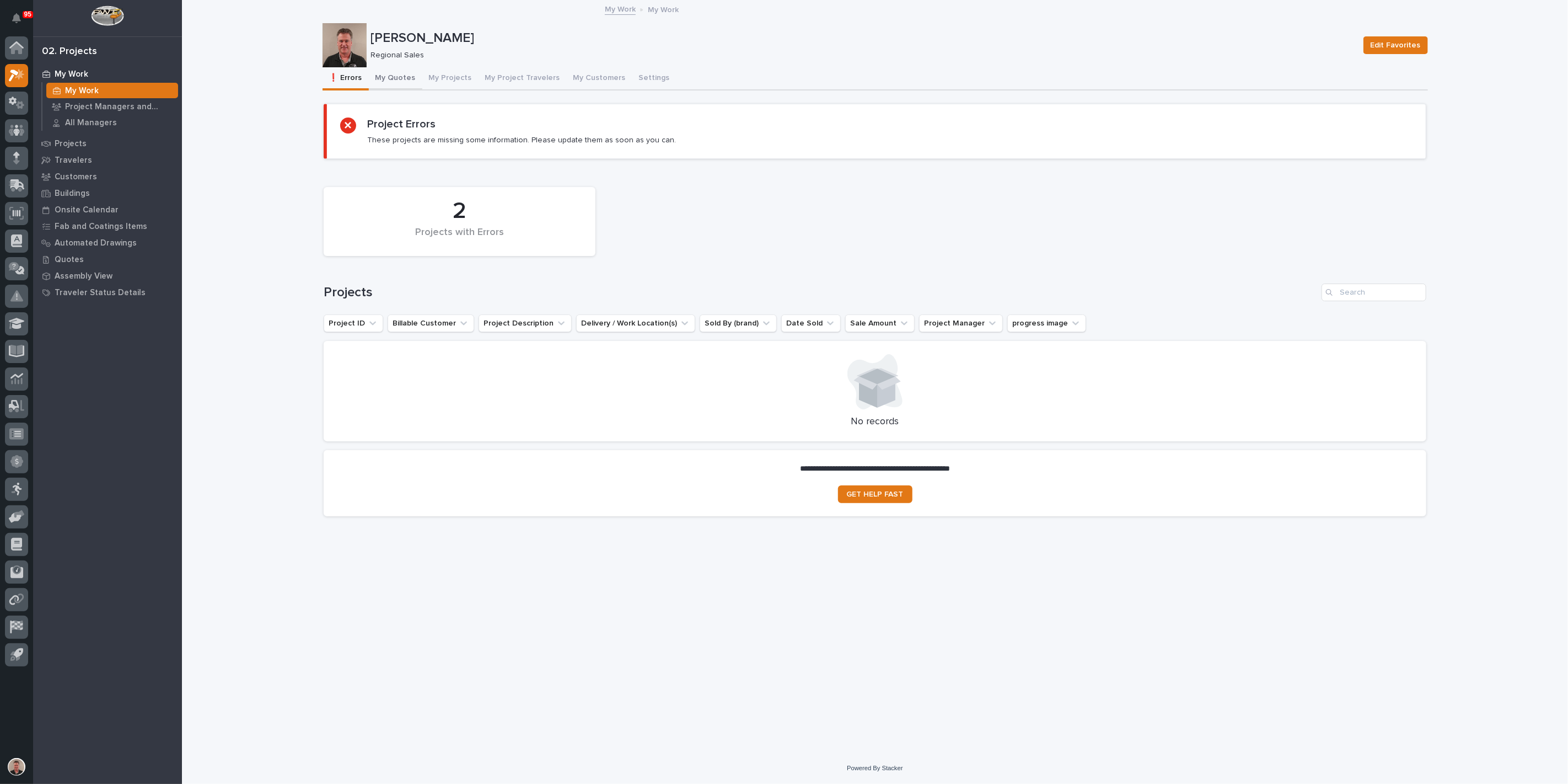
click at [408, 90] on button "My Quotes" at bounding box center [396, 79] width 54 height 23
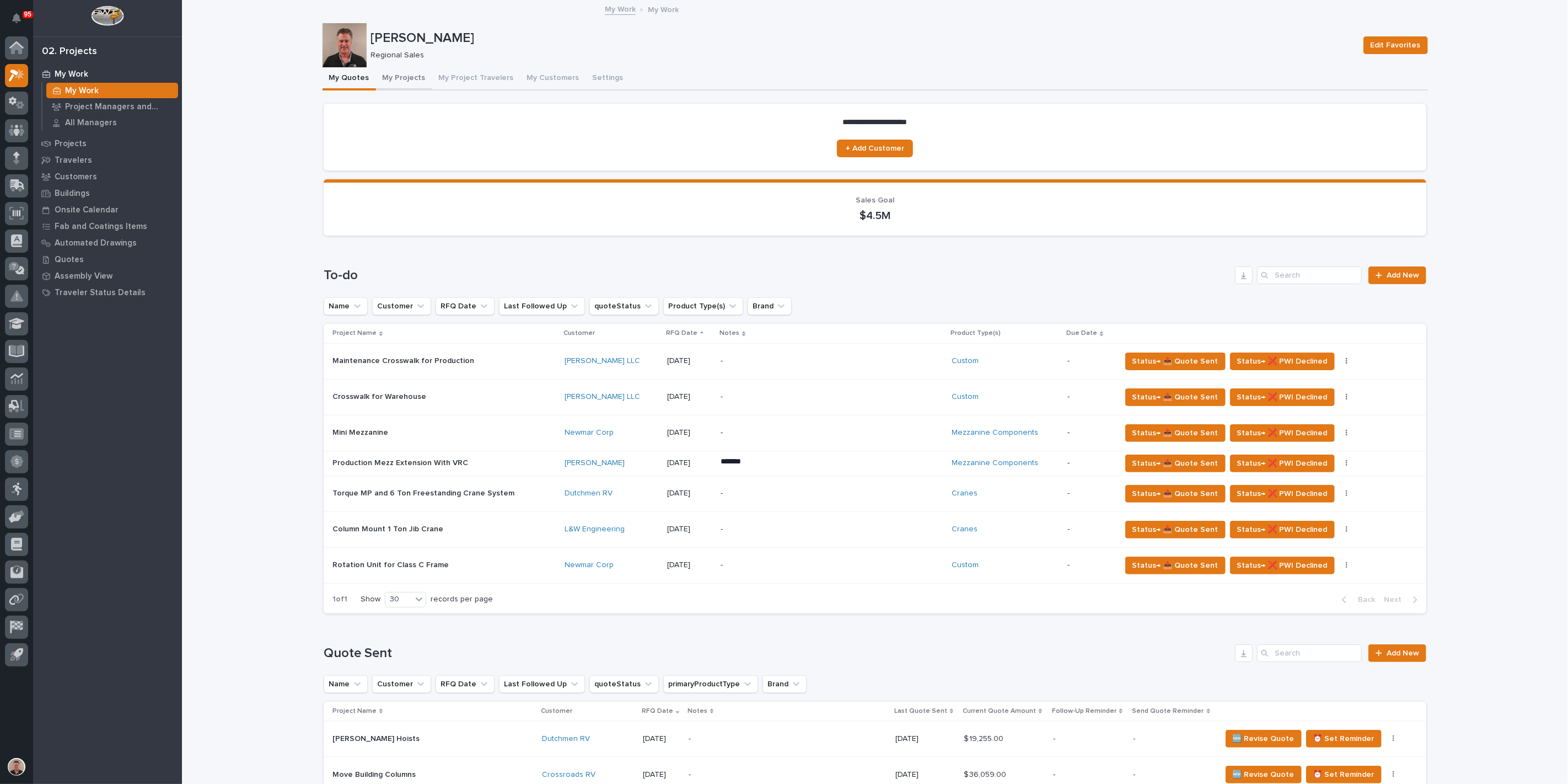
click at [419, 89] on button "My Projects" at bounding box center [404, 79] width 56 height 23
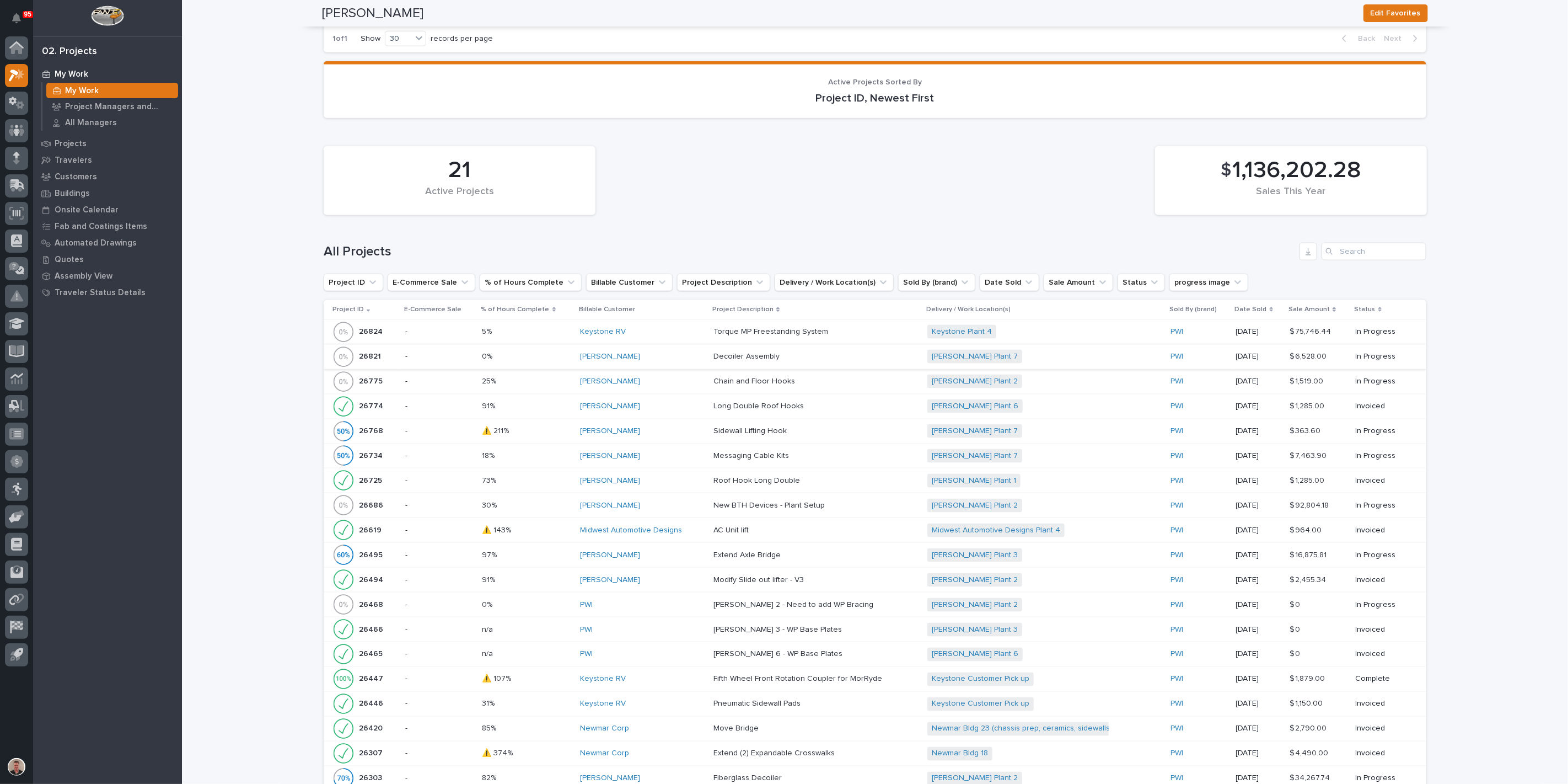
scroll to position [1149, 0]
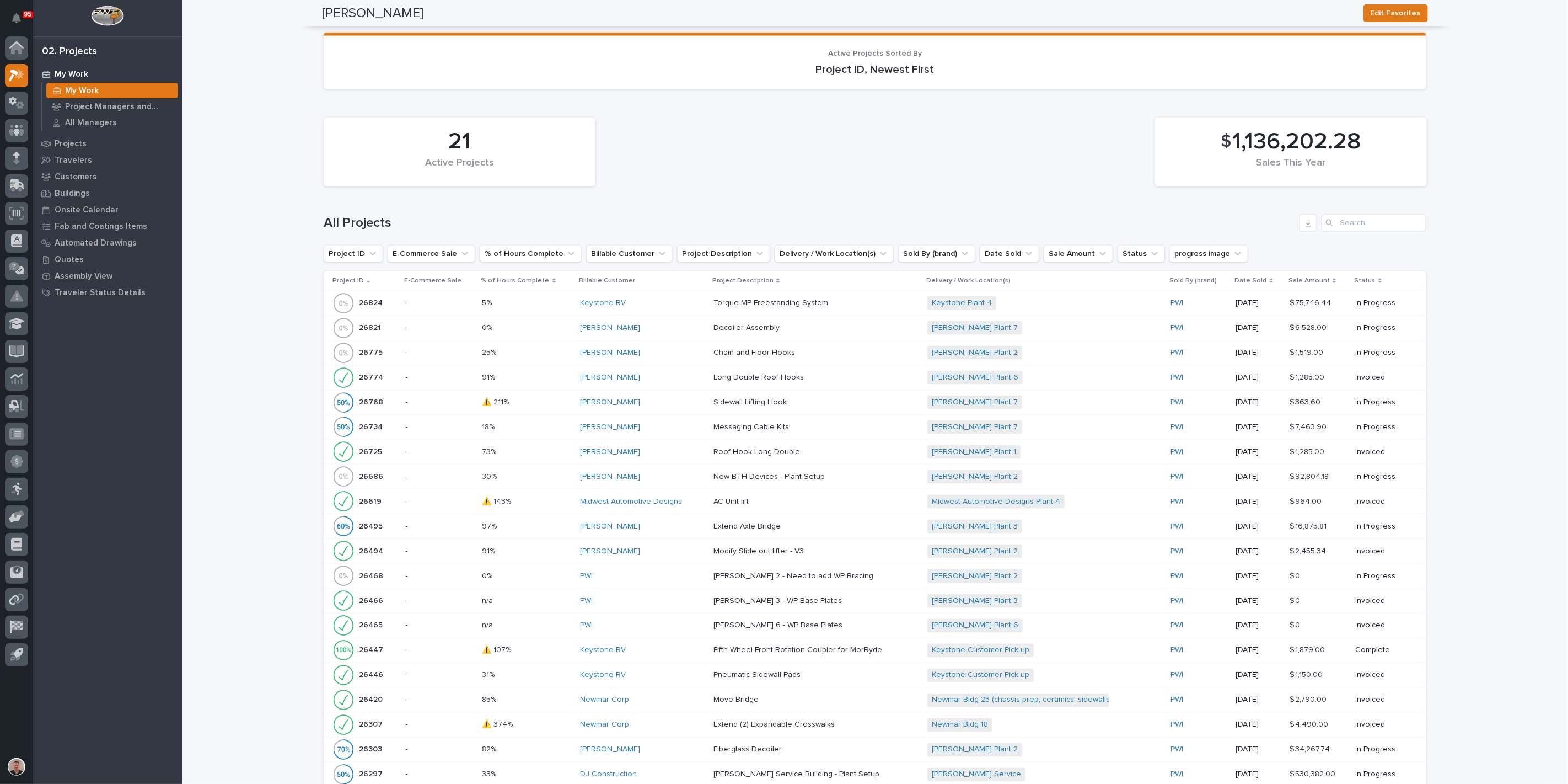
click at [672, 308] on div "Keystone RV" at bounding box center [642, 303] width 125 height 10
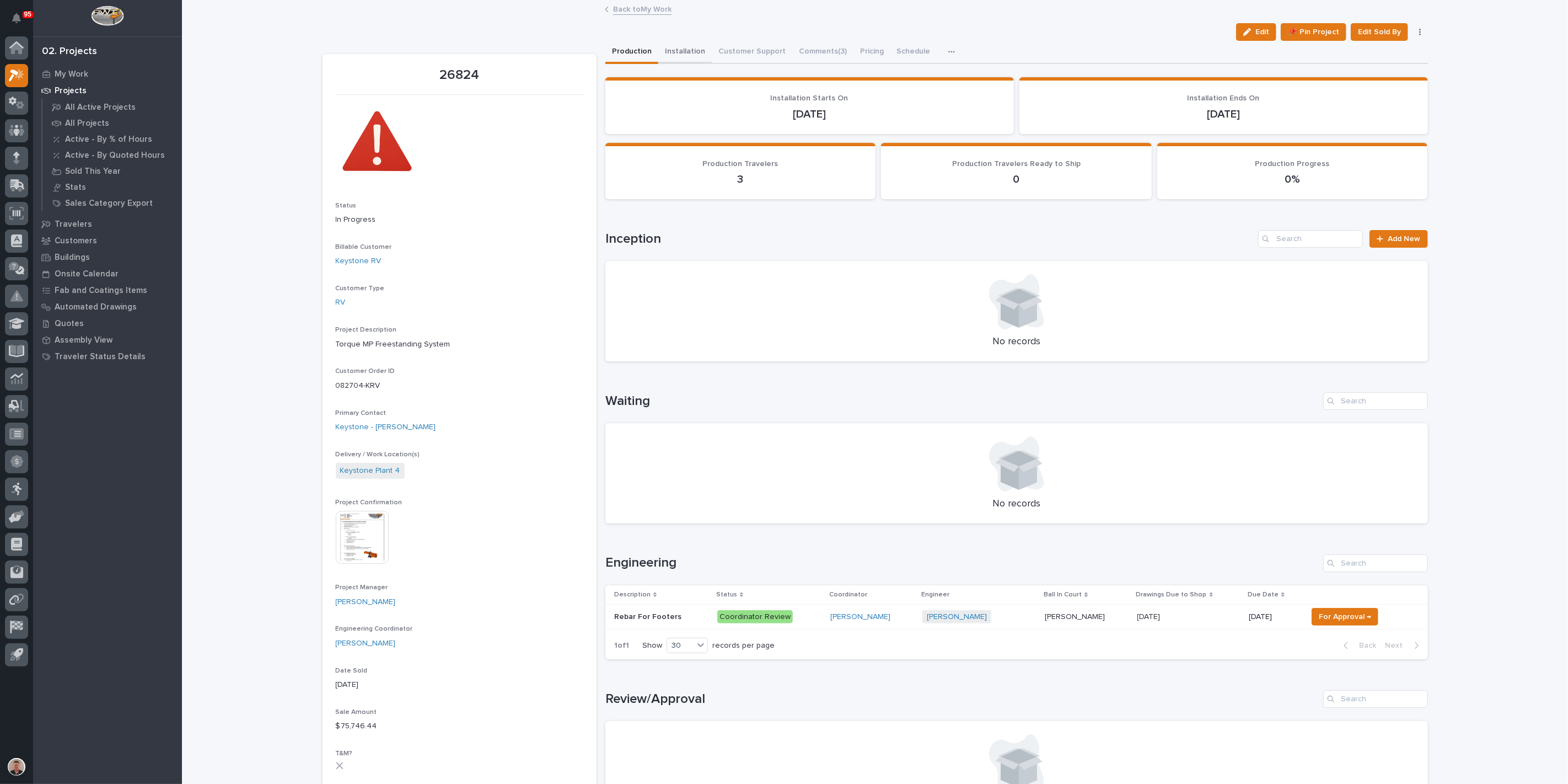
click at [692, 63] on button "Installation" at bounding box center [685, 52] width 54 height 23
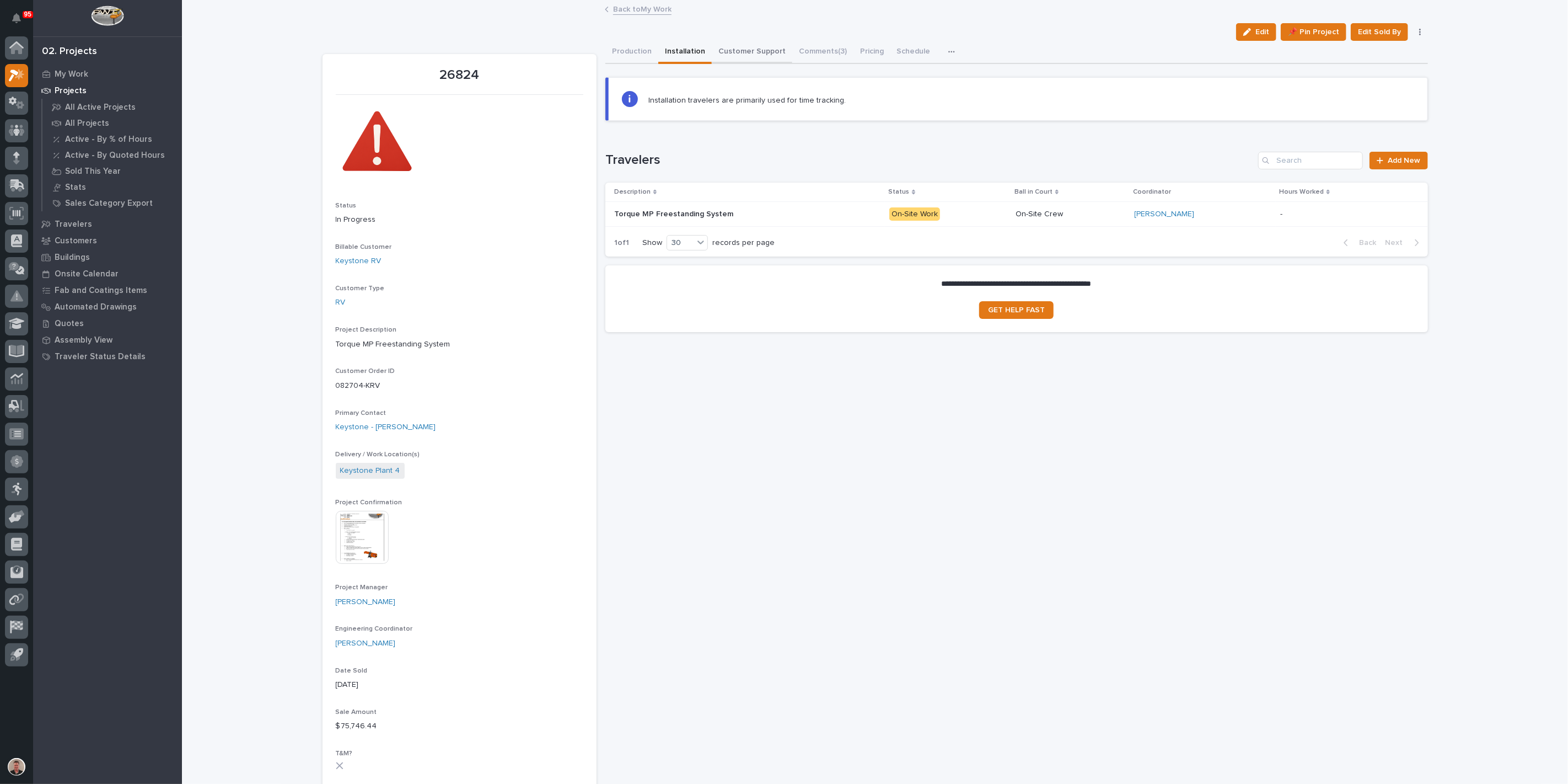
click at [775, 63] on button "Customer Support" at bounding box center [752, 52] width 81 height 23
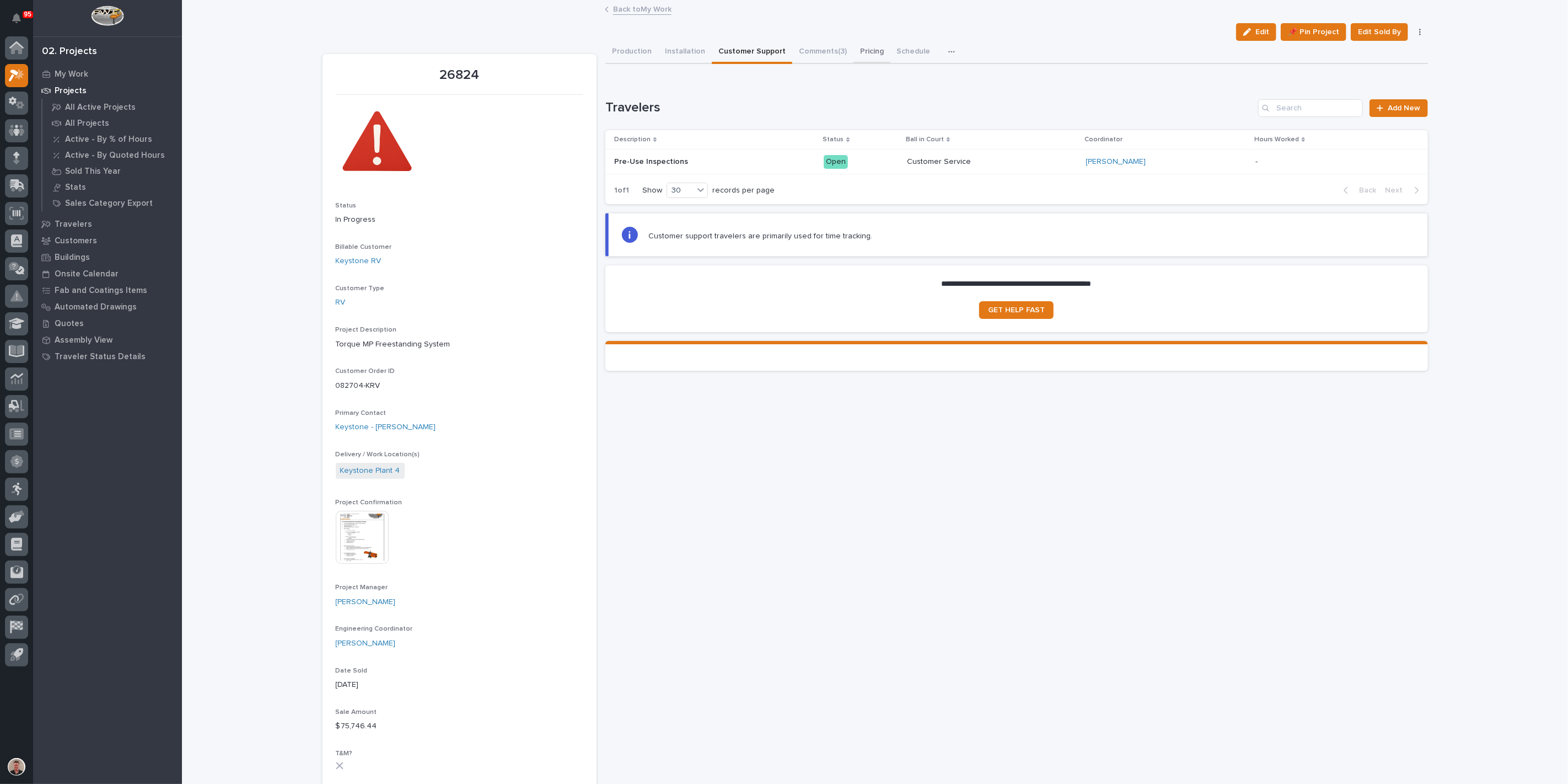
click at [890, 63] on button "Pricing" at bounding box center [872, 52] width 37 height 23
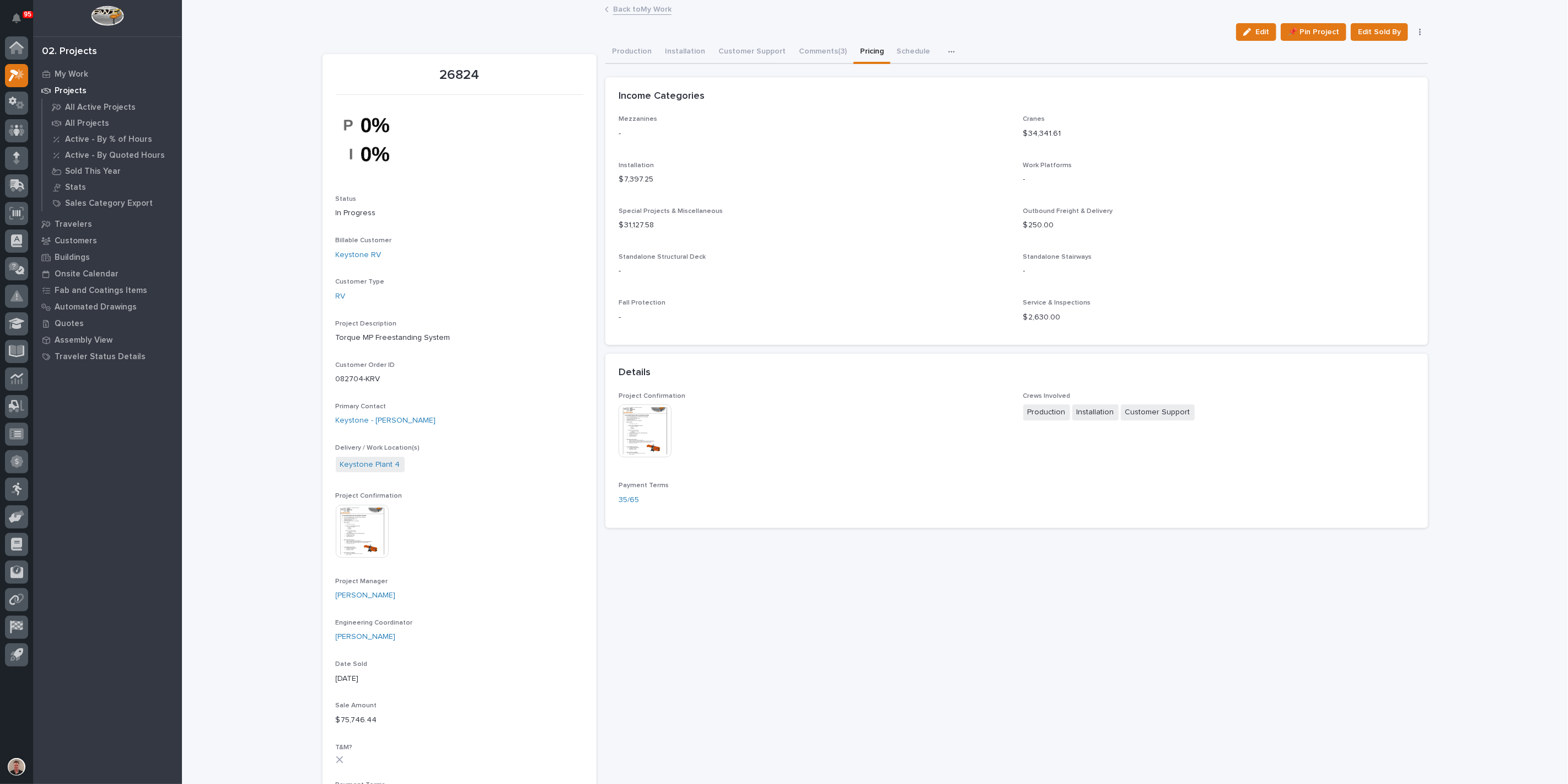
click at [640, 10] on link "Back to My Work" at bounding box center [642, 8] width 58 height 13
